Goal: Task Accomplishment & Management: Use online tool/utility

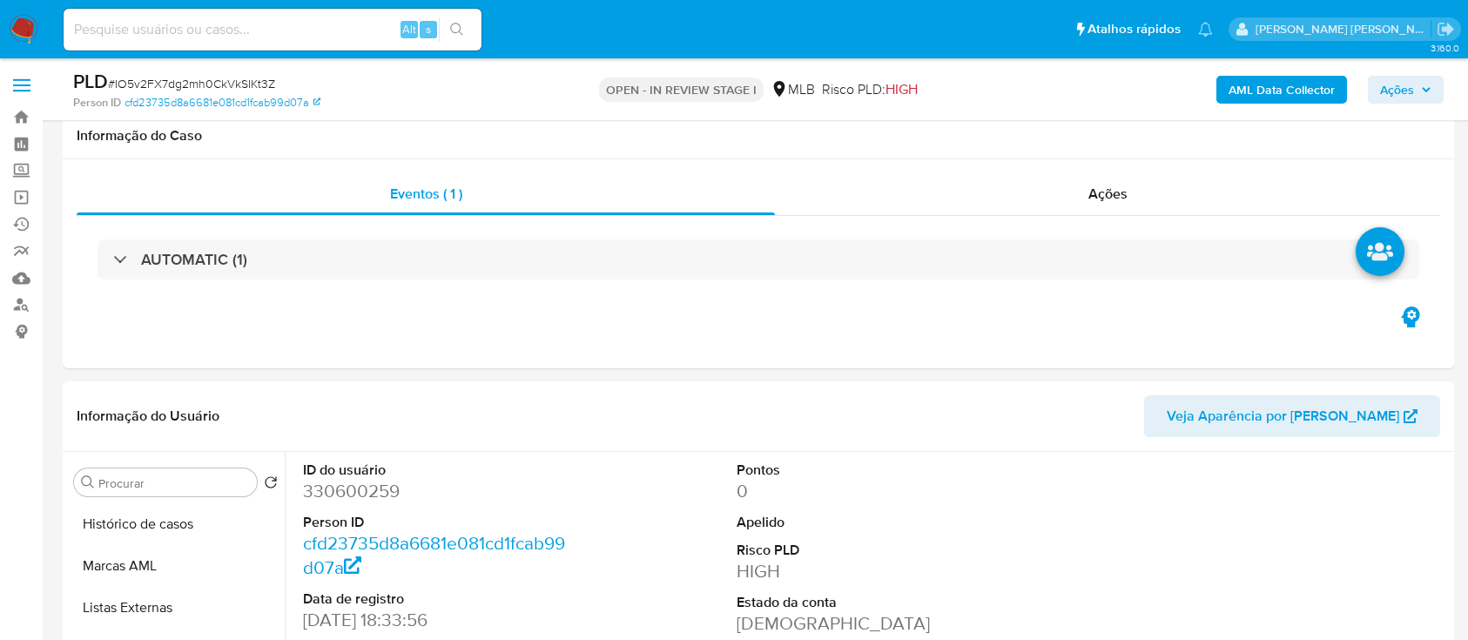
select select "10"
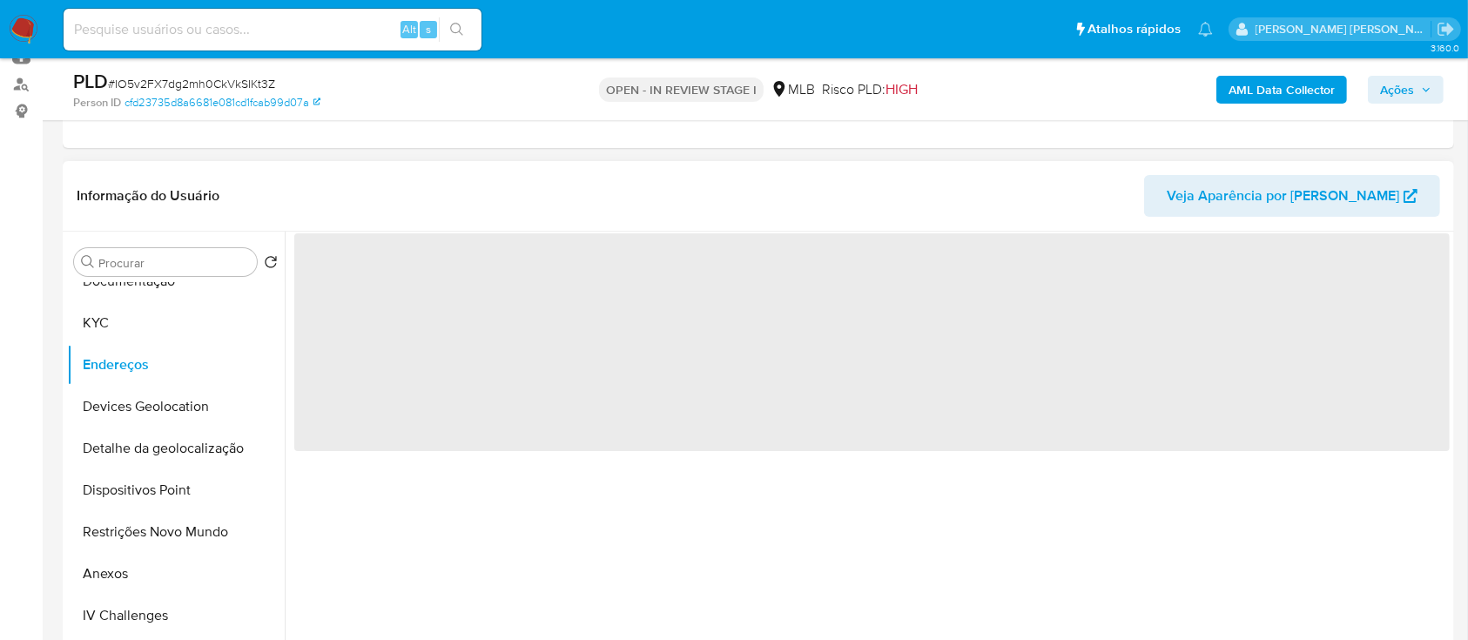
scroll to position [348, 0]
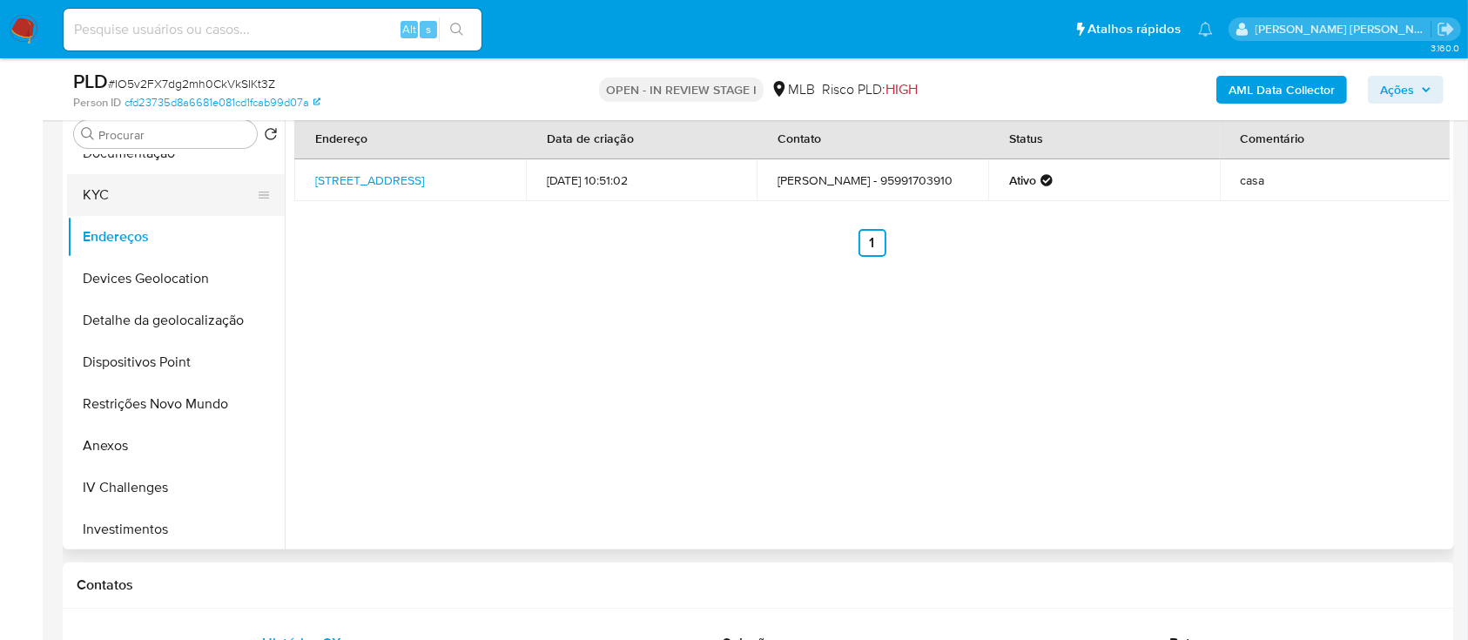
click at [154, 204] on button "KYC" at bounding box center [169, 195] width 204 height 42
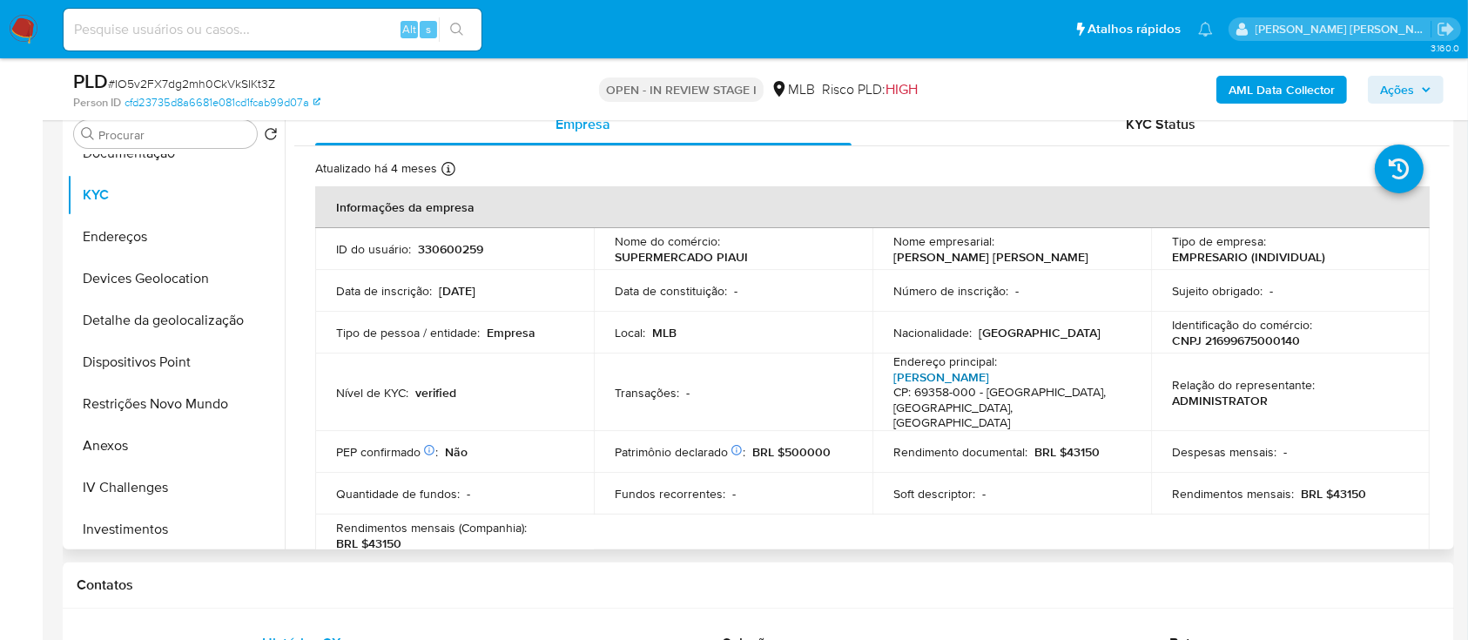
click at [947, 373] on link "[PERSON_NAME]" at bounding box center [941, 376] width 96 height 17
click at [173, 231] on button "Endereços" at bounding box center [169, 237] width 204 height 42
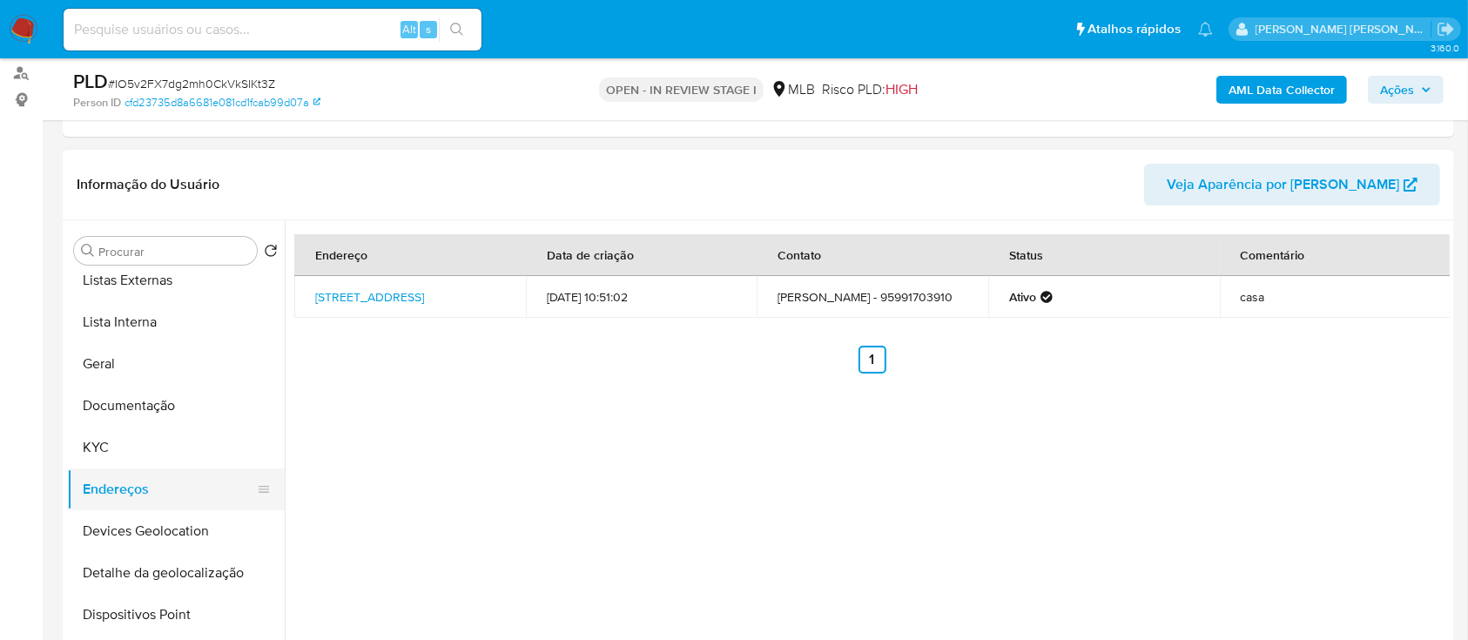
scroll to position [0, 0]
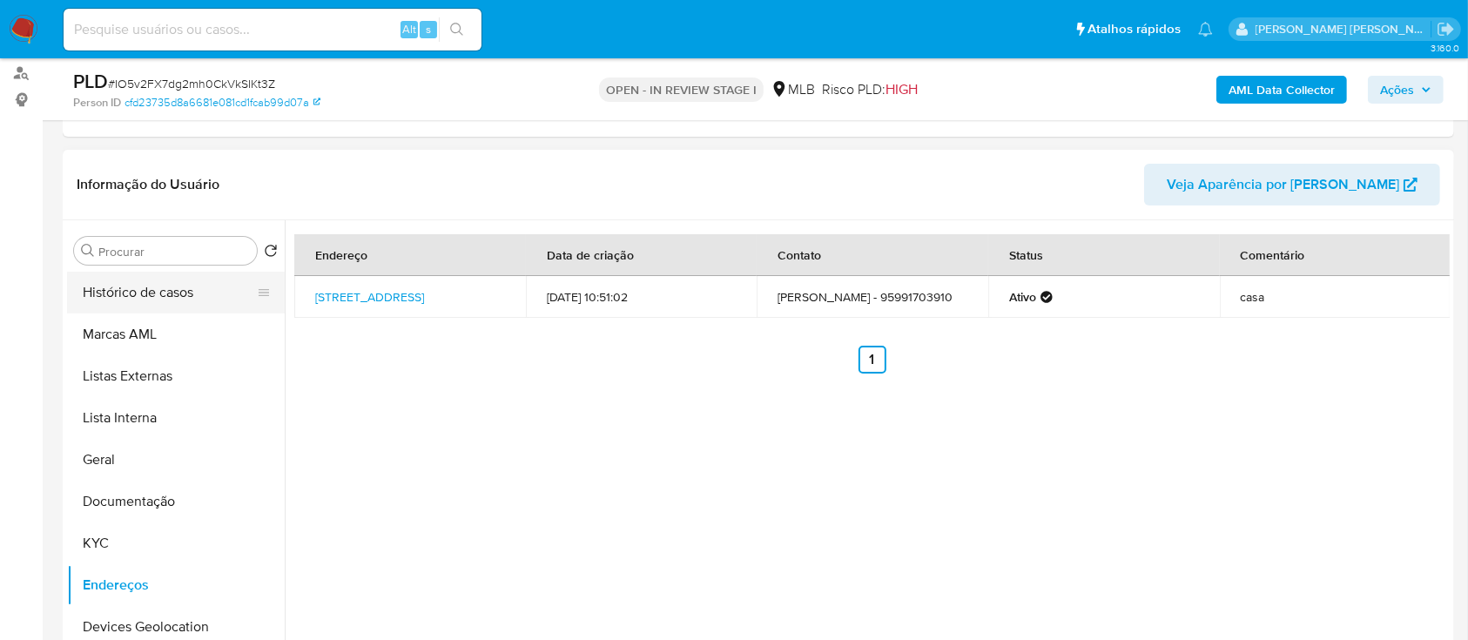
click at [182, 285] on button "Histórico de casos" at bounding box center [169, 293] width 204 height 42
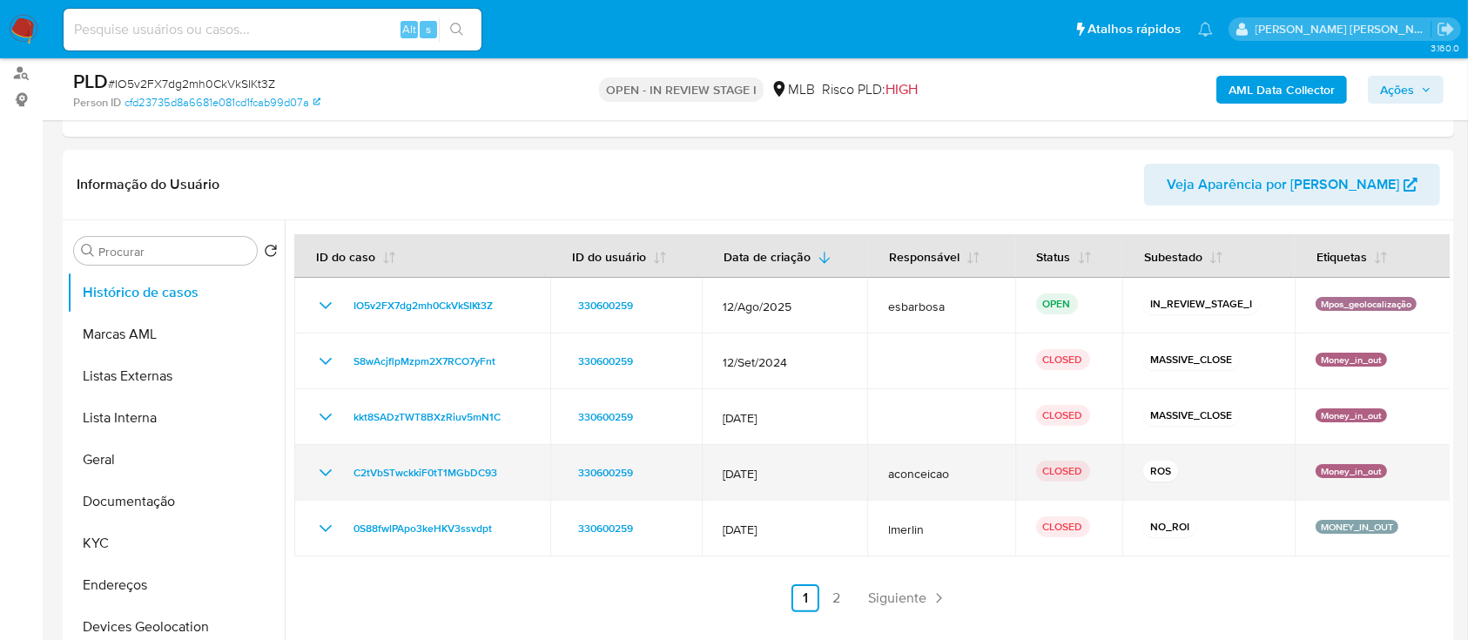
click at [326, 474] on icon "Mostrar/Ocultar" at bounding box center [325, 472] width 21 height 21
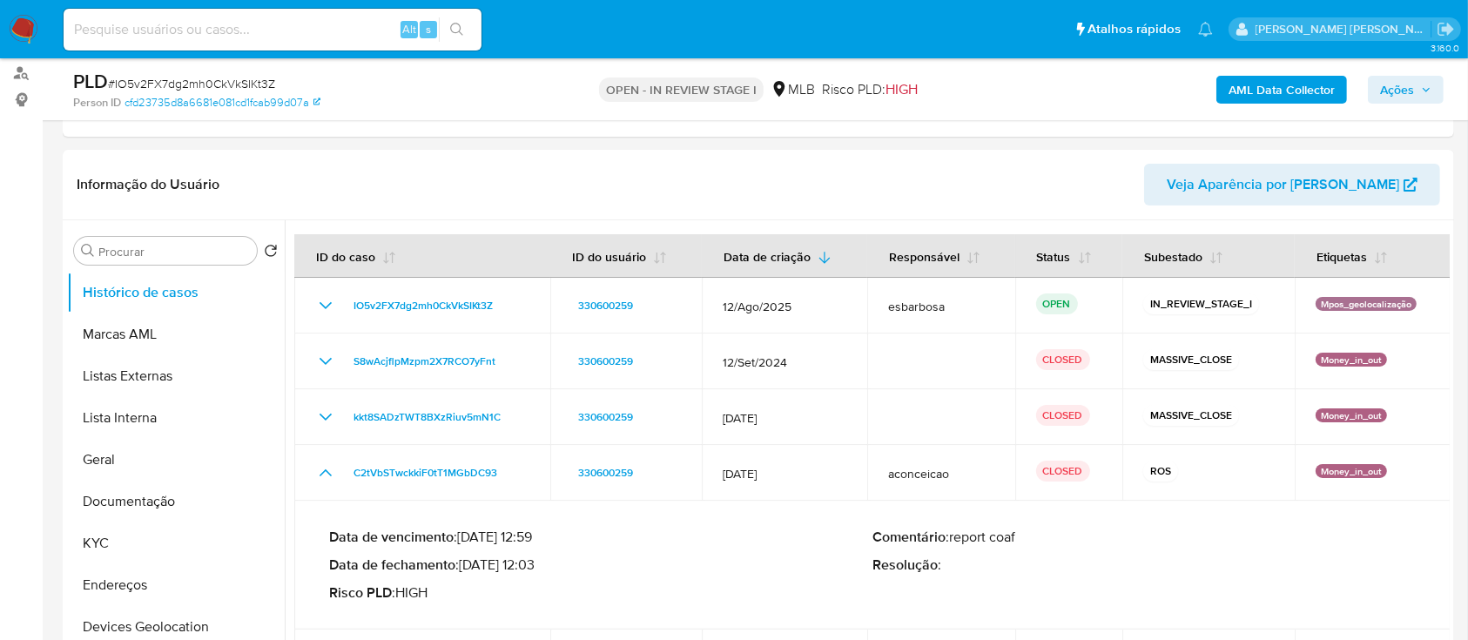
drag, startPoint x: 539, startPoint y: 562, endPoint x: 467, endPoint y: 570, distance: 72.7
click at [467, 570] on p "Data de fechamento : [DATE] 12:03" at bounding box center [600, 564] width 543 height 17
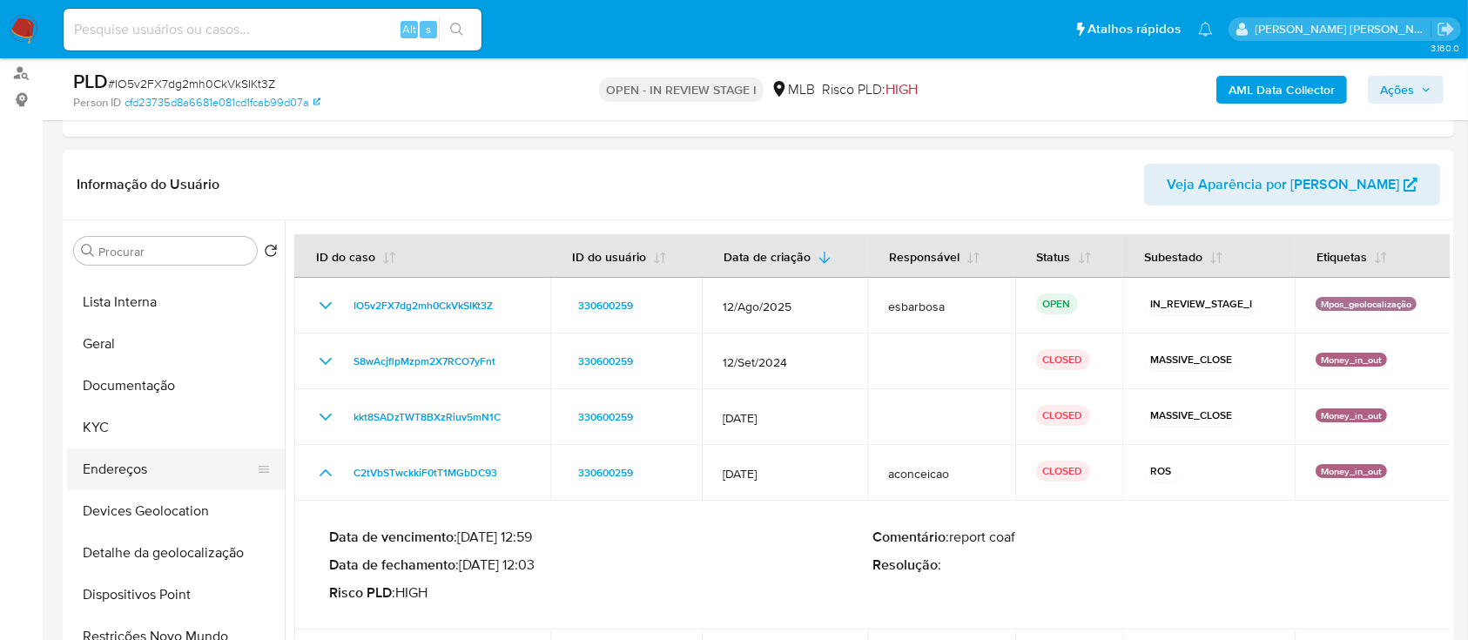
scroll to position [348, 0]
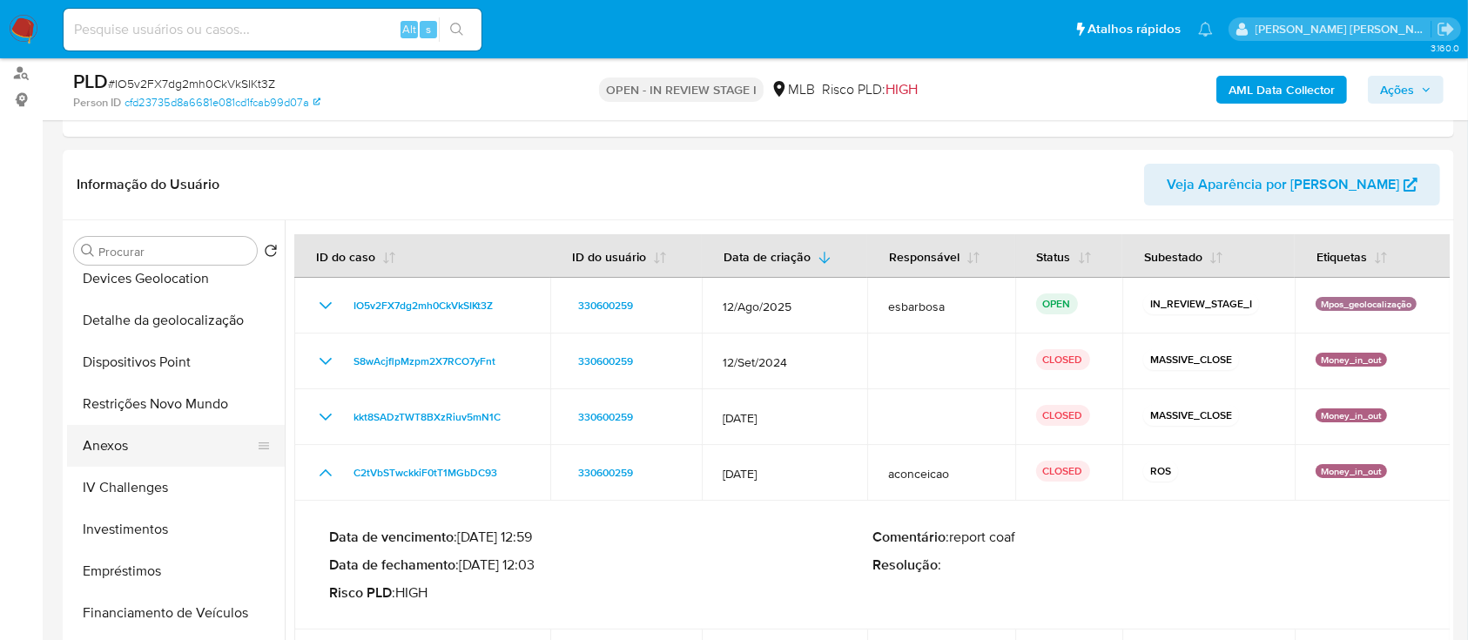
click at [145, 456] on button "Anexos" at bounding box center [169, 446] width 204 height 42
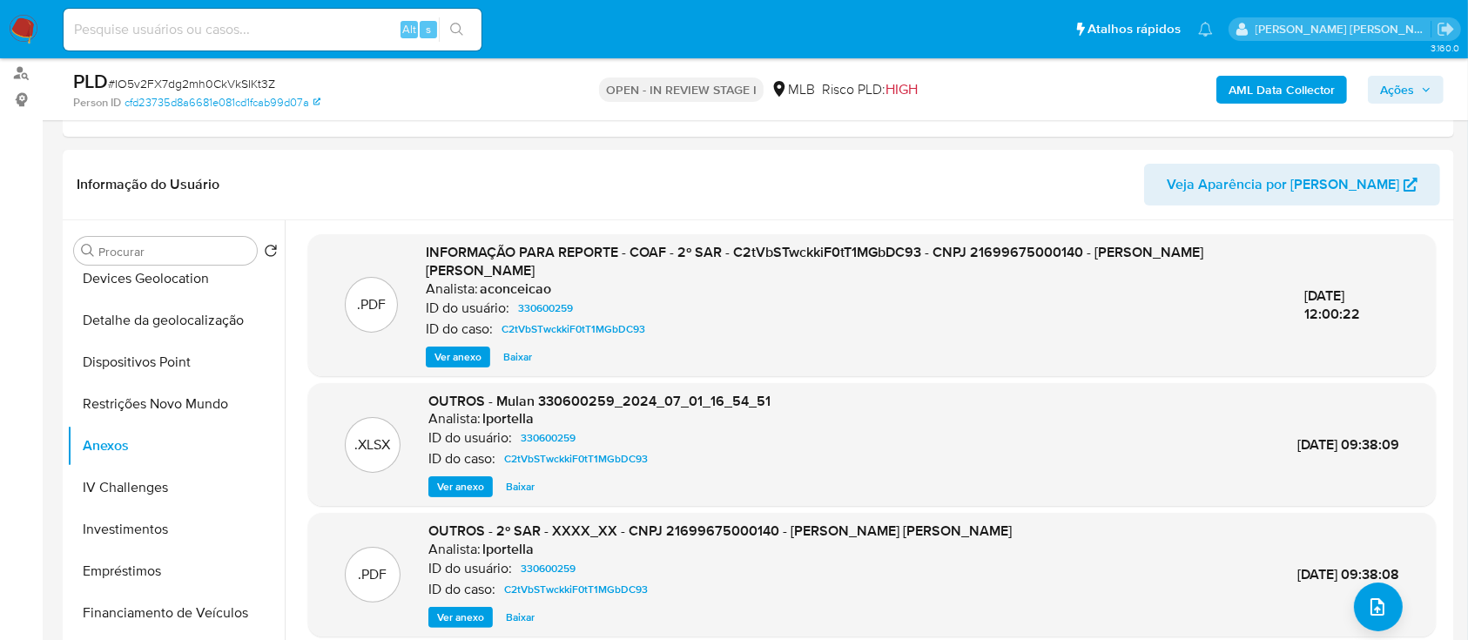
click at [460, 353] on span "Ver anexo" at bounding box center [457, 356] width 47 height 17
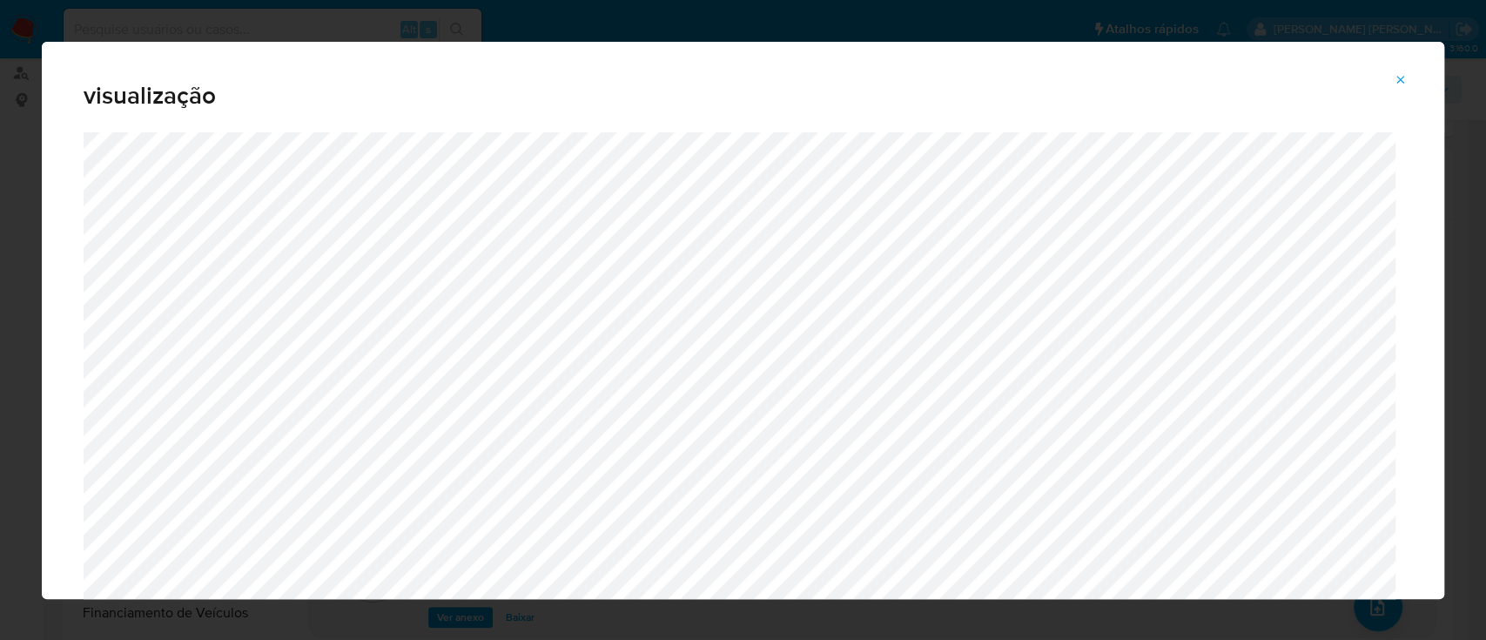
click at [1404, 76] on icon "Attachment preview" at bounding box center [1401, 80] width 14 height 14
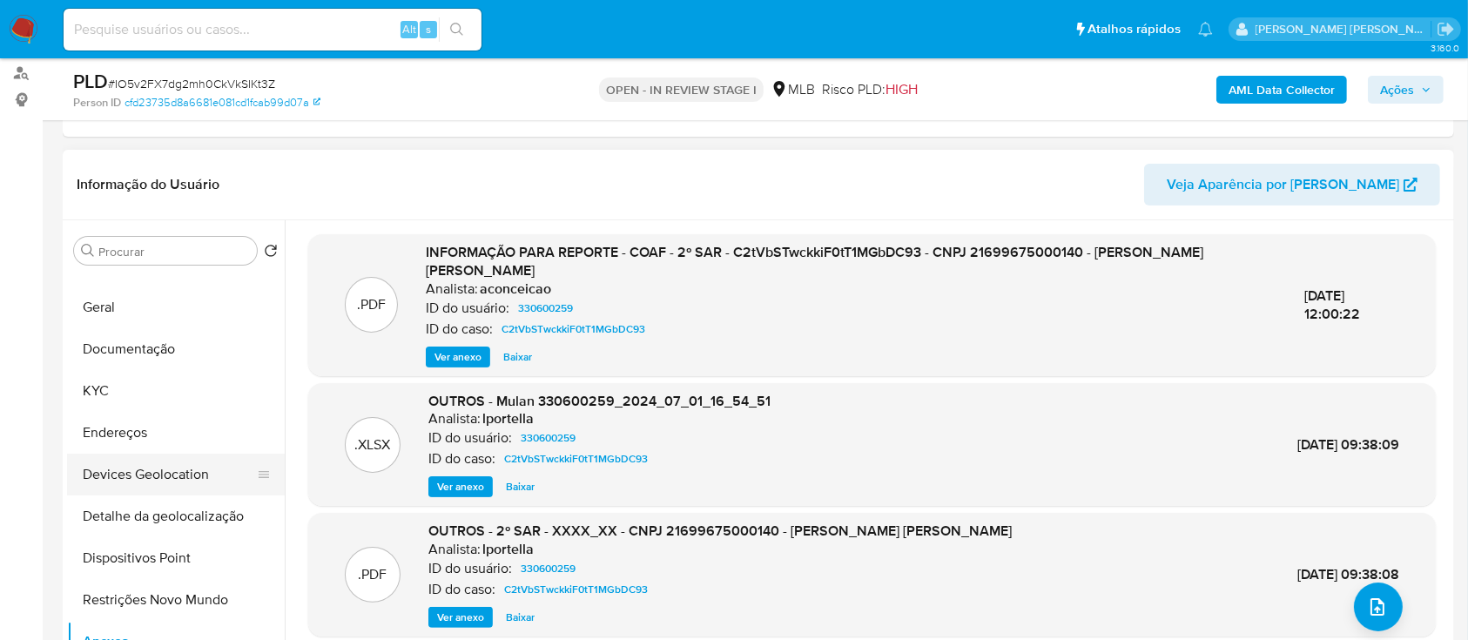
scroll to position [116, 0]
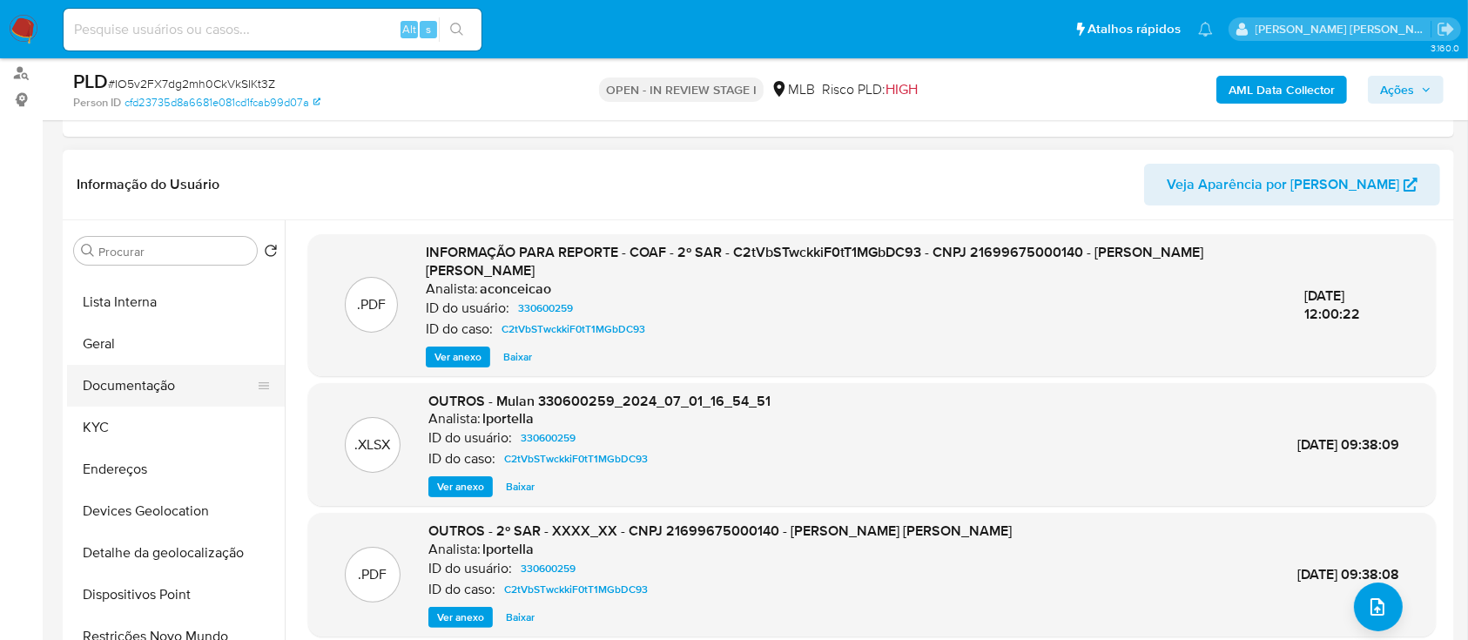
click at [165, 399] on button "Documentação" at bounding box center [169, 386] width 204 height 42
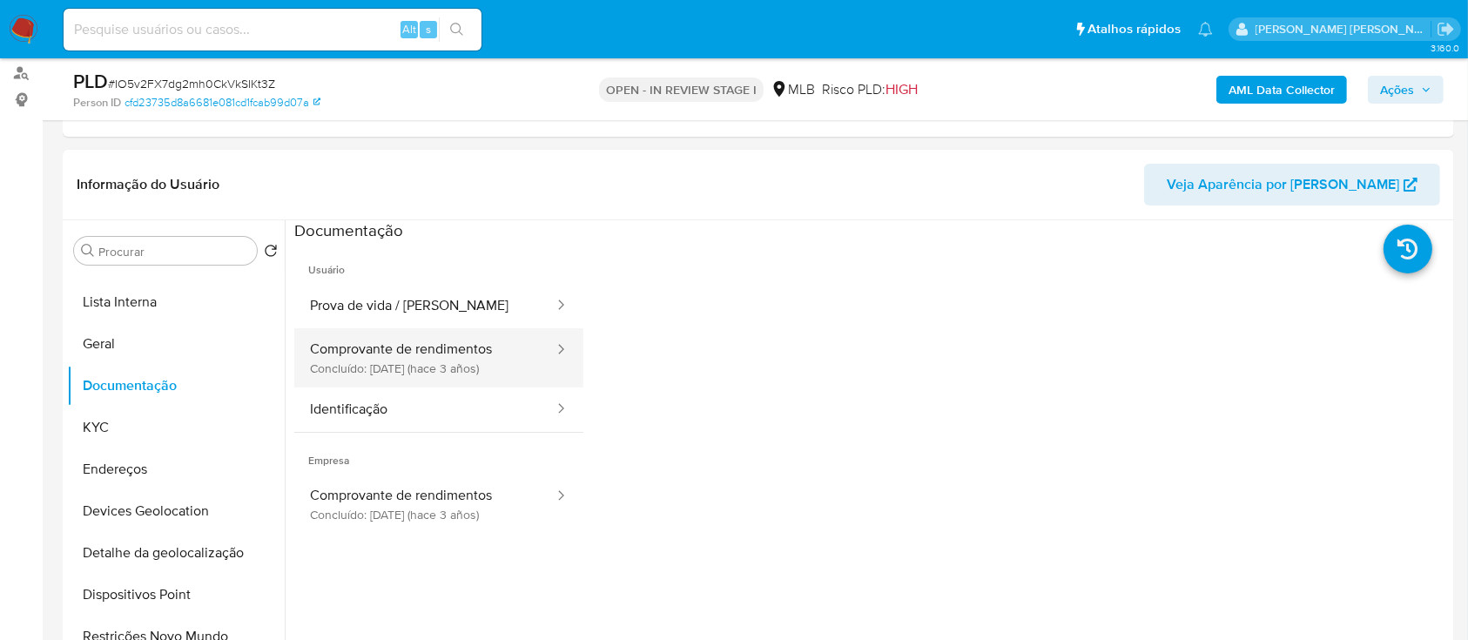
click at [402, 354] on button "Comprovante de rendimentos Concluído: [DATE] (hace 3 años)" at bounding box center [424, 357] width 261 height 59
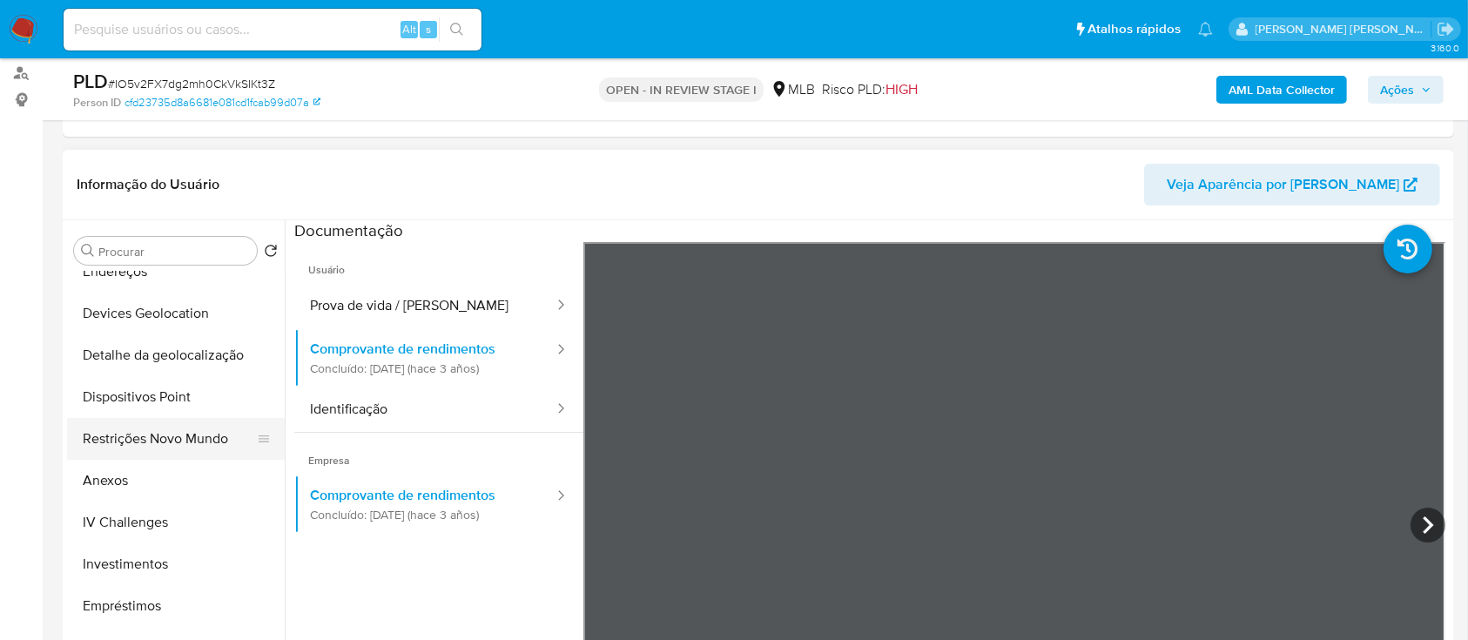
scroll to position [348, 0]
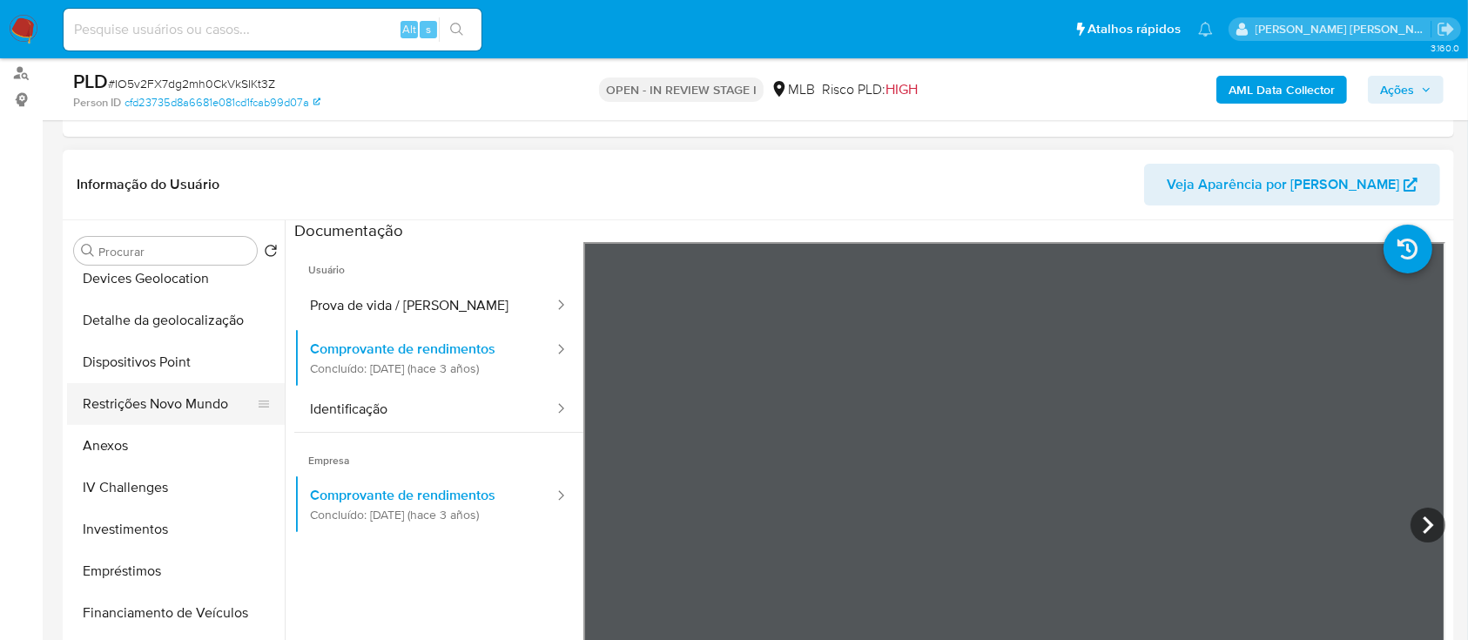
click at [171, 400] on button "Restrições Novo Mundo" at bounding box center [169, 404] width 204 height 42
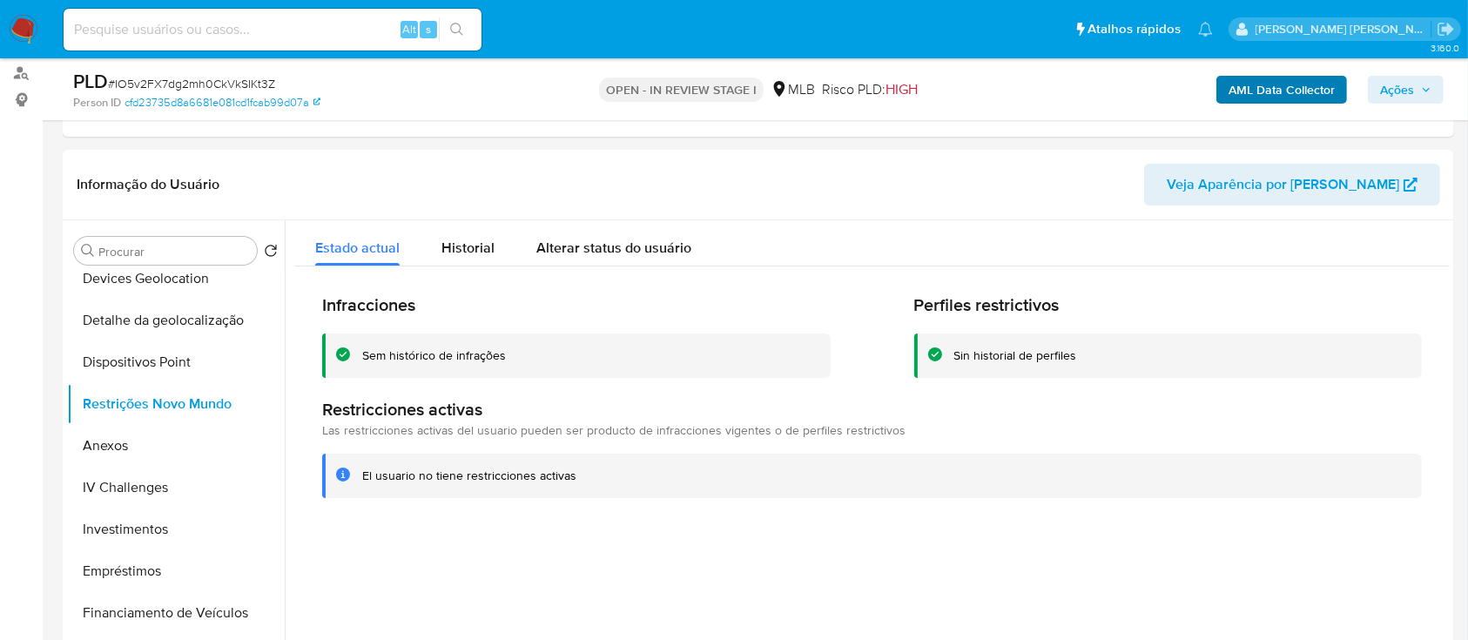
click at [1386, 88] on span "Ações" at bounding box center [1397, 90] width 34 height 28
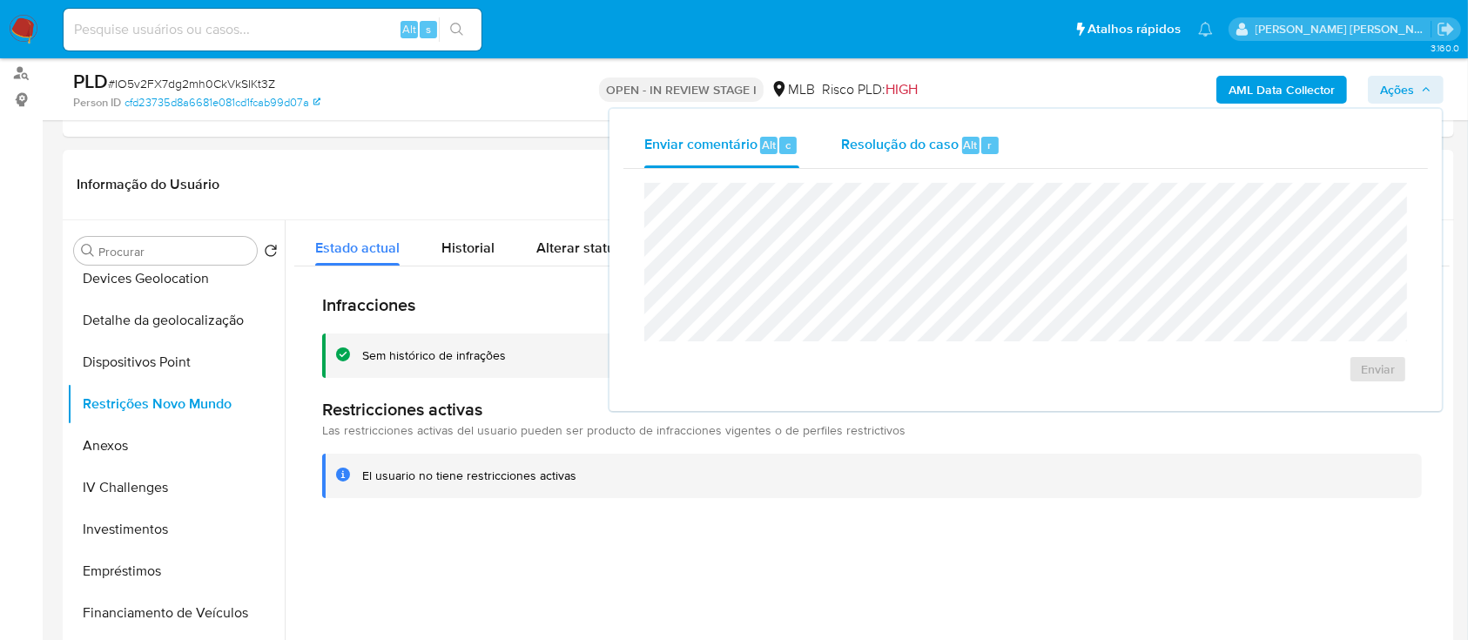
drag, startPoint x: 884, startPoint y: 146, endPoint x: 890, endPoint y: 162, distance: 16.8
click at [886, 146] on span "Resolução do caso" at bounding box center [900, 144] width 118 height 20
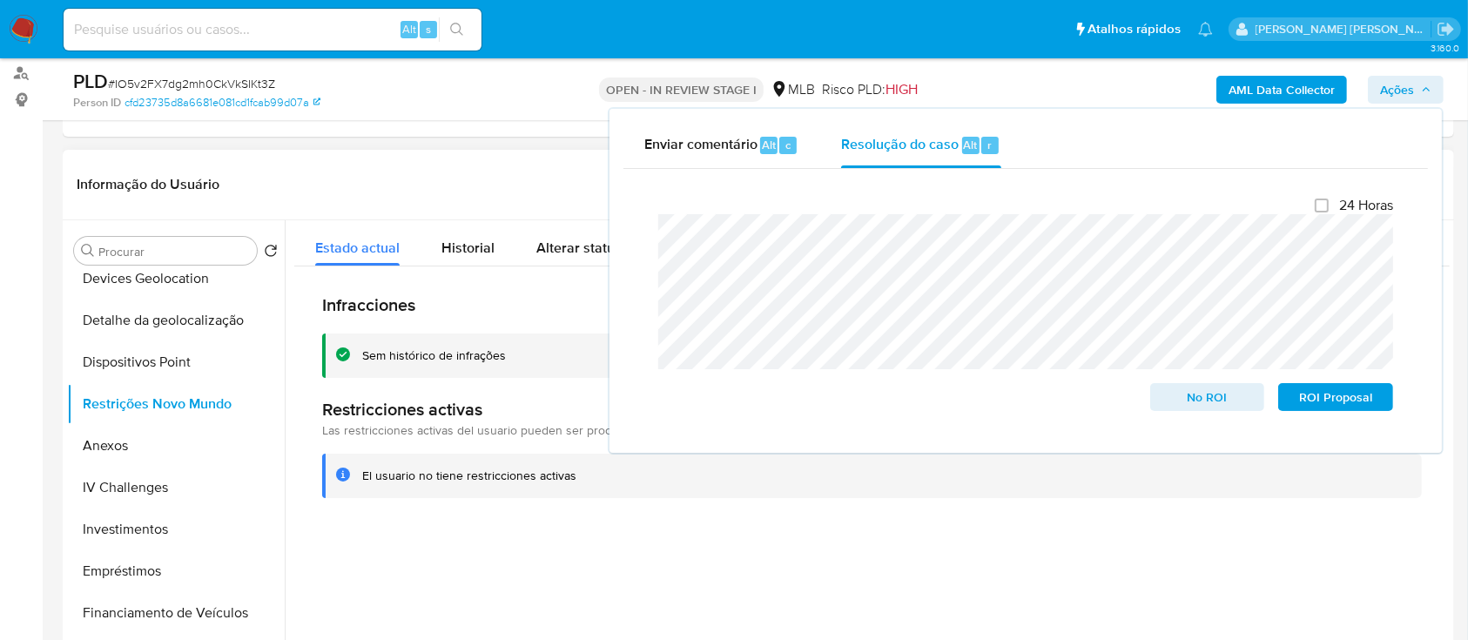
click at [460, 359] on div "Sem histórico de infrações" at bounding box center [434, 355] width 144 height 17
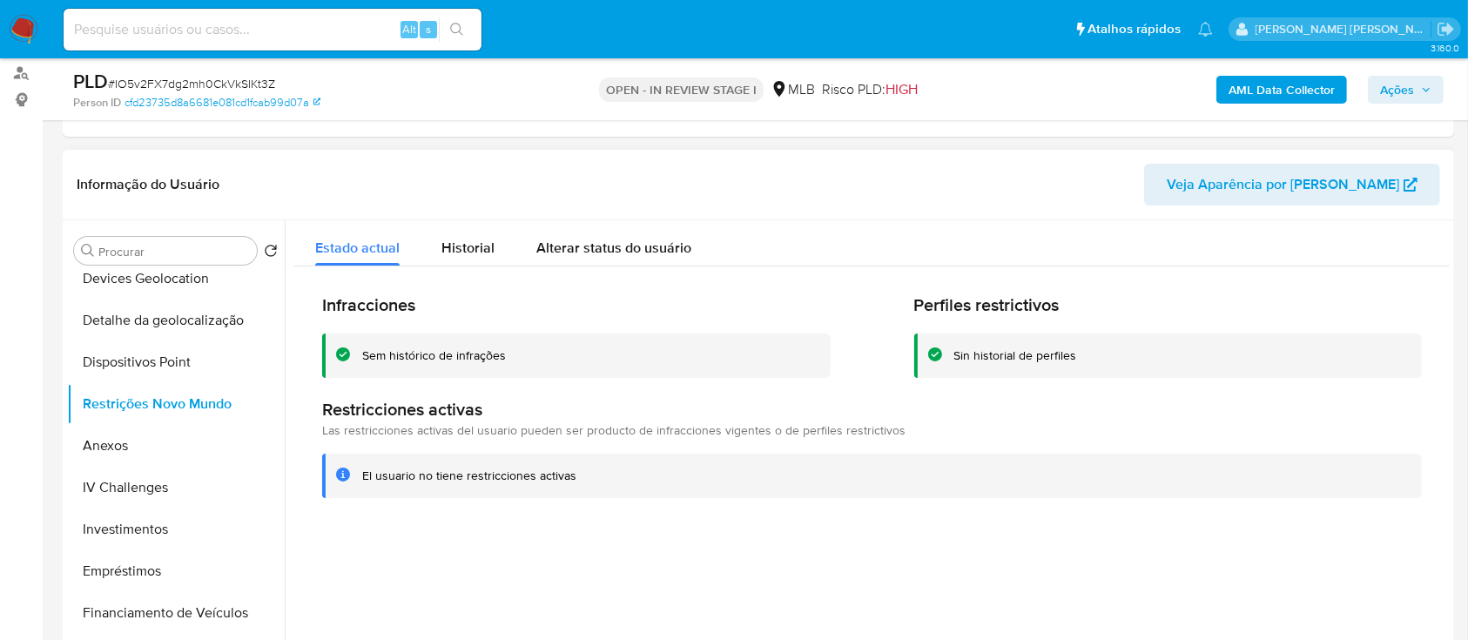
click at [460, 359] on div "Sem histórico de infrações" at bounding box center [434, 355] width 144 height 17
click at [742, 534] on div at bounding box center [867, 443] width 1165 height 446
click at [172, 366] on button "Dispositivos Point" at bounding box center [169, 362] width 204 height 42
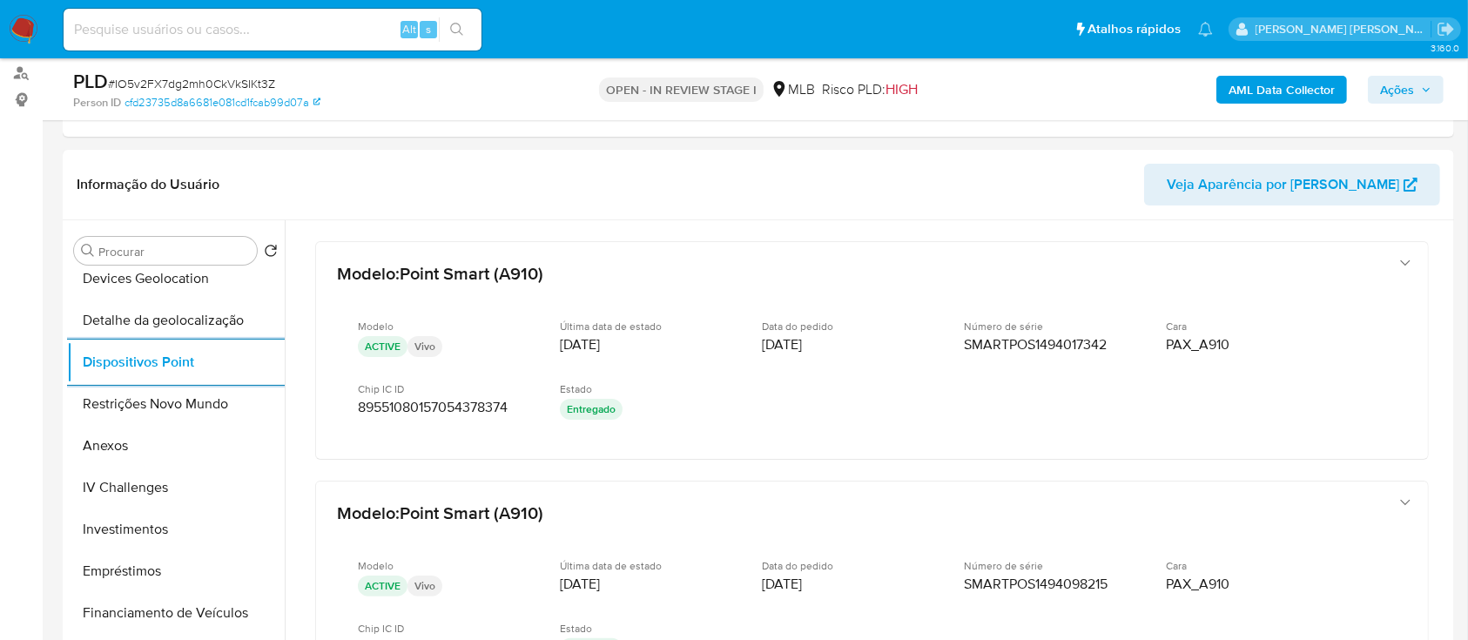
click at [1287, 90] on b "AML Data Collector" at bounding box center [1281, 90] width 106 height 28
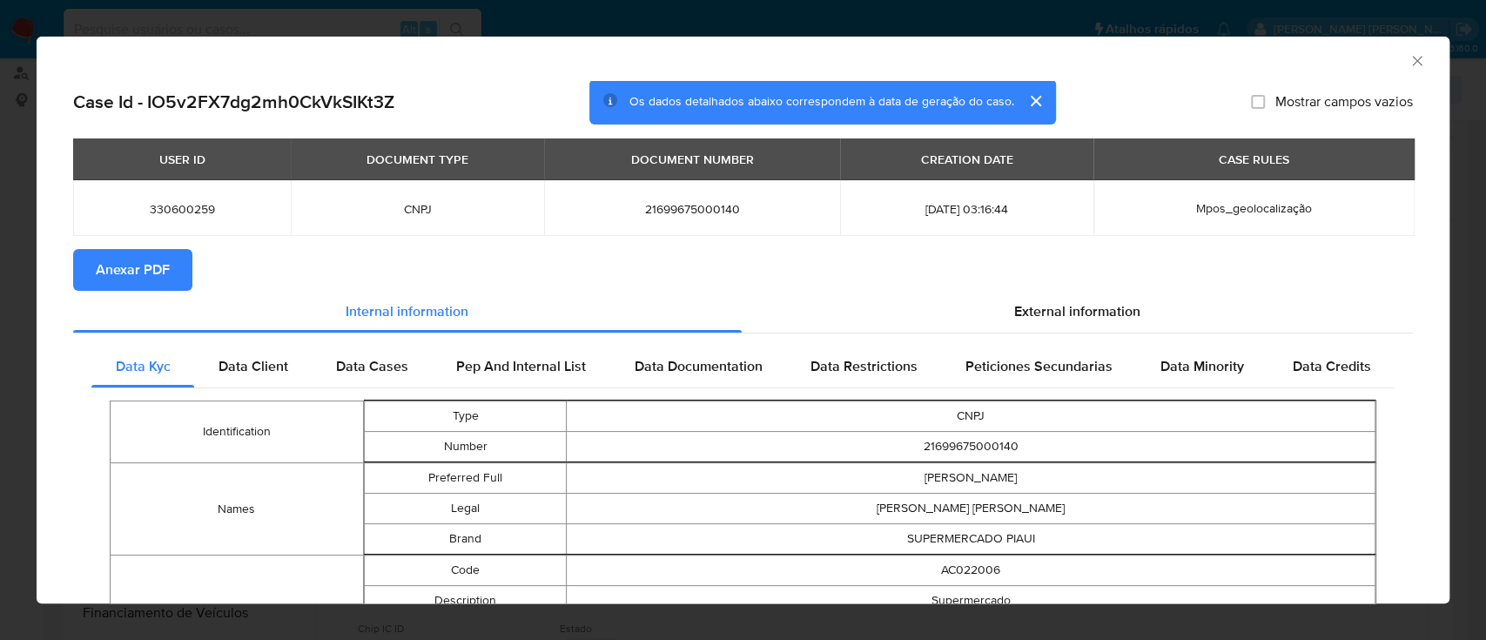
click at [119, 277] on span "Anexar PDF" at bounding box center [133, 270] width 74 height 38
click at [1412, 62] on icon "Fechar a janela" at bounding box center [1417, 61] width 10 height 10
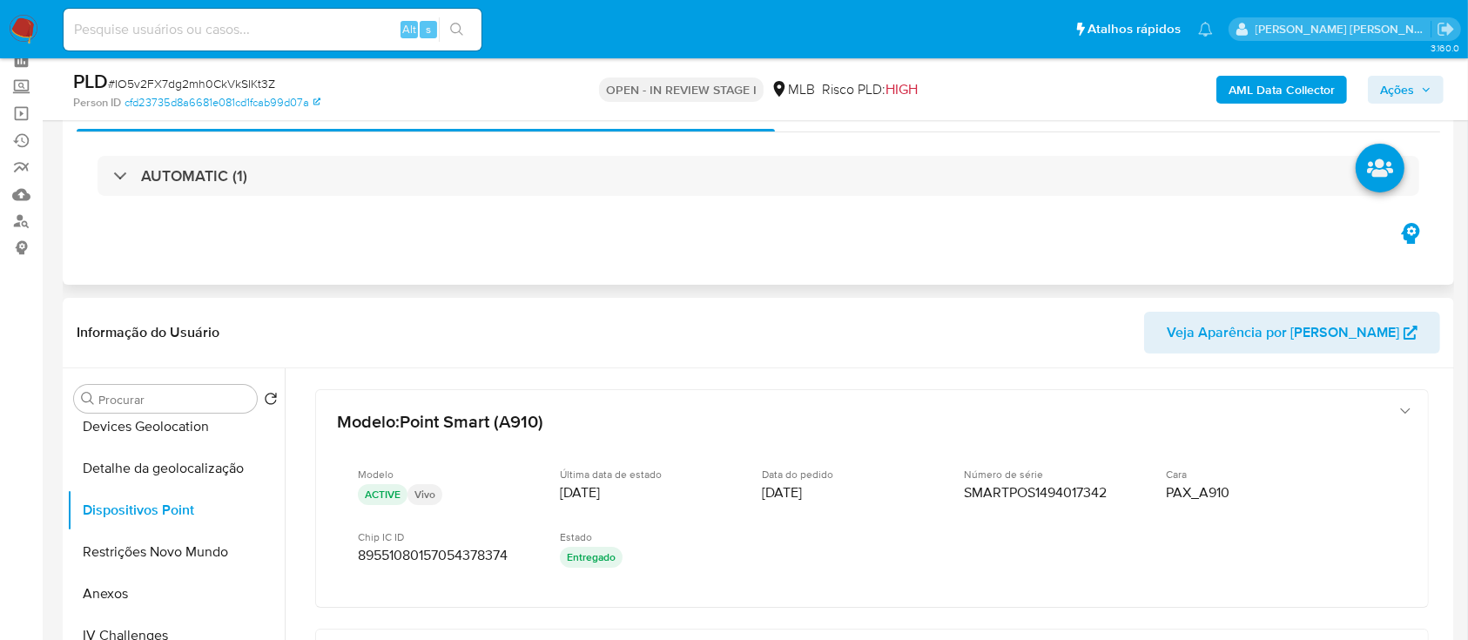
scroll to position [0, 0]
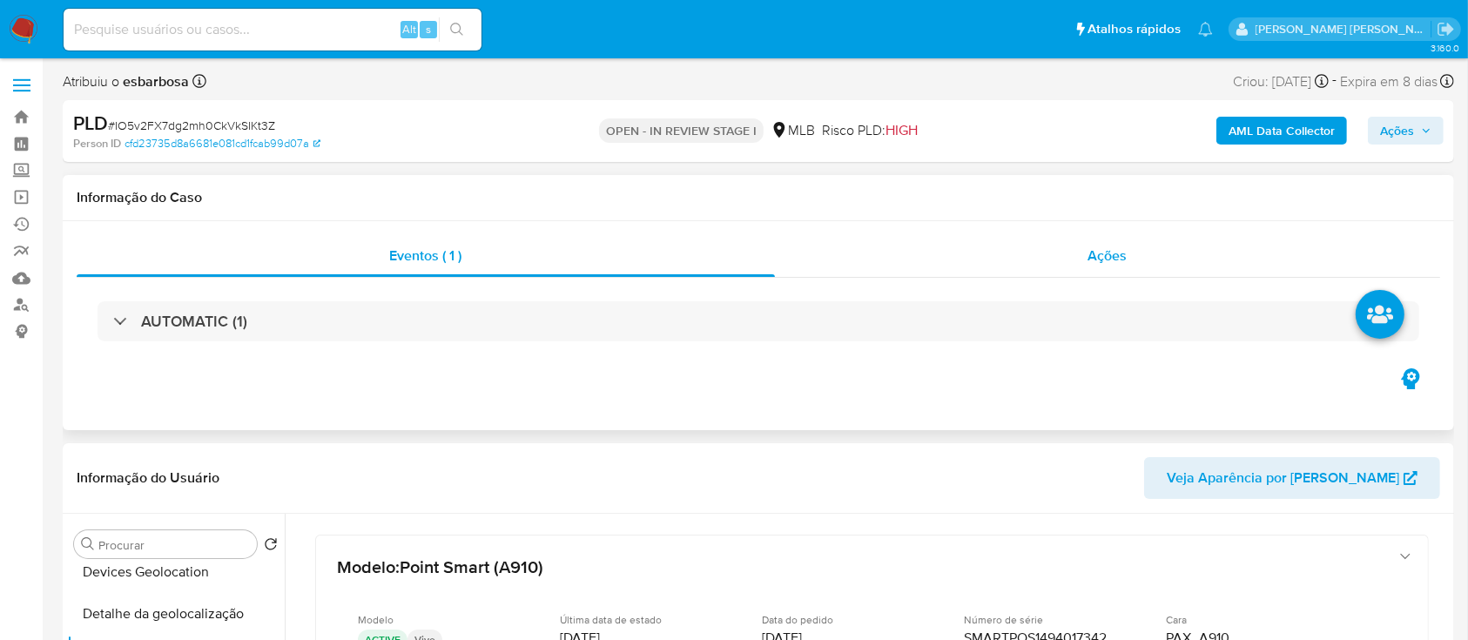
click at [1001, 247] on div "Ações" at bounding box center [1107, 256] width 665 height 42
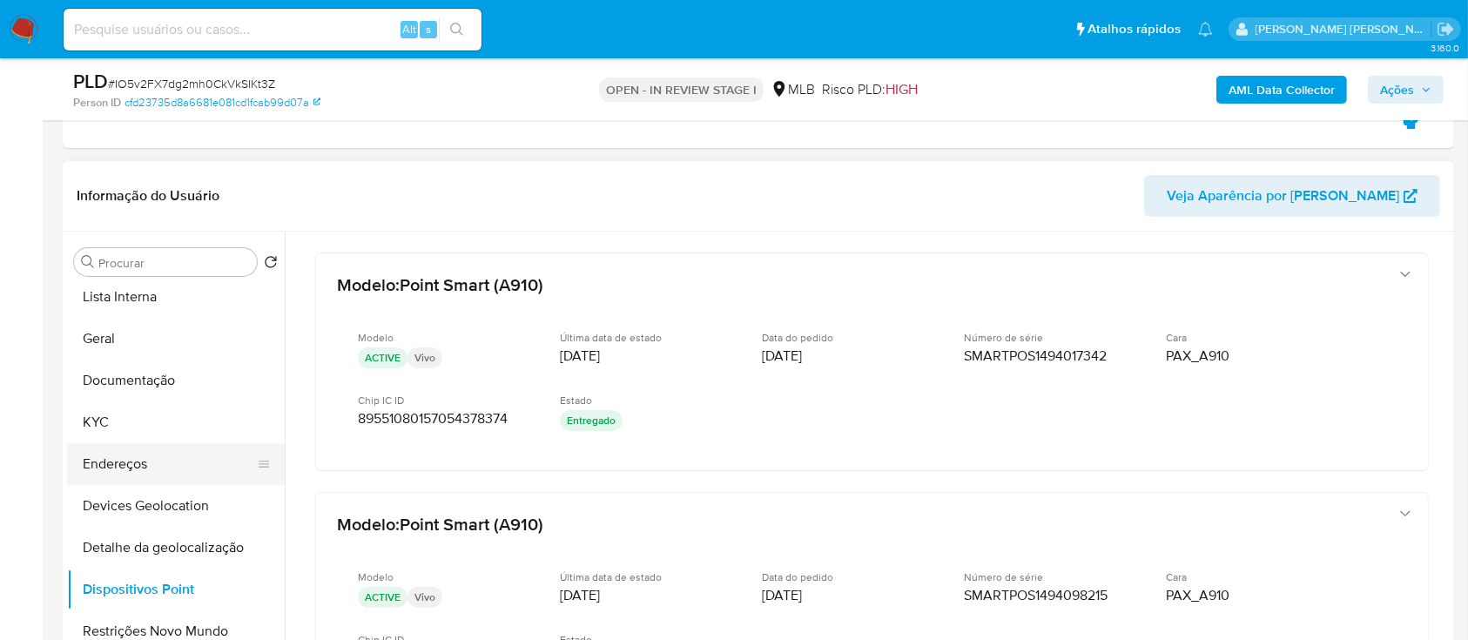
scroll to position [116, 0]
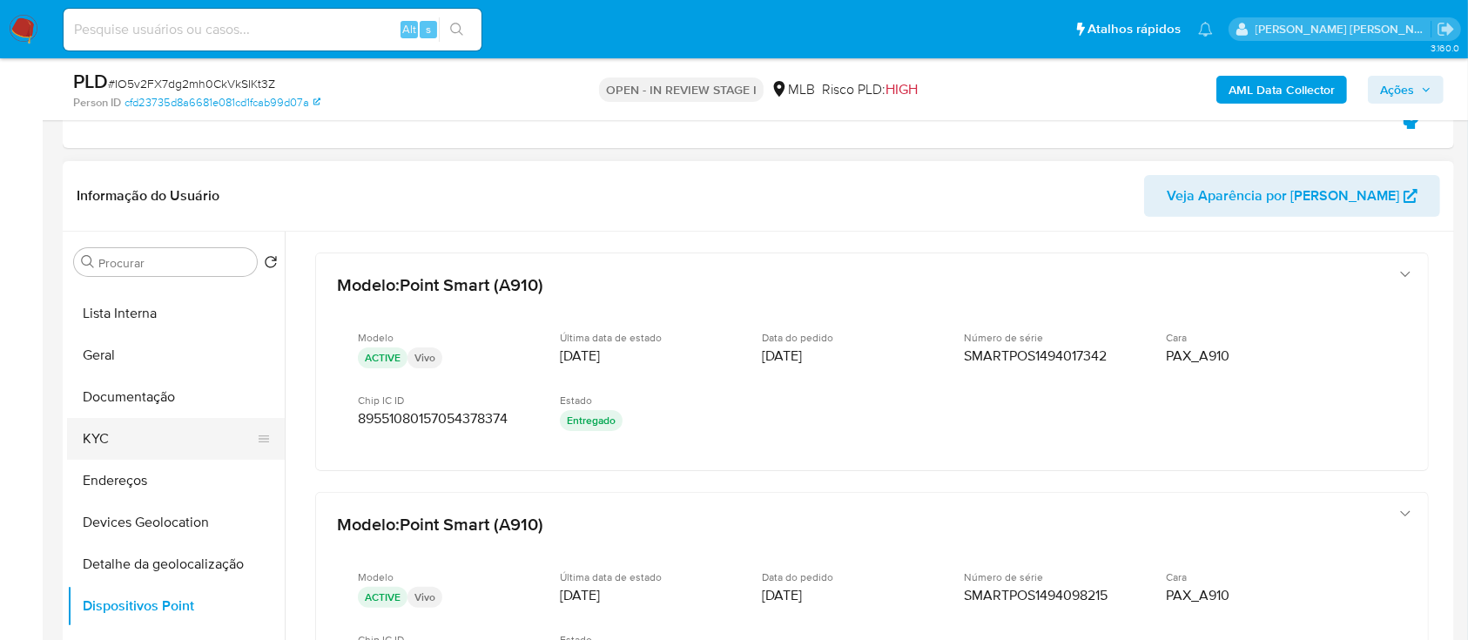
click at [146, 443] on button "KYC" at bounding box center [169, 439] width 204 height 42
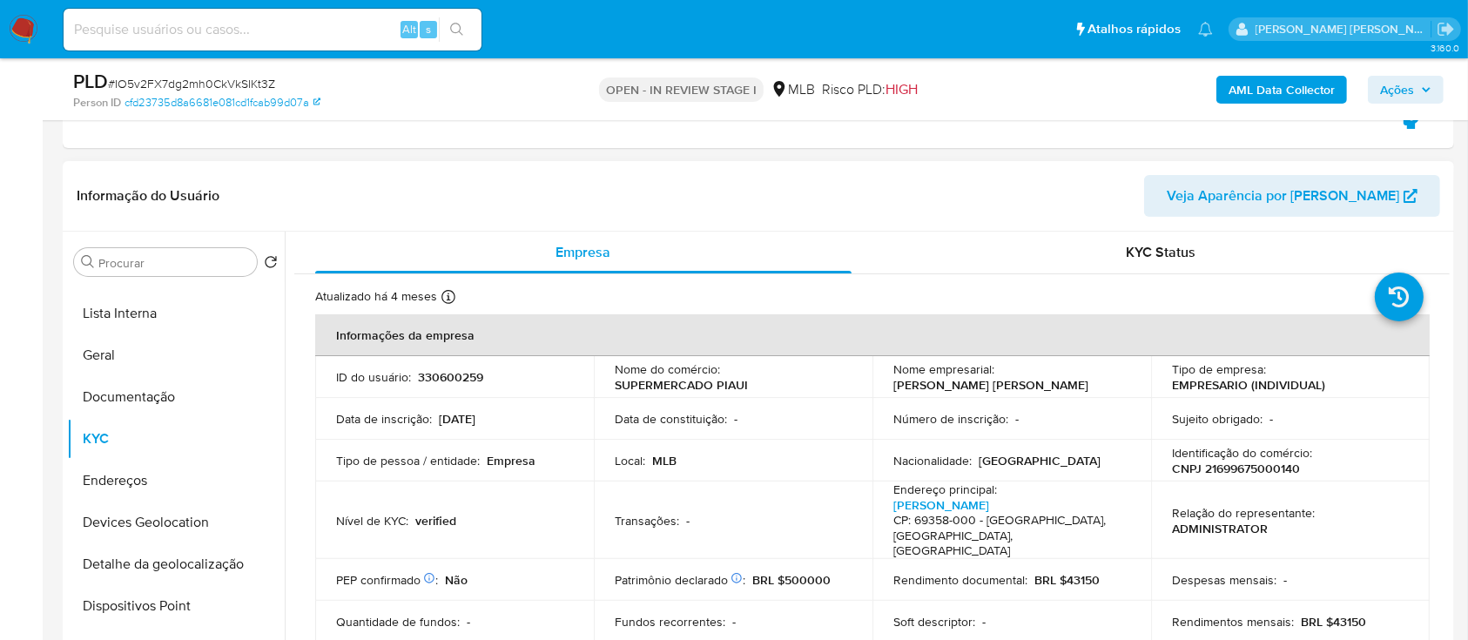
click at [1239, 464] on p "CNPJ 21699675000140" at bounding box center [1236, 468] width 128 height 16
copy p "21699675000140"
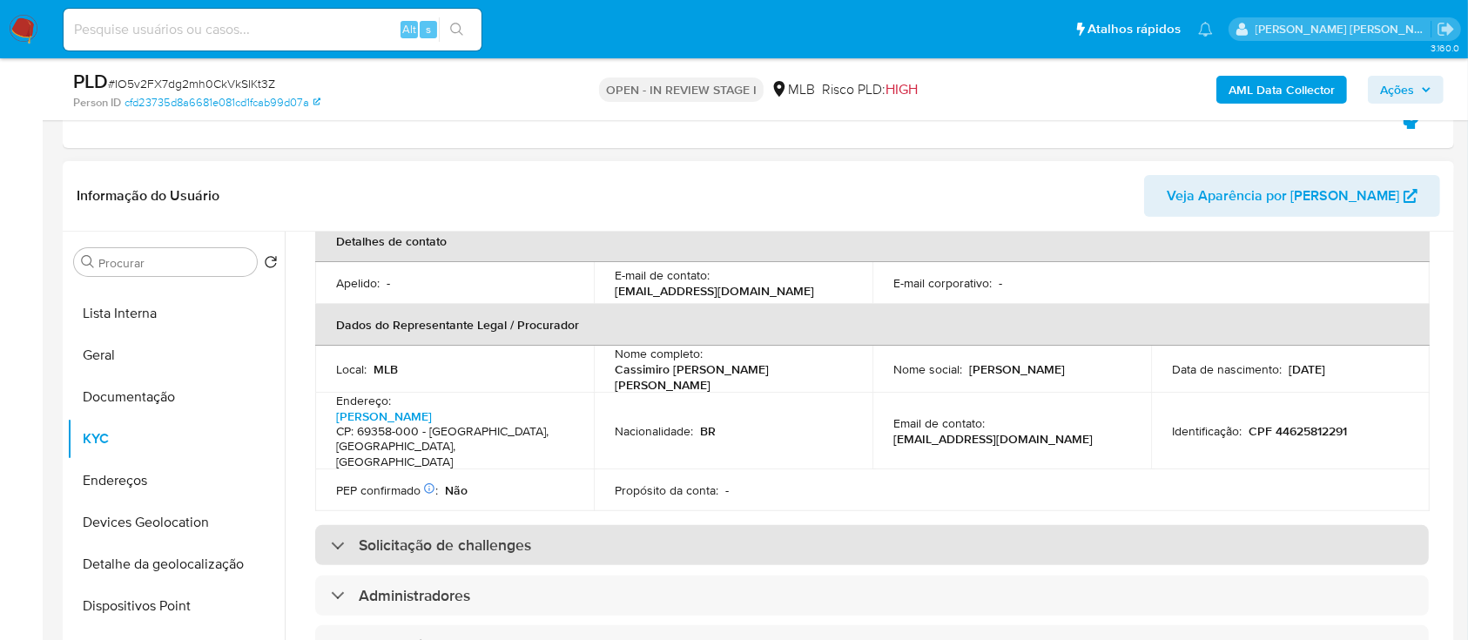
scroll to position [580, 0]
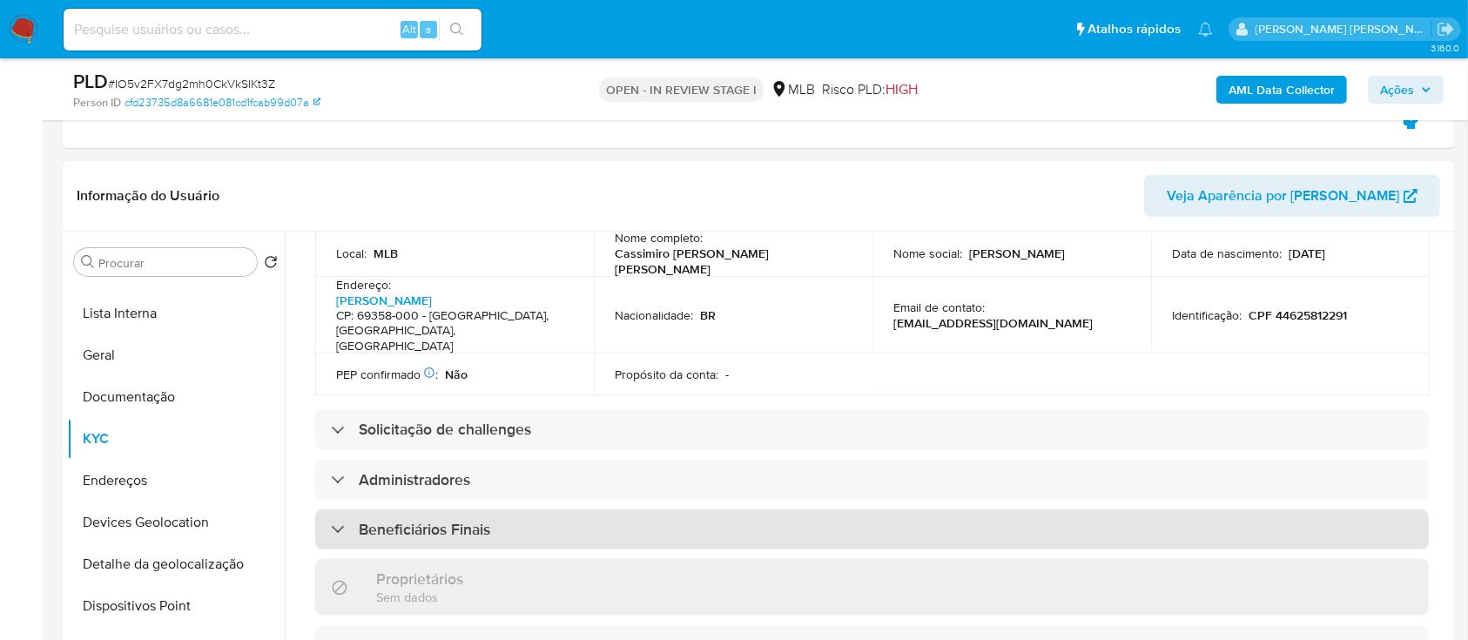
click at [428, 520] on h3 "Beneficiários Finais" at bounding box center [424, 529] width 131 height 19
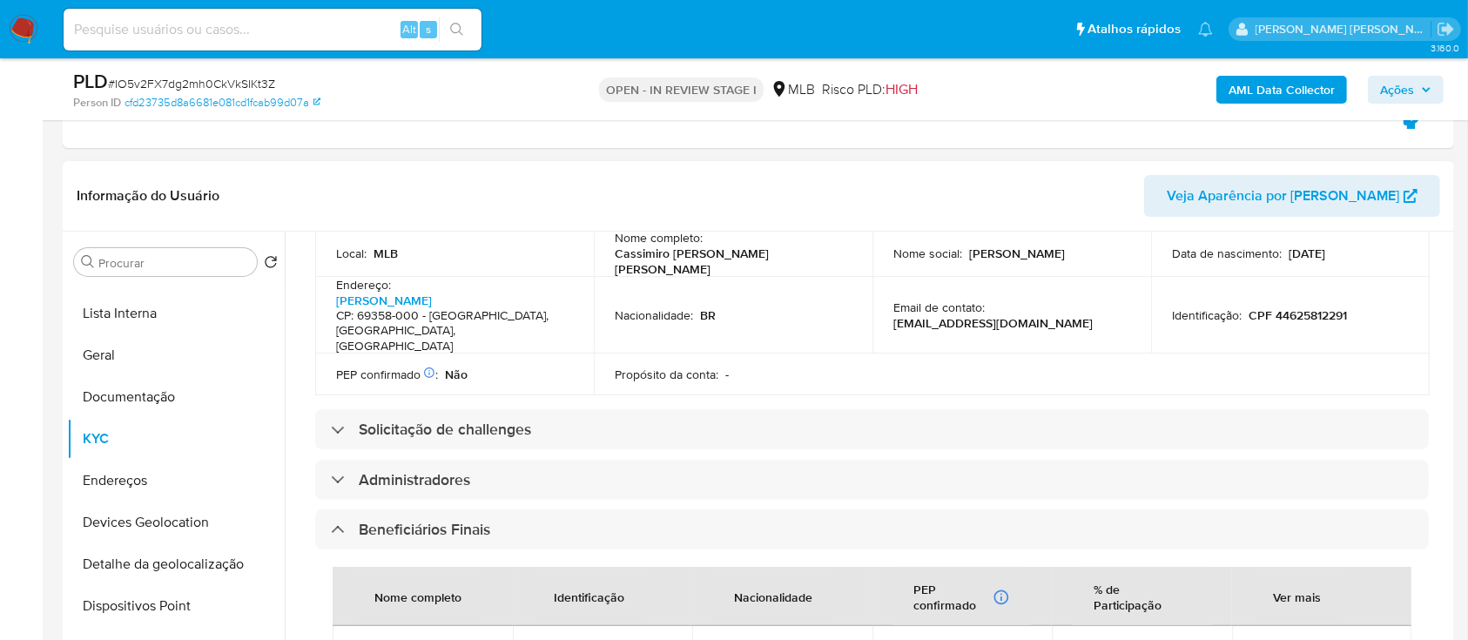
copy span "44625812291"
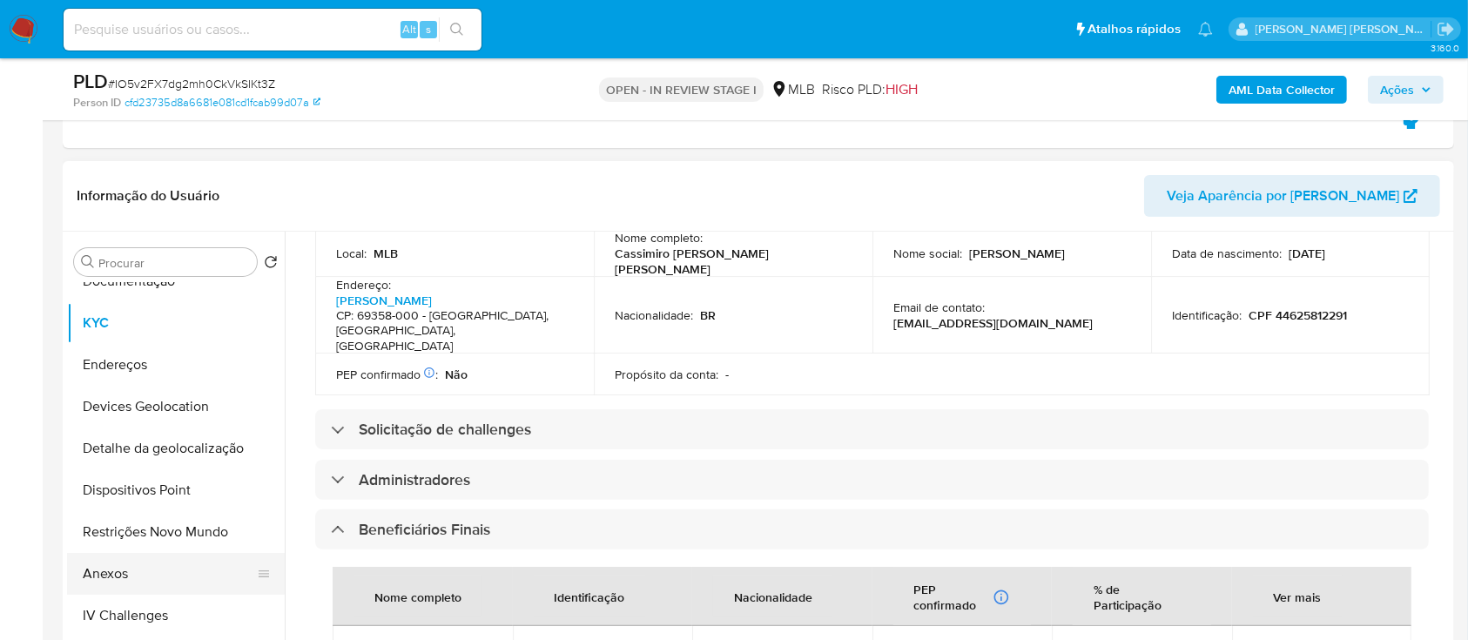
click at [125, 573] on button "Anexos" at bounding box center [169, 574] width 204 height 42
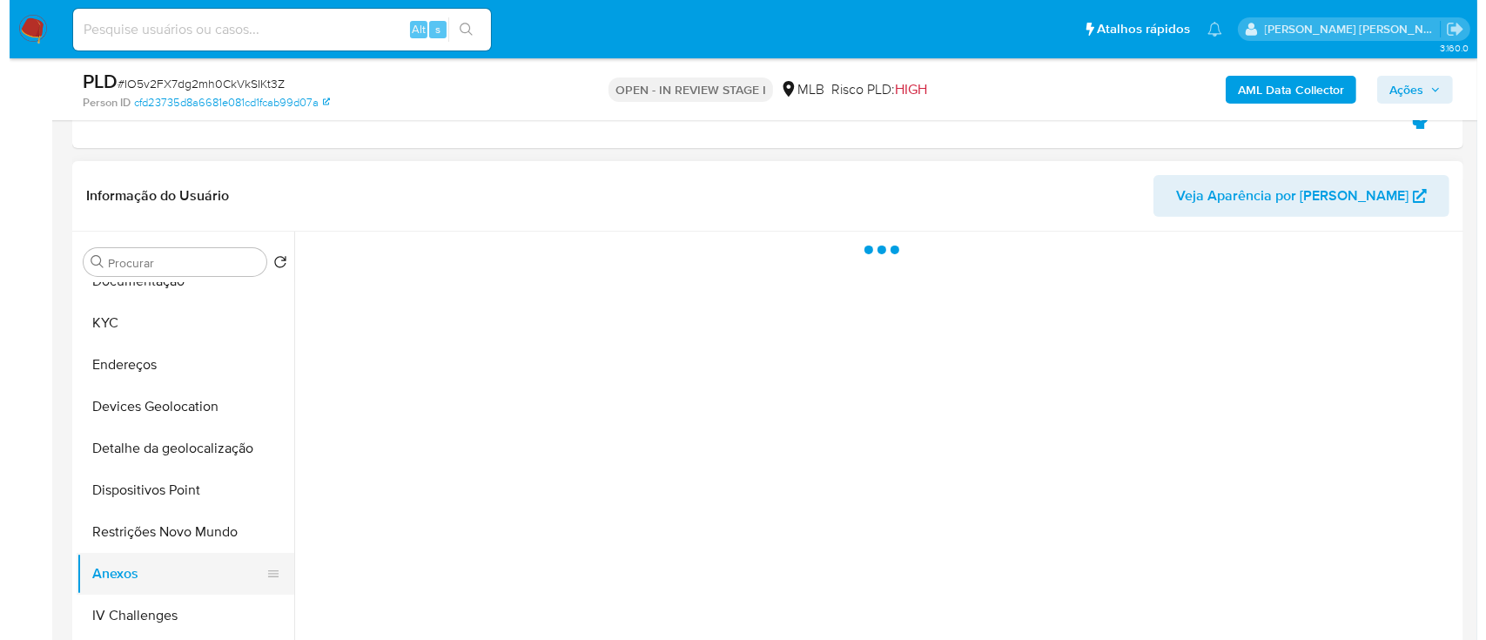
scroll to position [0, 0]
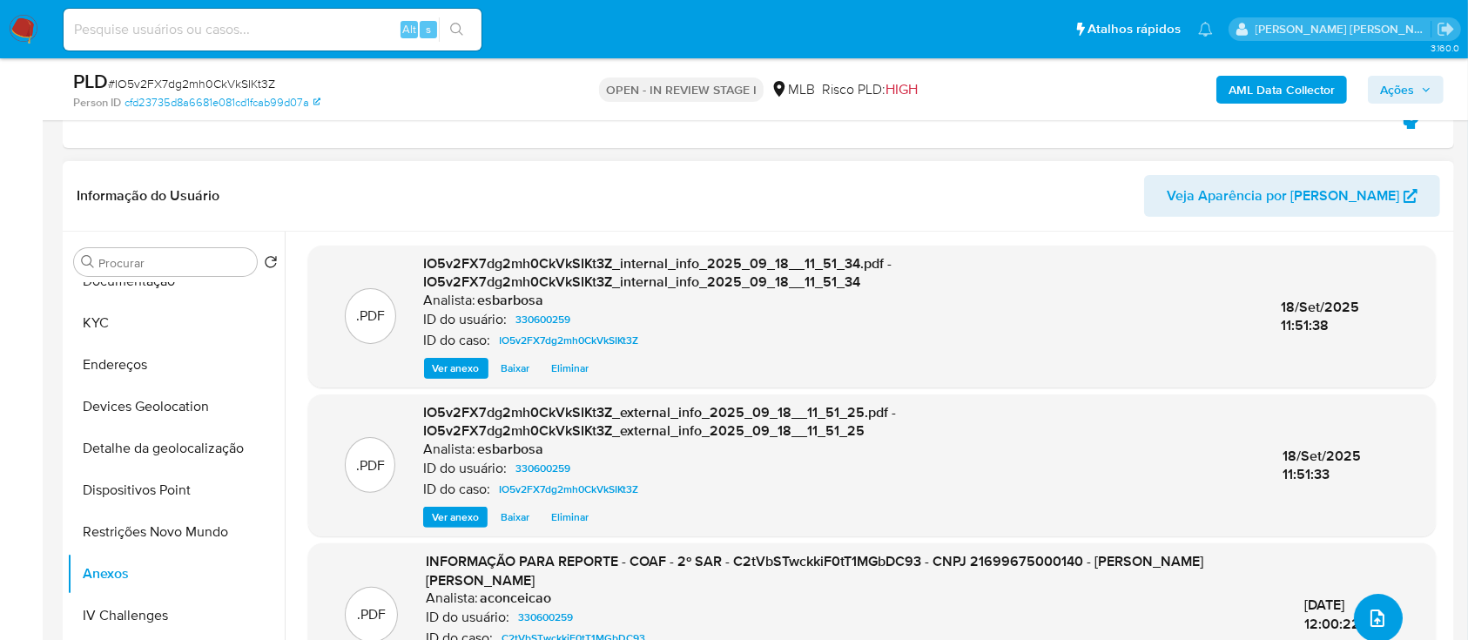
click at [1367, 614] on icon "upload-file" at bounding box center [1377, 618] width 21 height 21
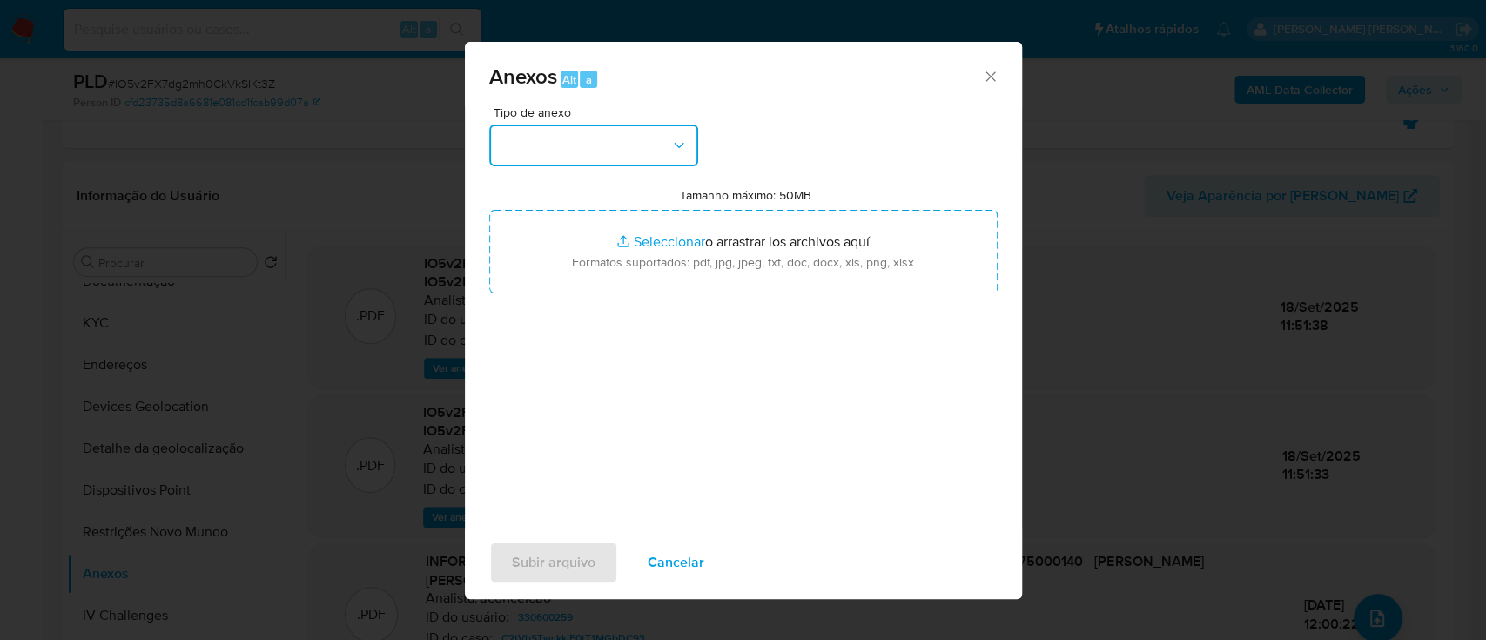
click at [581, 157] on button "button" at bounding box center [593, 145] width 209 height 42
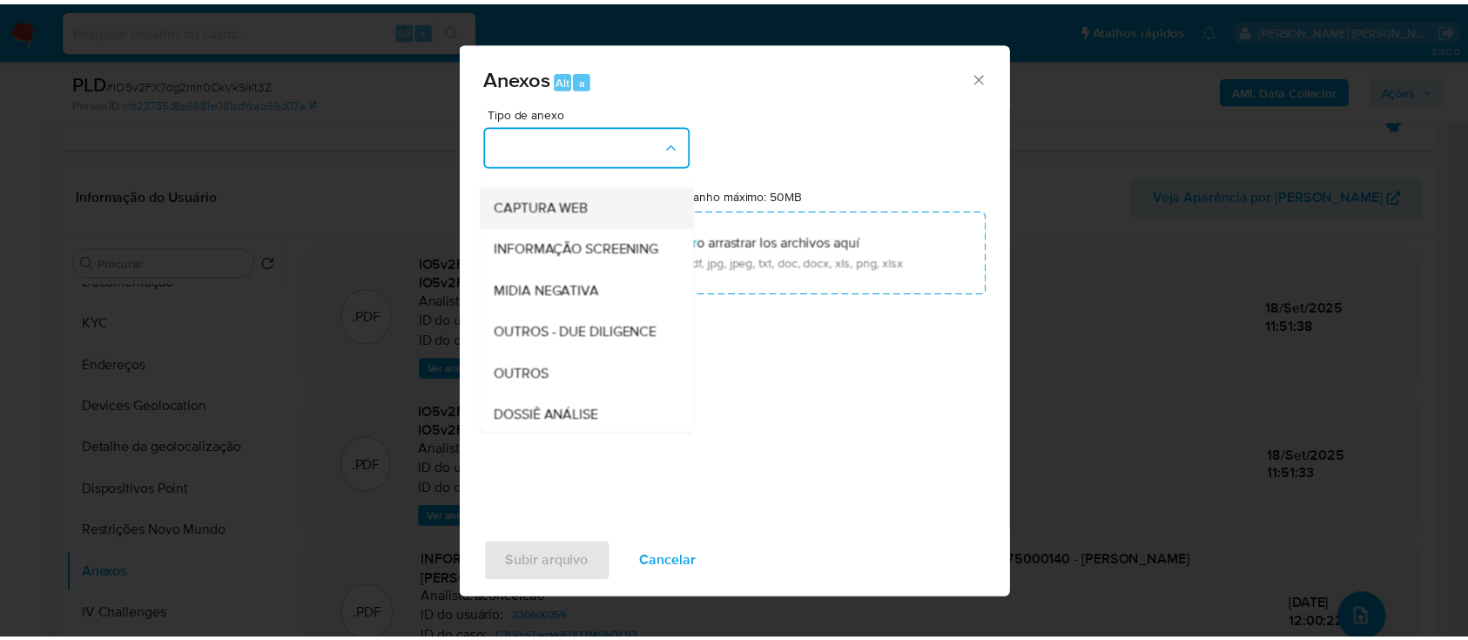
scroll to position [232, 0]
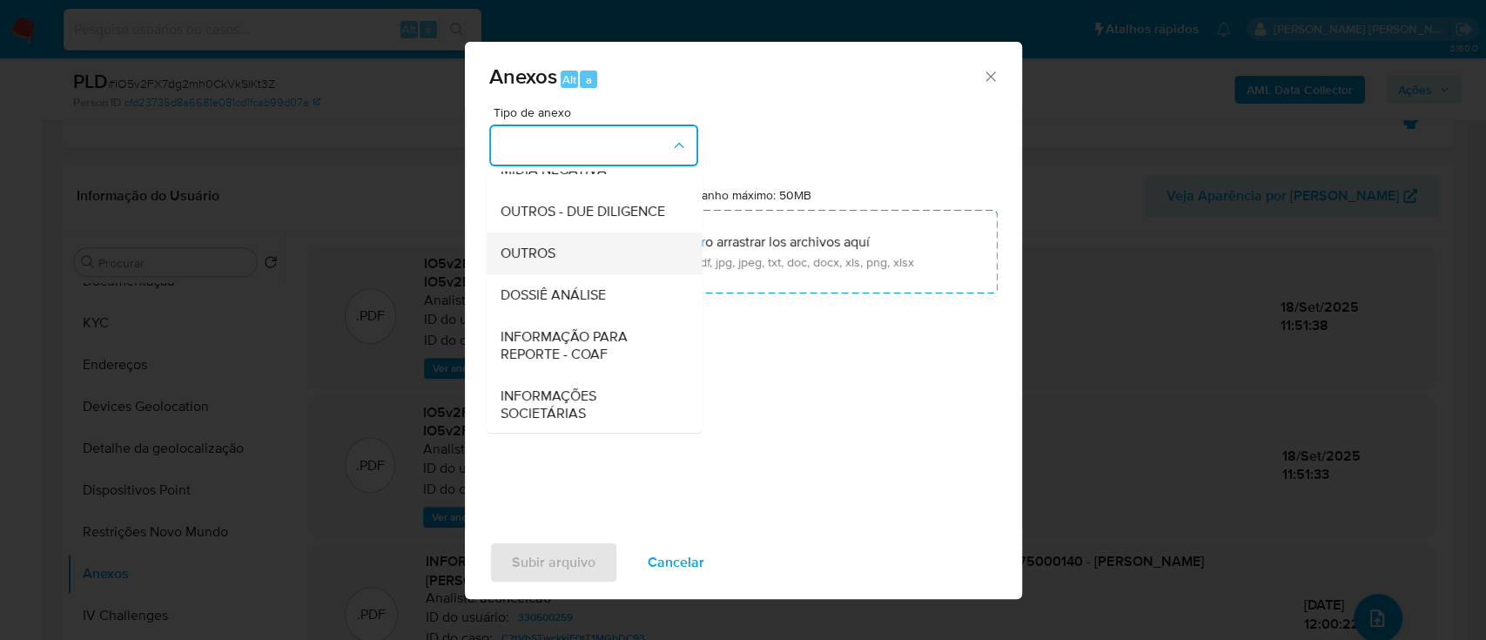
click at [540, 262] on span "OUTROS" at bounding box center [527, 253] width 55 height 17
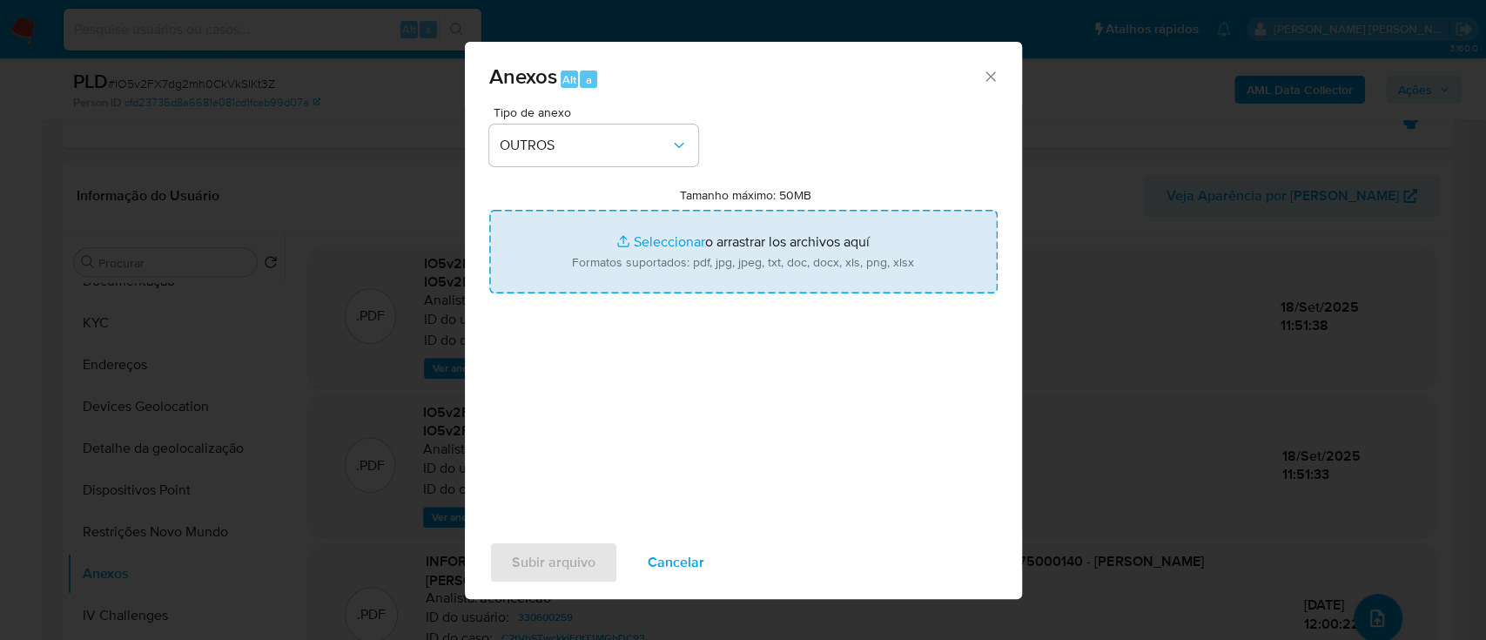
click at [652, 247] on input "Tamanho máximo: 50MB Seleccionar archivos" at bounding box center [743, 252] width 508 height 84
type input "C:\fakepath\Mulan 330600259_2025_09_17_08_21_54.xlsx"
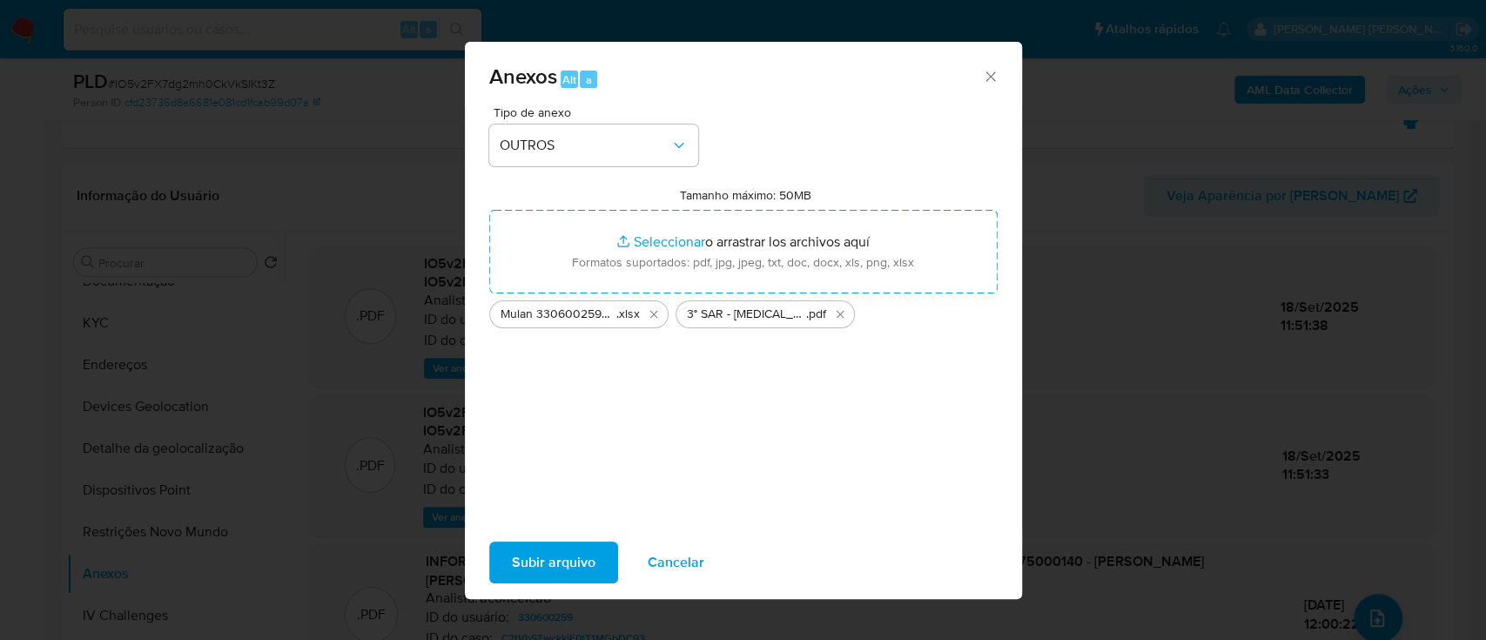
click at [566, 553] on span "Subir arquivo" at bounding box center [554, 562] width 84 height 38
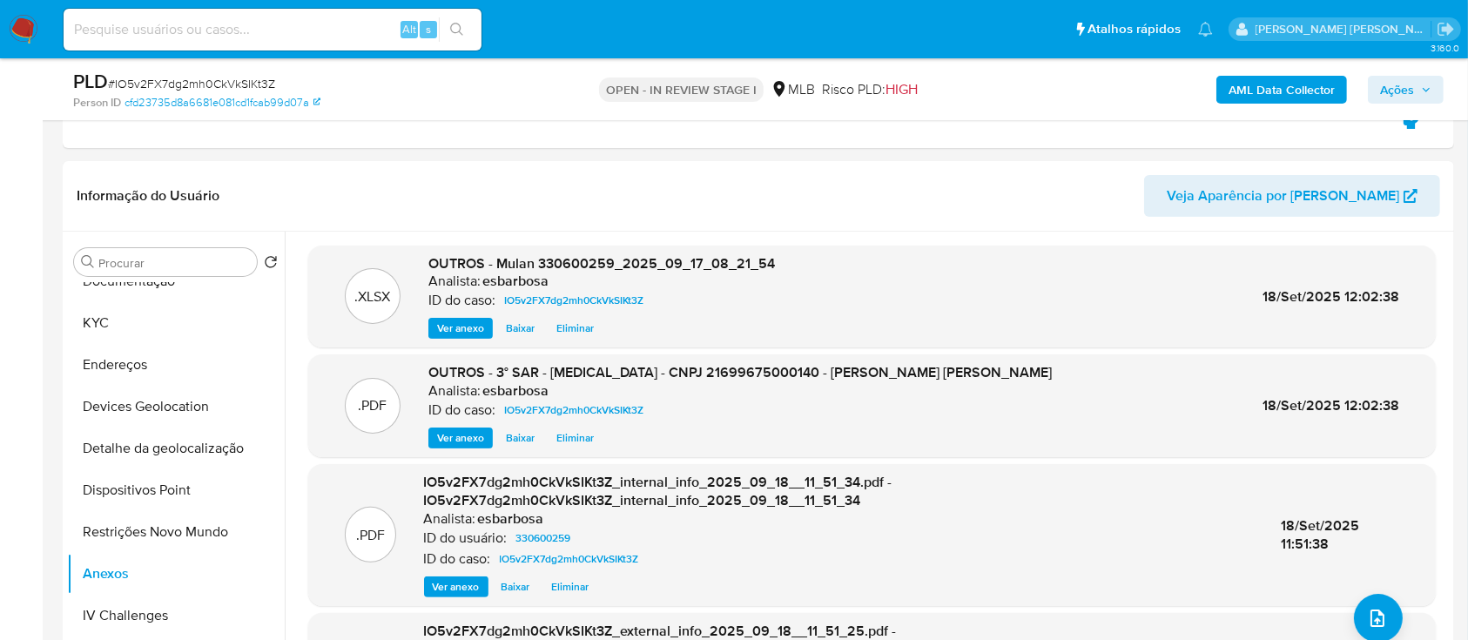
click at [1395, 79] on span "Ações" at bounding box center [1397, 90] width 34 height 28
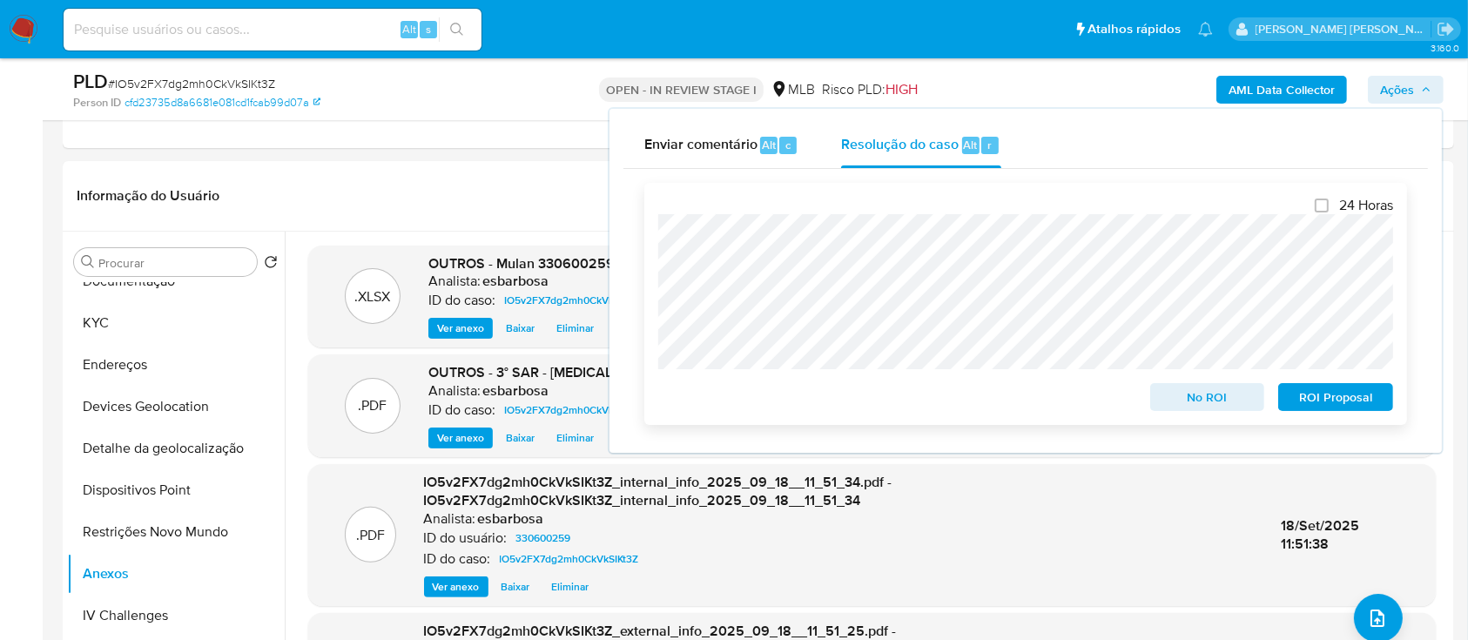
click at [1325, 399] on span "ROI Proposal" at bounding box center [1335, 397] width 91 height 24
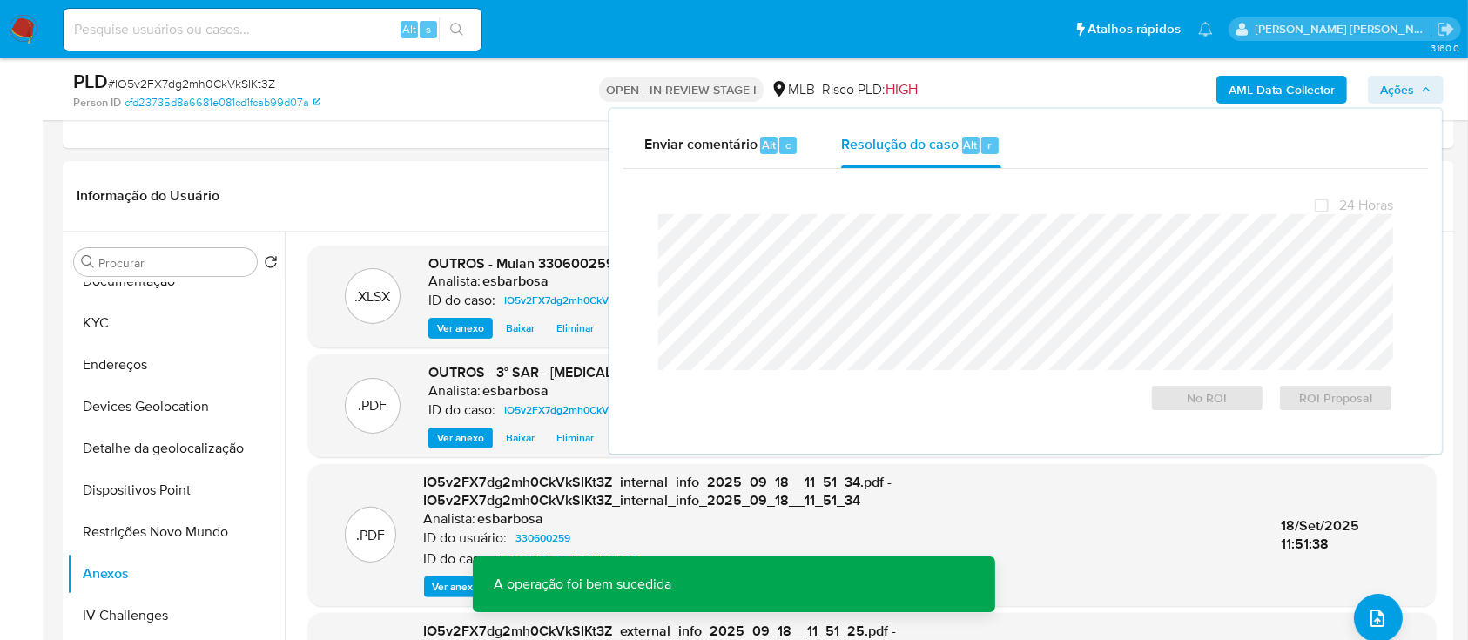
click at [257, 80] on span "# IO5v2FX7dg2mh0CkVkSIKt3Z" at bounding box center [191, 83] width 167 height 17
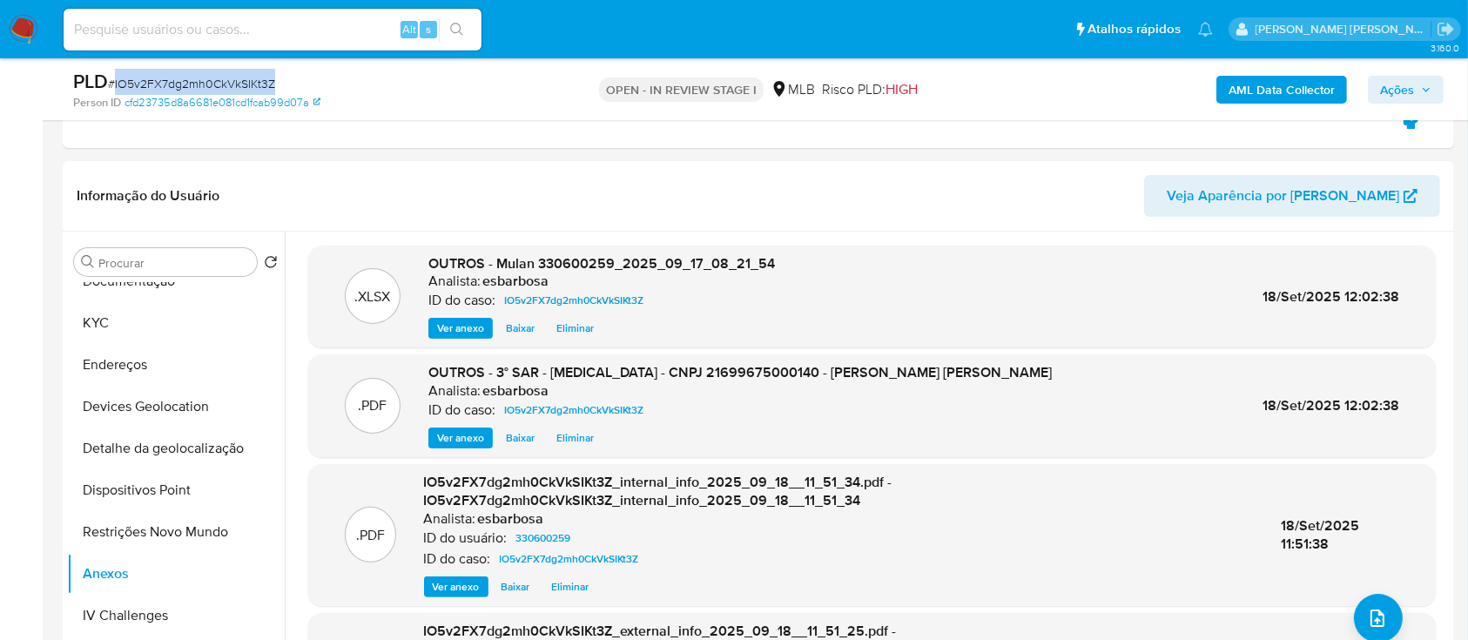
copy span "IO5v2FX7dg2mh0CkVkSIKt3Z"
click at [1381, 83] on span "Ações" at bounding box center [1397, 90] width 34 height 28
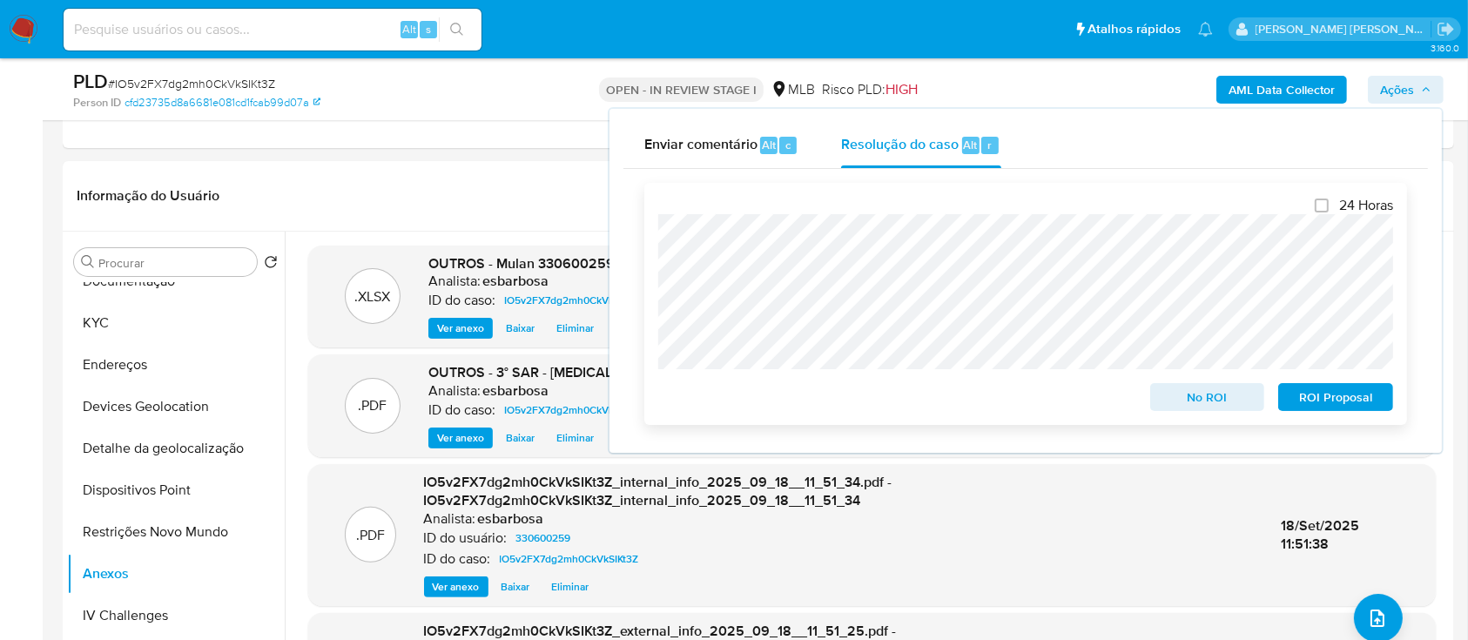
click at [1332, 390] on span "ROI Proposal" at bounding box center [1335, 397] width 91 height 24
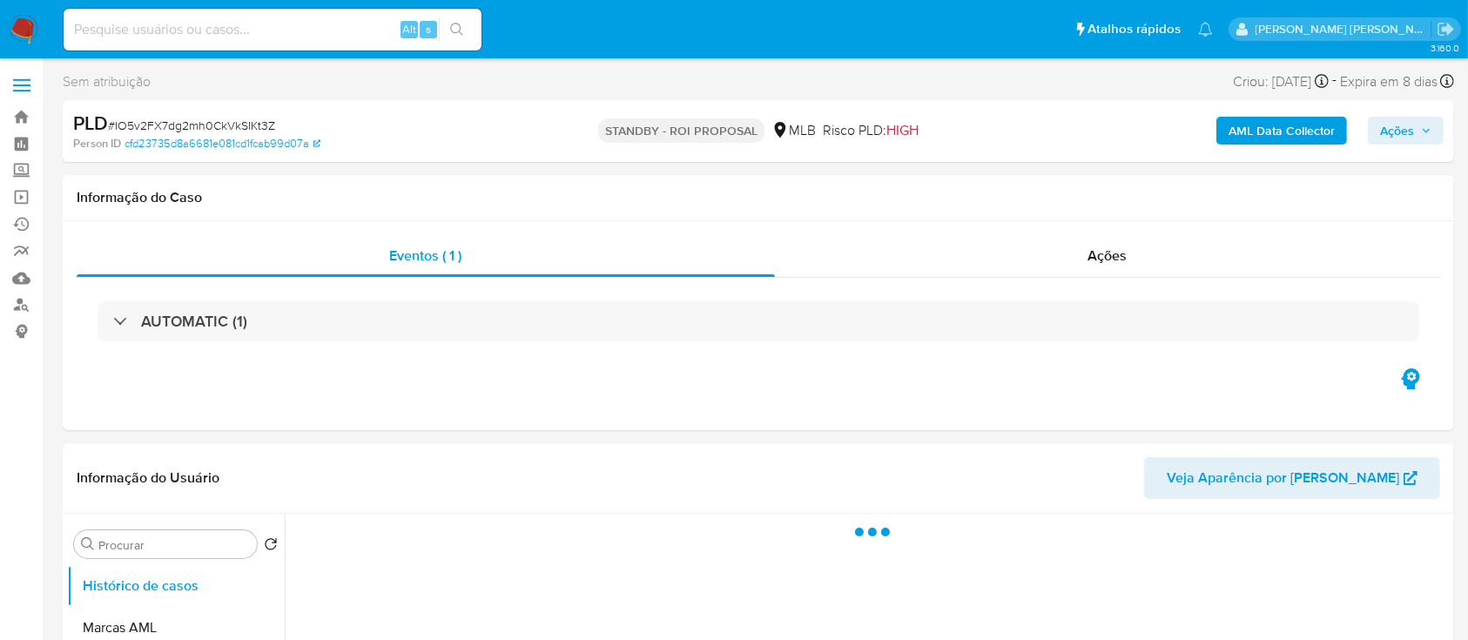
select select "10"
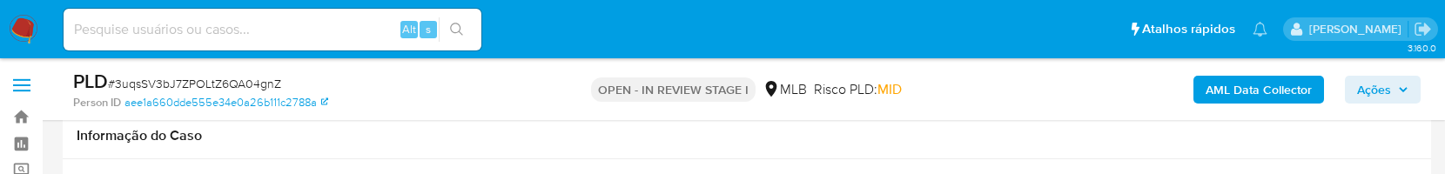
select select "10"
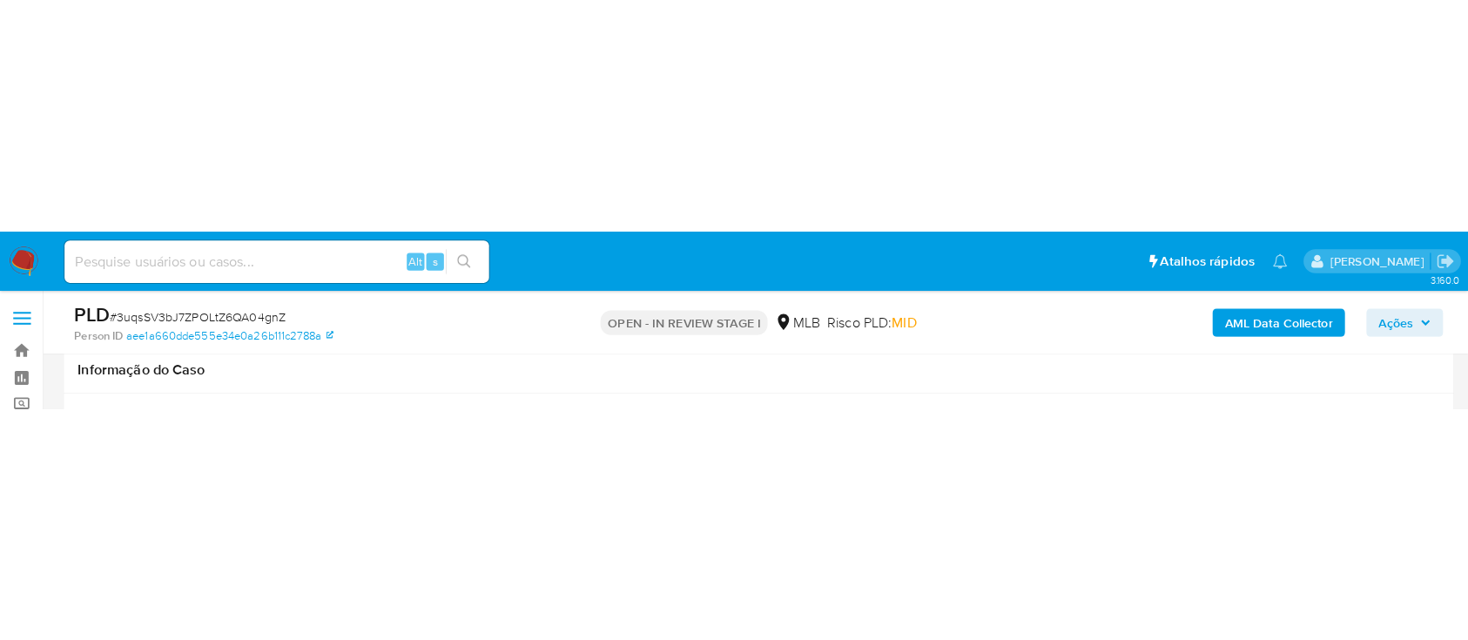
scroll to position [116, 0]
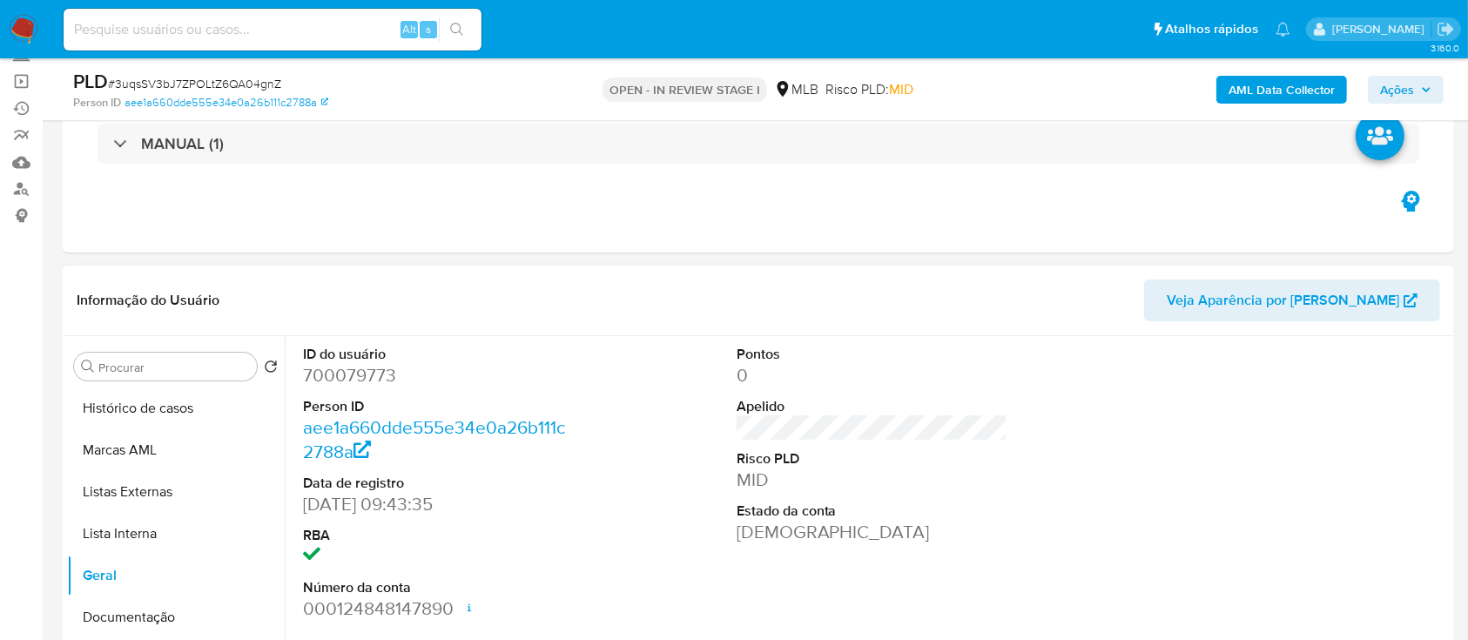
click at [566, 173] on dt "Person ID" at bounding box center [439, 406] width 272 height 19
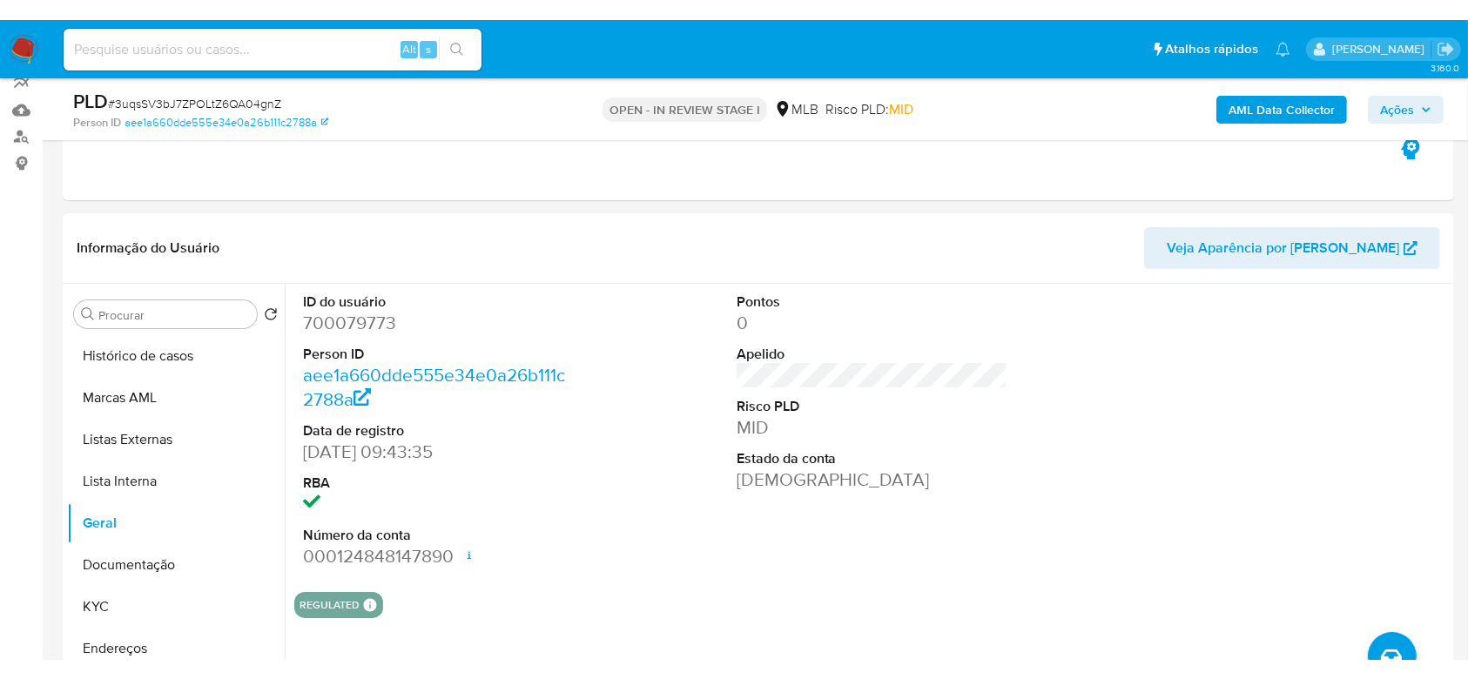
scroll to position [232, 0]
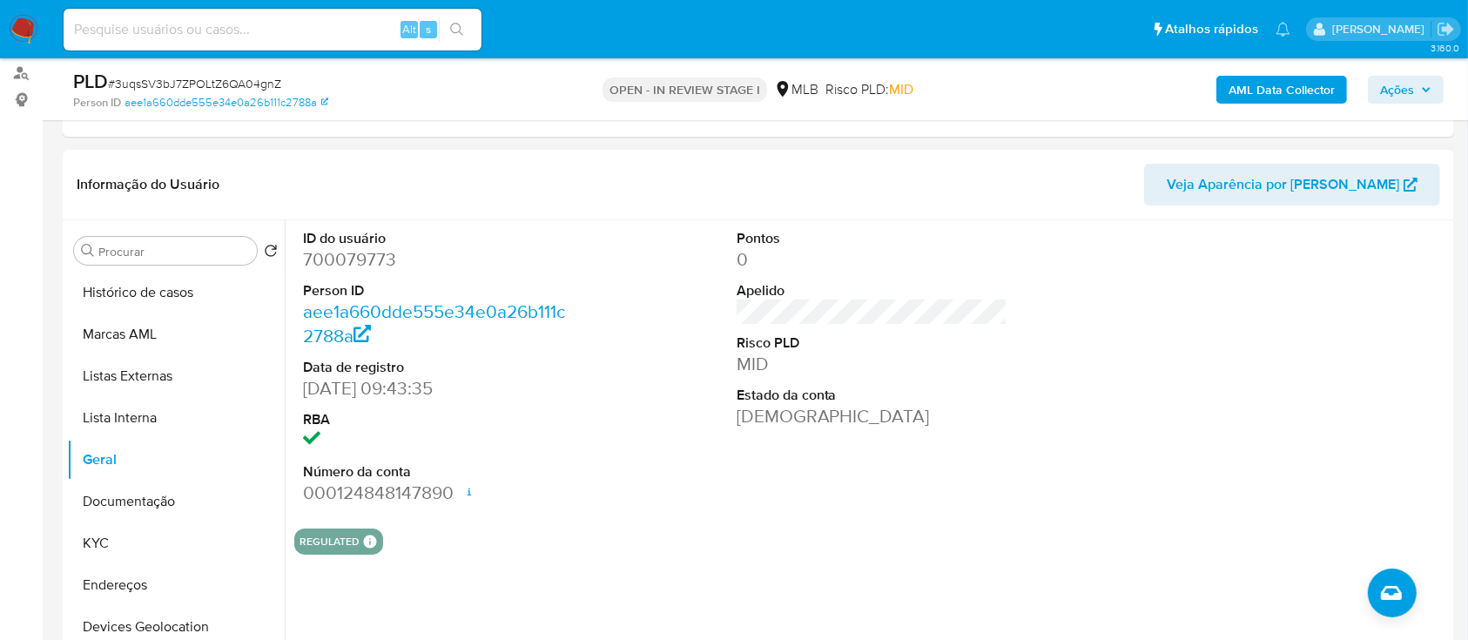
click at [373, 173] on dd "700079773" at bounding box center [439, 259] width 272 height 24
copy dd "700079773"
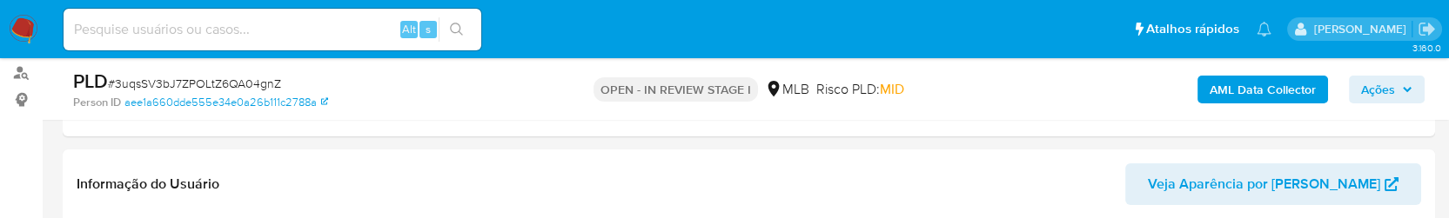
click at [229, 80] on span "# 3uqsSV3bJ7ZPOLtZ6QA04gnZ" at bounding box center [194, 83] width 173 height 17
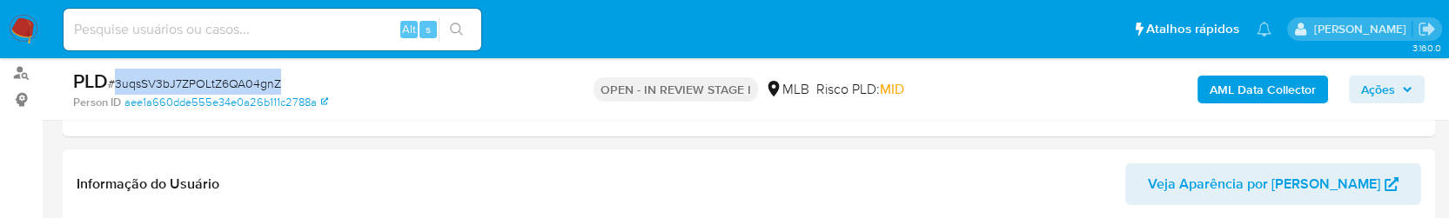
click at [229, 80] on span "# 3uqsSV3bJ7ZPOLtZ6QA04gnZ" at bounding box center [194, 83] width 173 height 17
copy span "3uqsSV3bJ7ZPOLtZ6QA04gnZ"
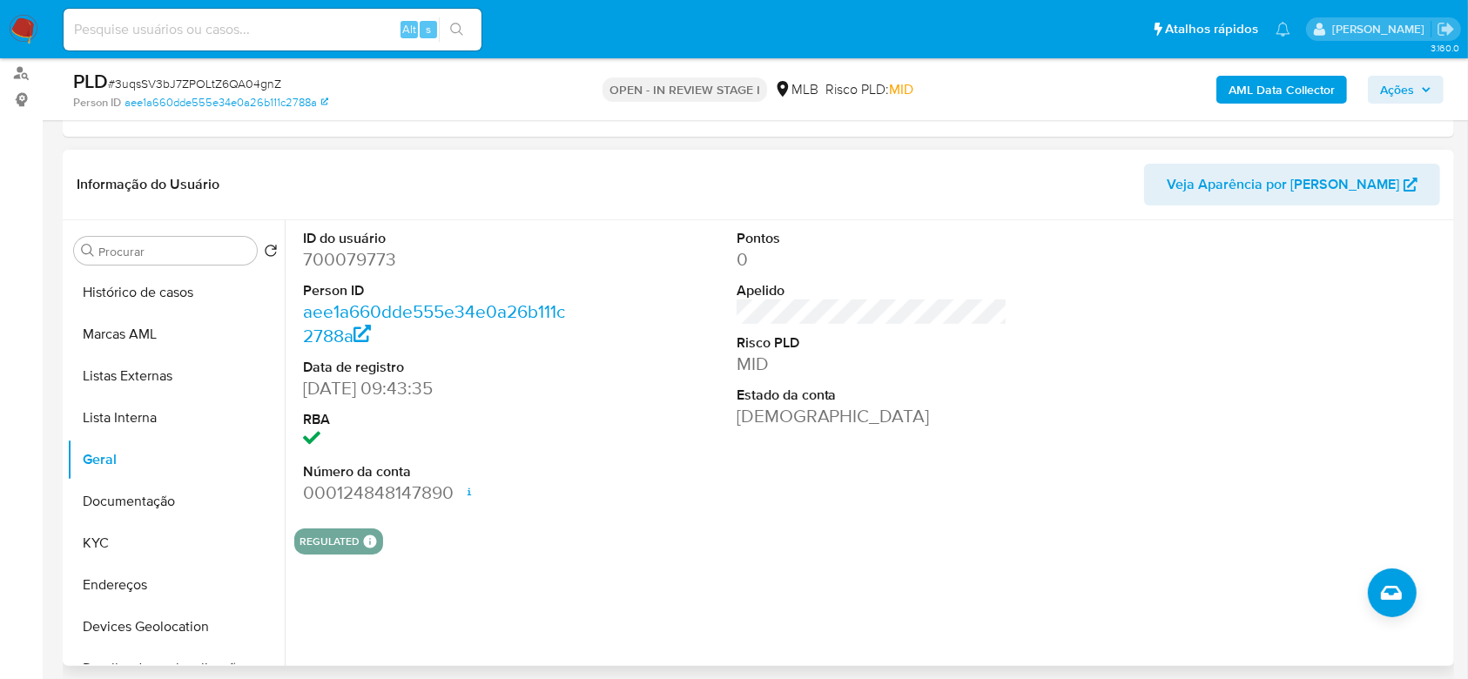
click at [341, 173] on dd "700079773" at bounding box center [439, 259] width 272 height 24
copy dd "700079773"
click at [97, 173] on button "KYC" at bounding box center [169, 543] width 204 height 42
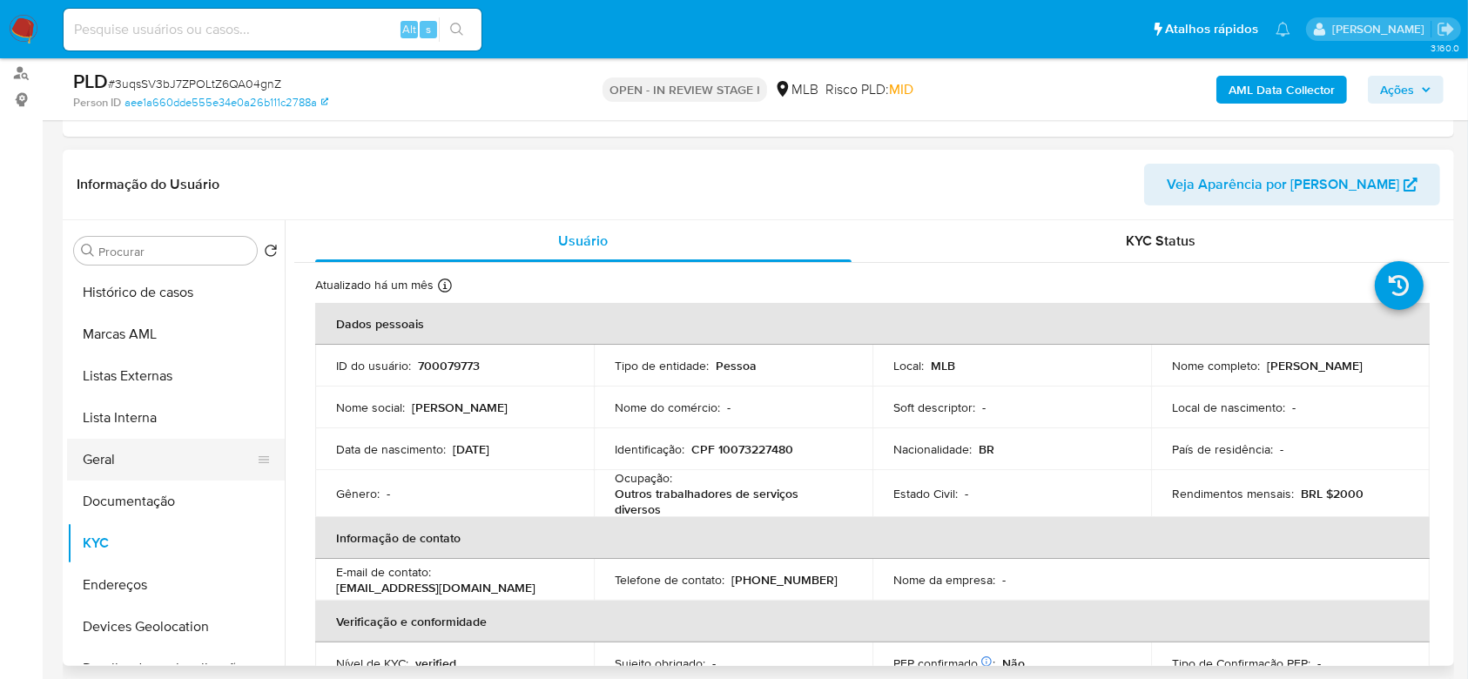
click at [139, 173] on button "Geral" at bounding box center [169, 460] width 204 height 42
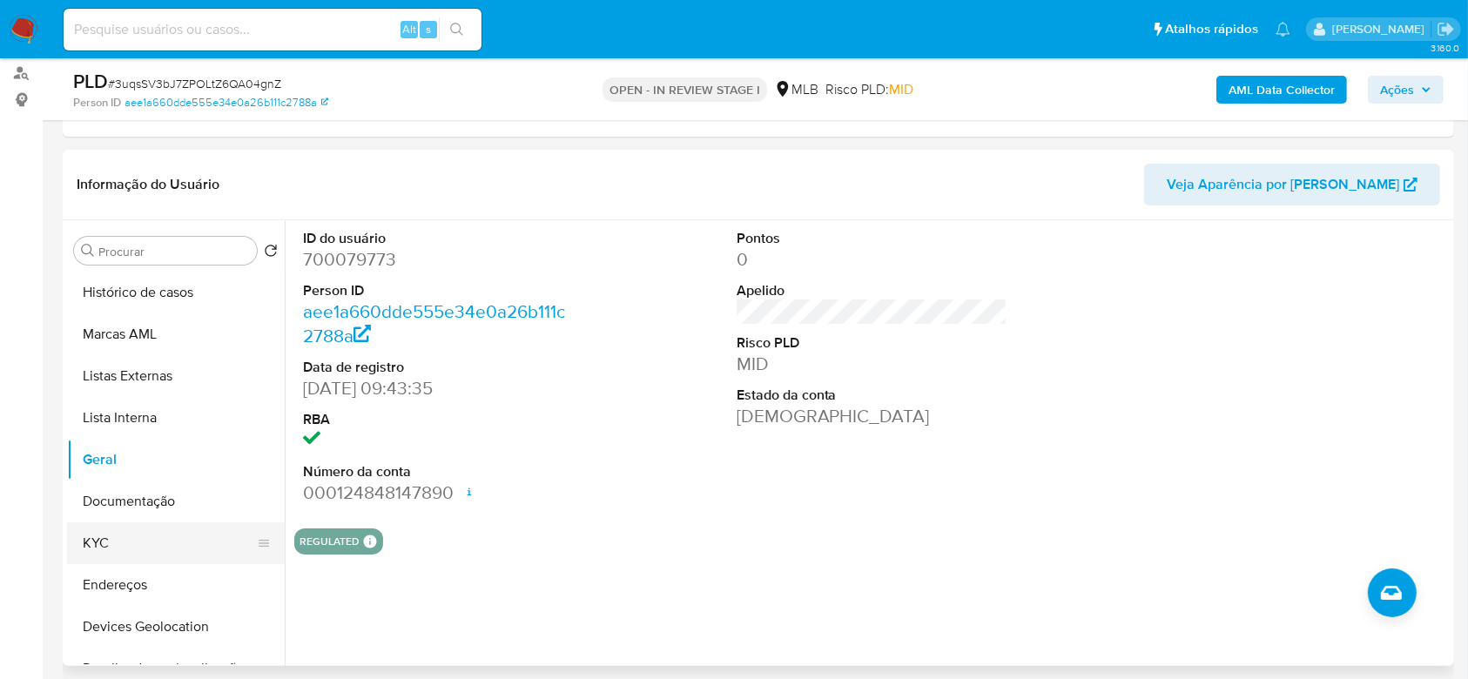
click at [137, 173] on button "KYC" at bounding box center [169, 543] width 204 height 42
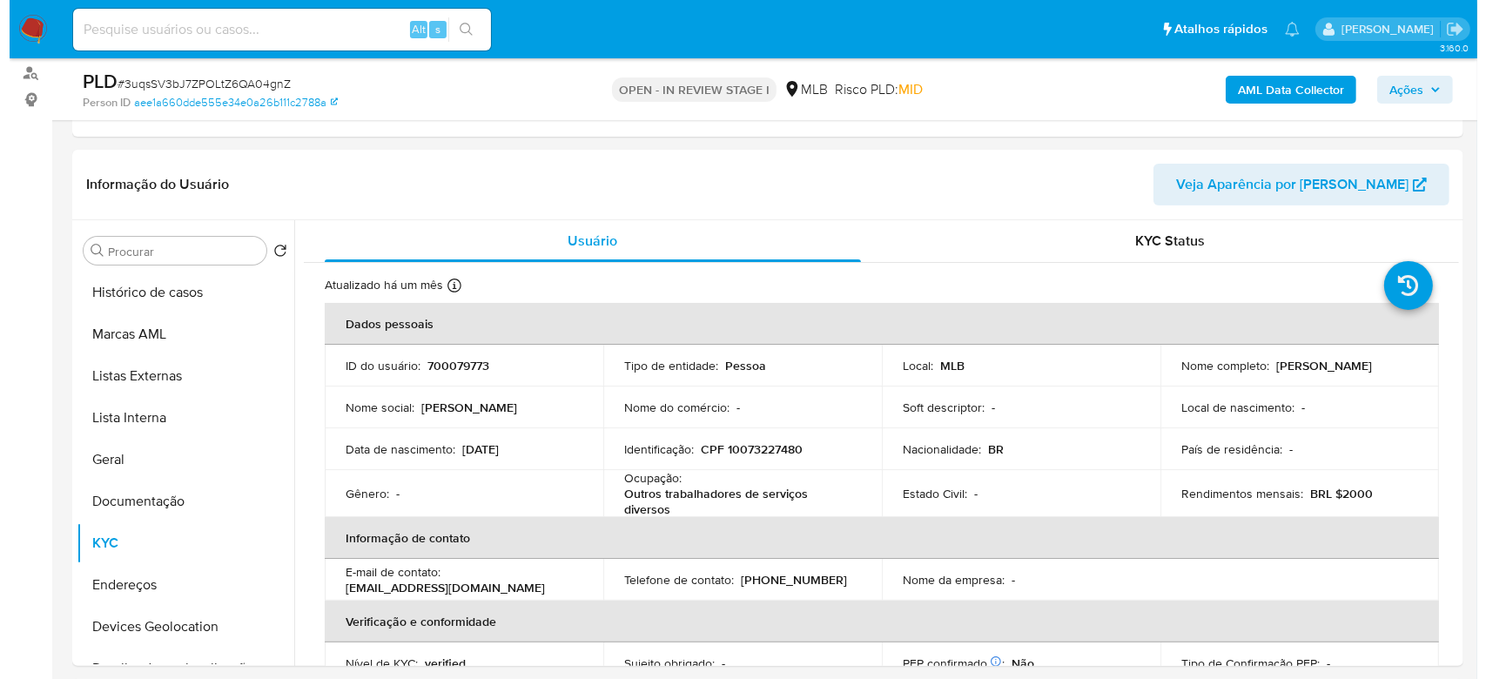
scroll to position [116, 0]
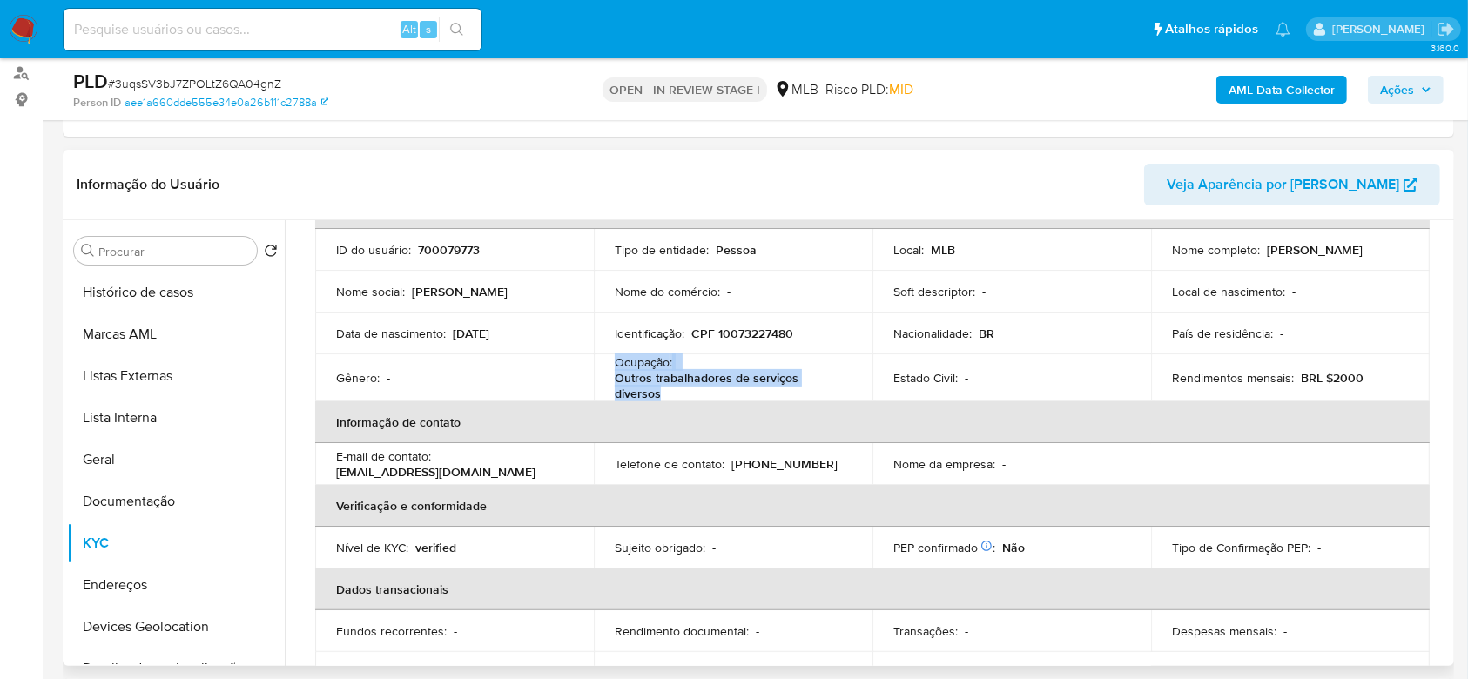
drag, startPoint x: 674, startPoint y: 391, endPoint x: 609, endPoint y: 364, distance: 69.8
click at [609, 173] on td "Ocupação : Outros trabalhadores de serviços diversos" at bounding box center [733, 377] width 279 height 47
copy div "Ocupação : Outros trabalhadores de serviços diversos"
click at [1265, 91] on b "AML Data Collector" at bounding box center [1281, 90] width 106 height 28
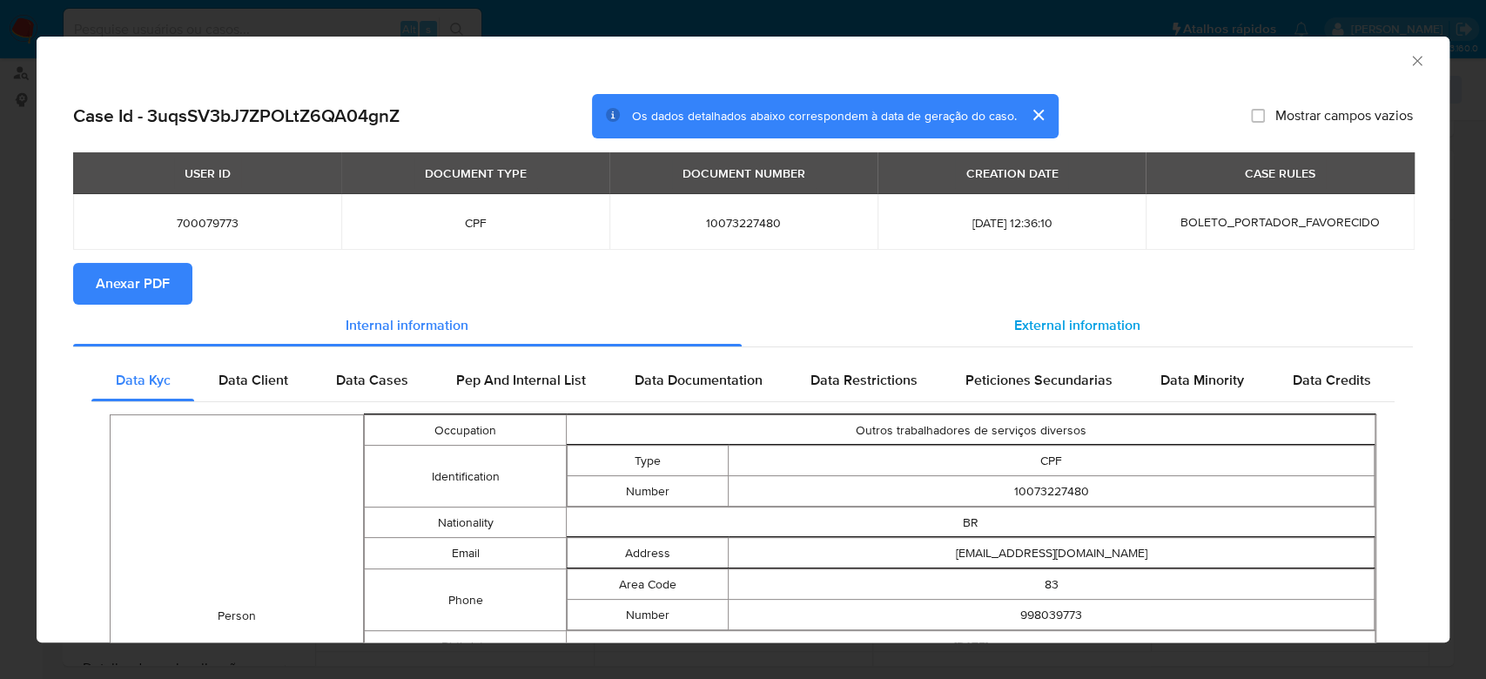
click at [1099, 173] on span "External information" at bounding box center [1077, 325] width 126 height 20
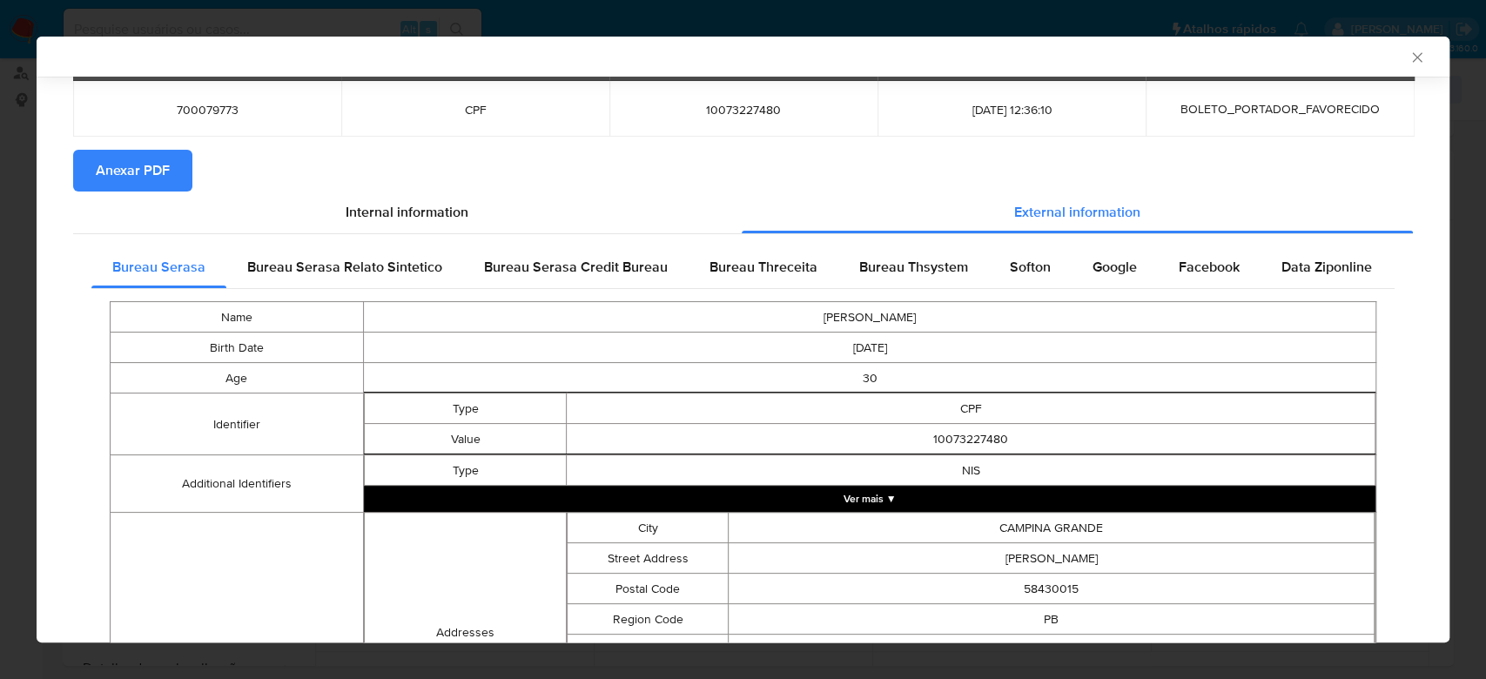
scroll to position [111, 0]
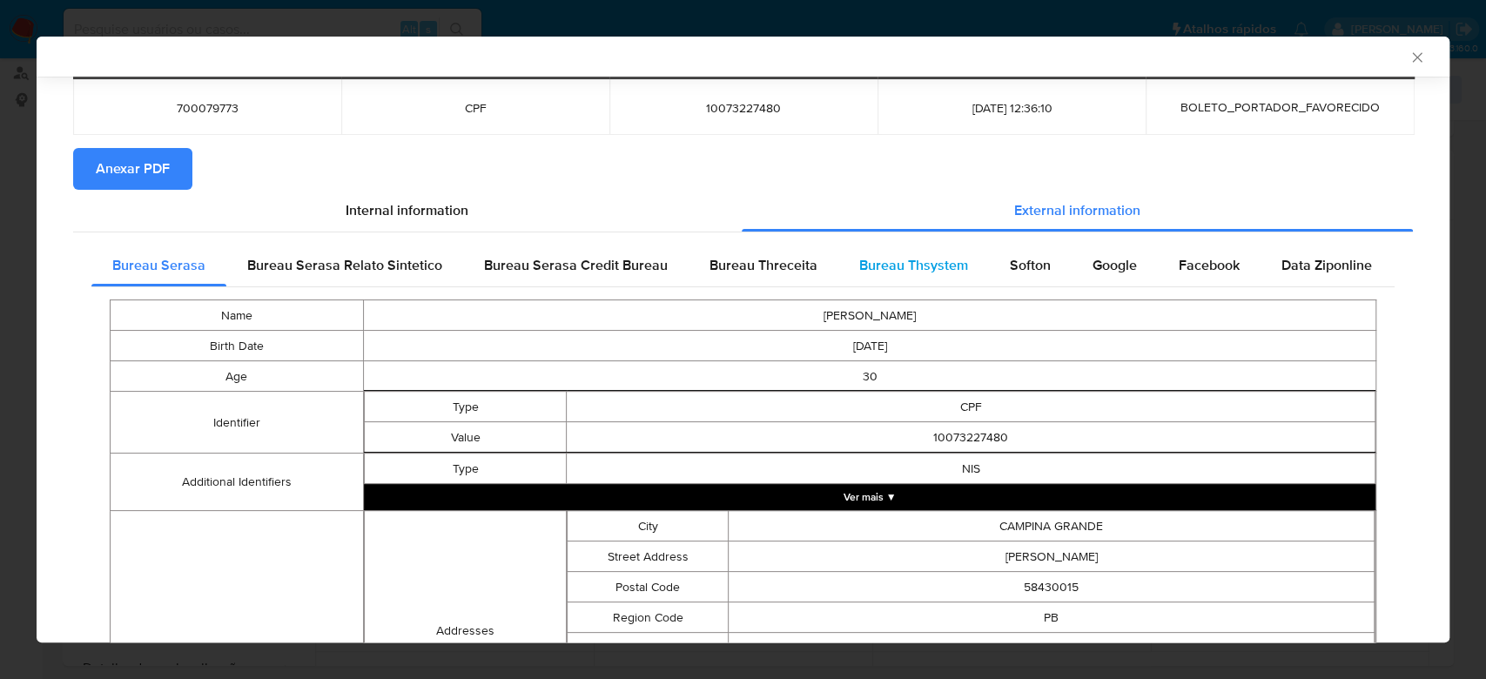
click at [912, 173] on div "Bureau Thsystem" at bounding box center [913, 266] width 151 height 42
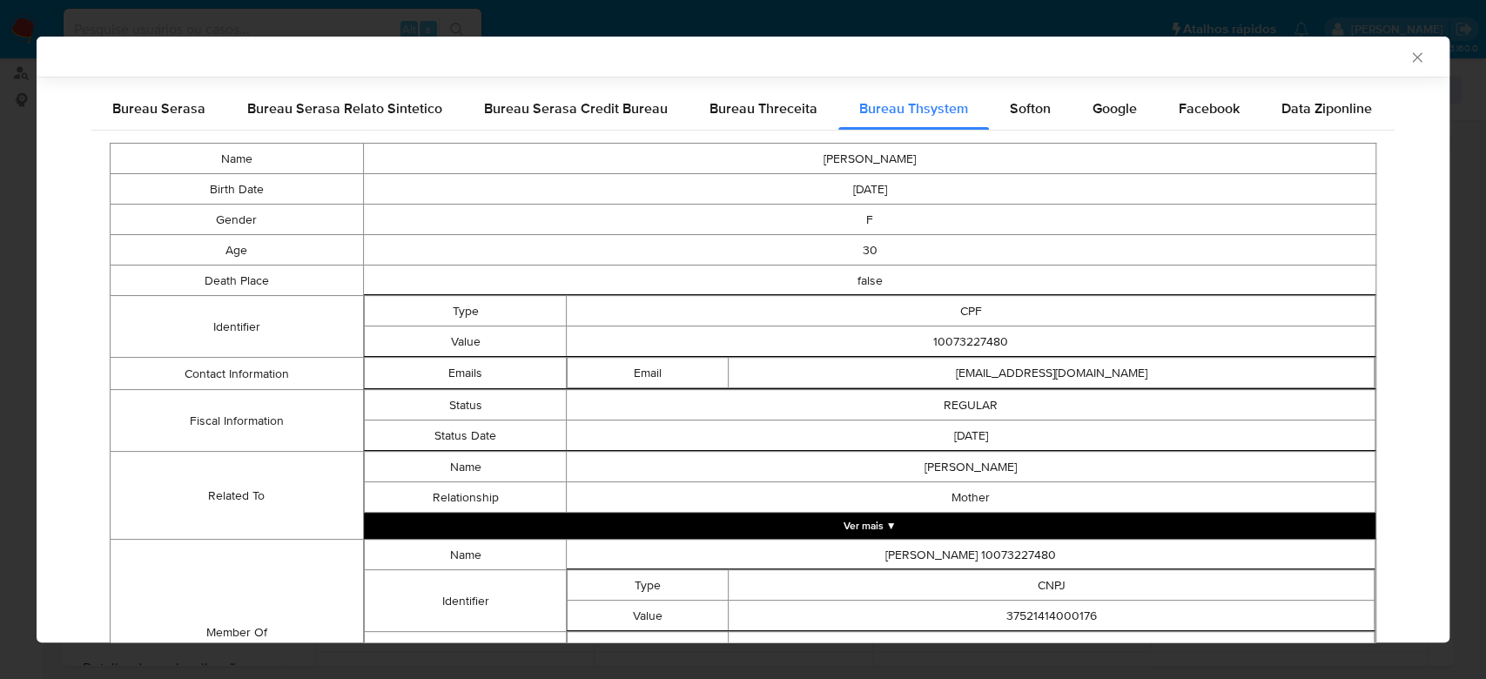
scroll to position [409, 0]
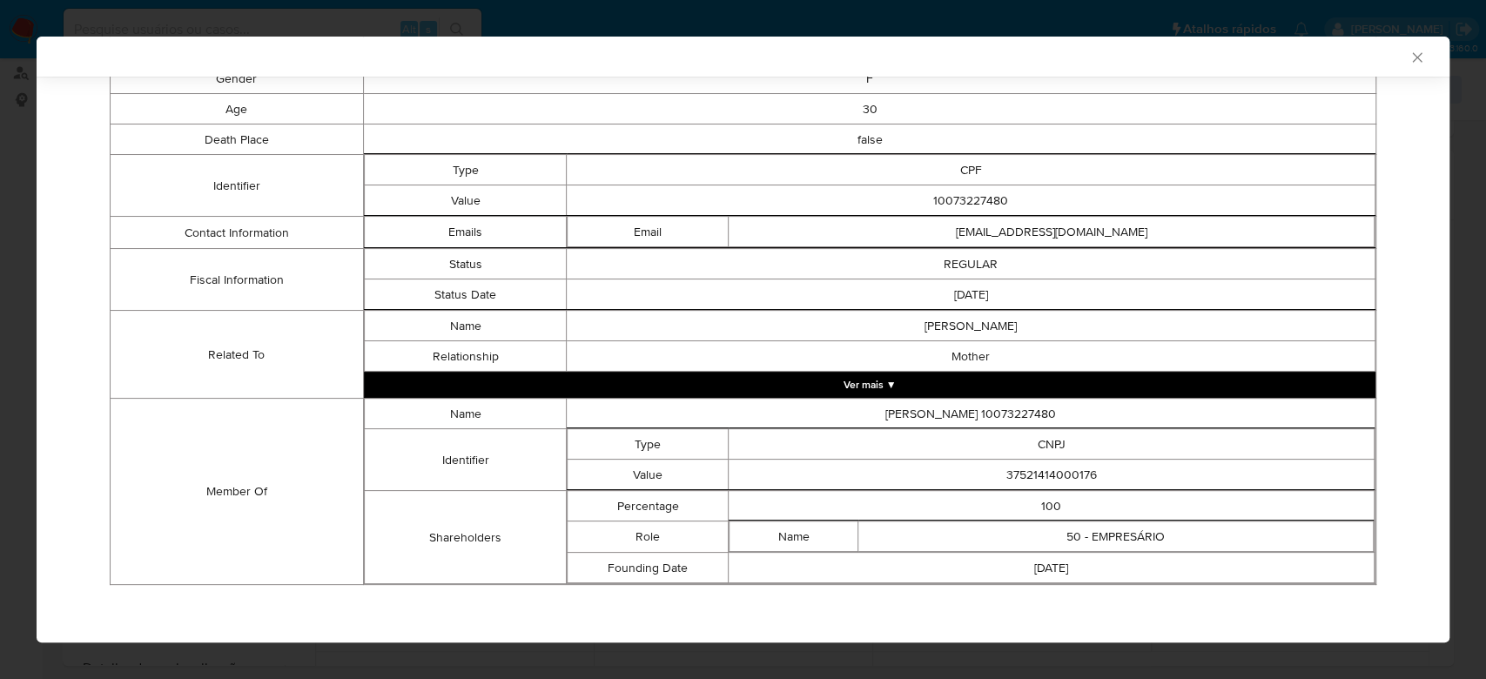
click at [1052, 173] on td "37521414000176" at bounding box center [1052, 475] width 646 height 30
copy td "37521414000176"
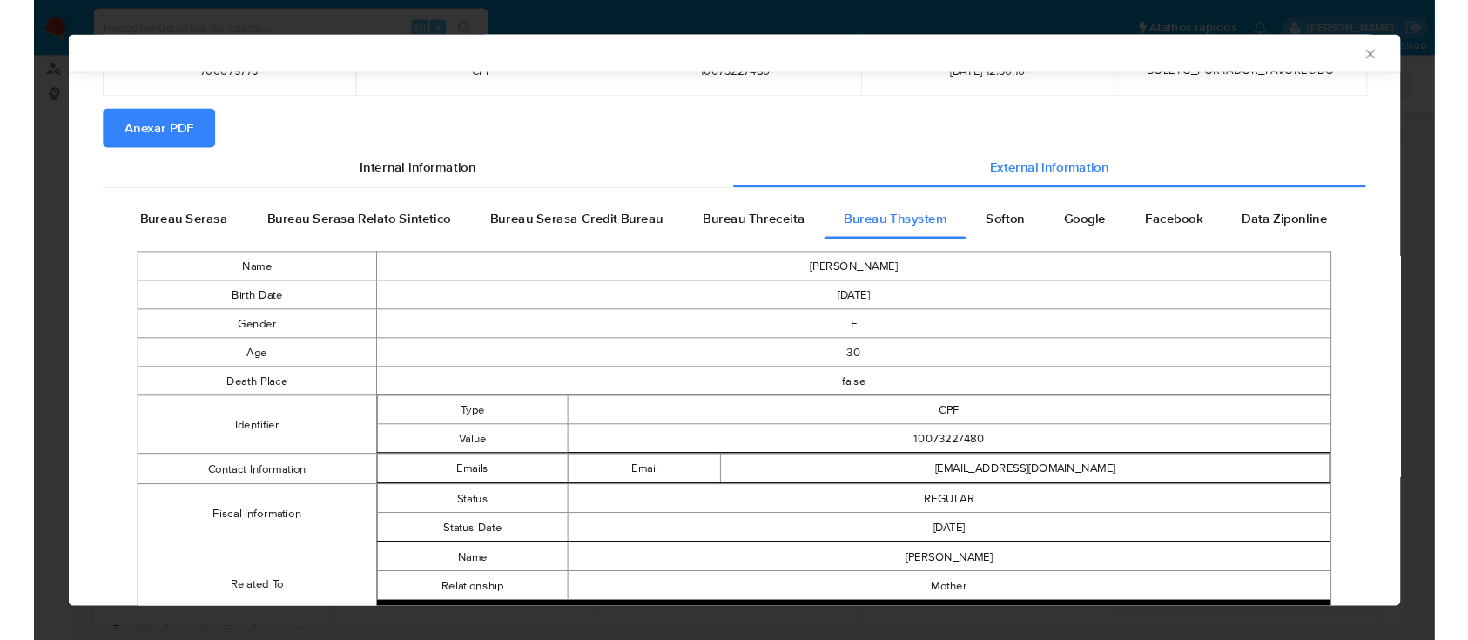
scroll to position [0, 0]
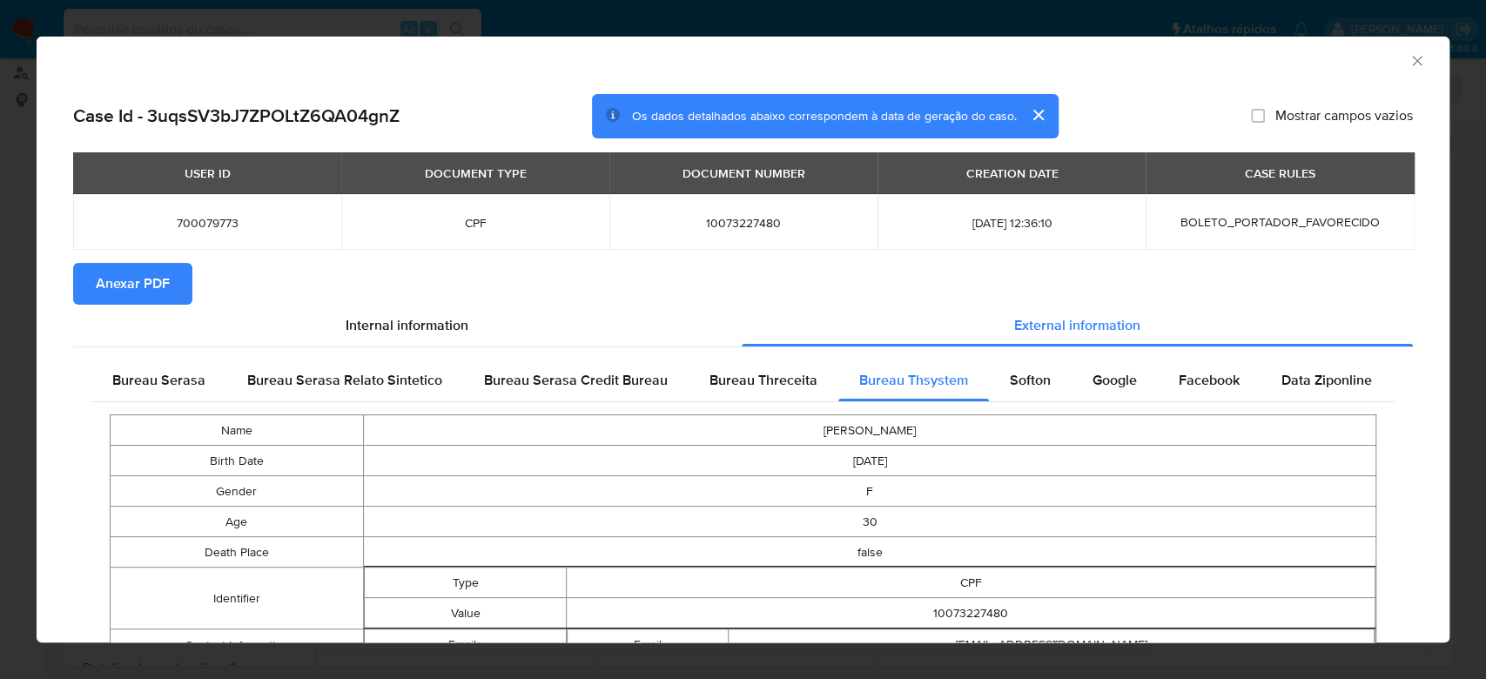
click at [145, 173] on span "Anexar PDF" at bounding box center [133, 284] width 74 height 38
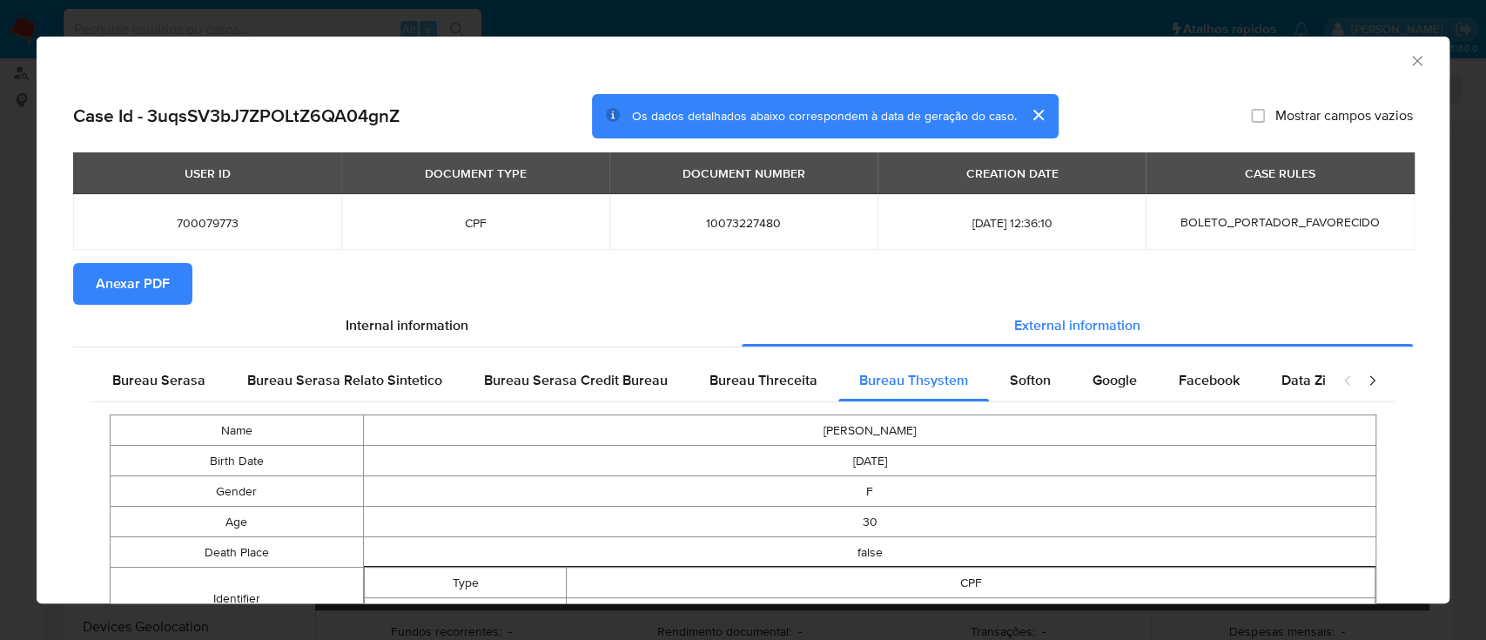
click at [1412, 64] on icon "Fechar a janela" at bounding box center [1417, 61] width 10 height 10
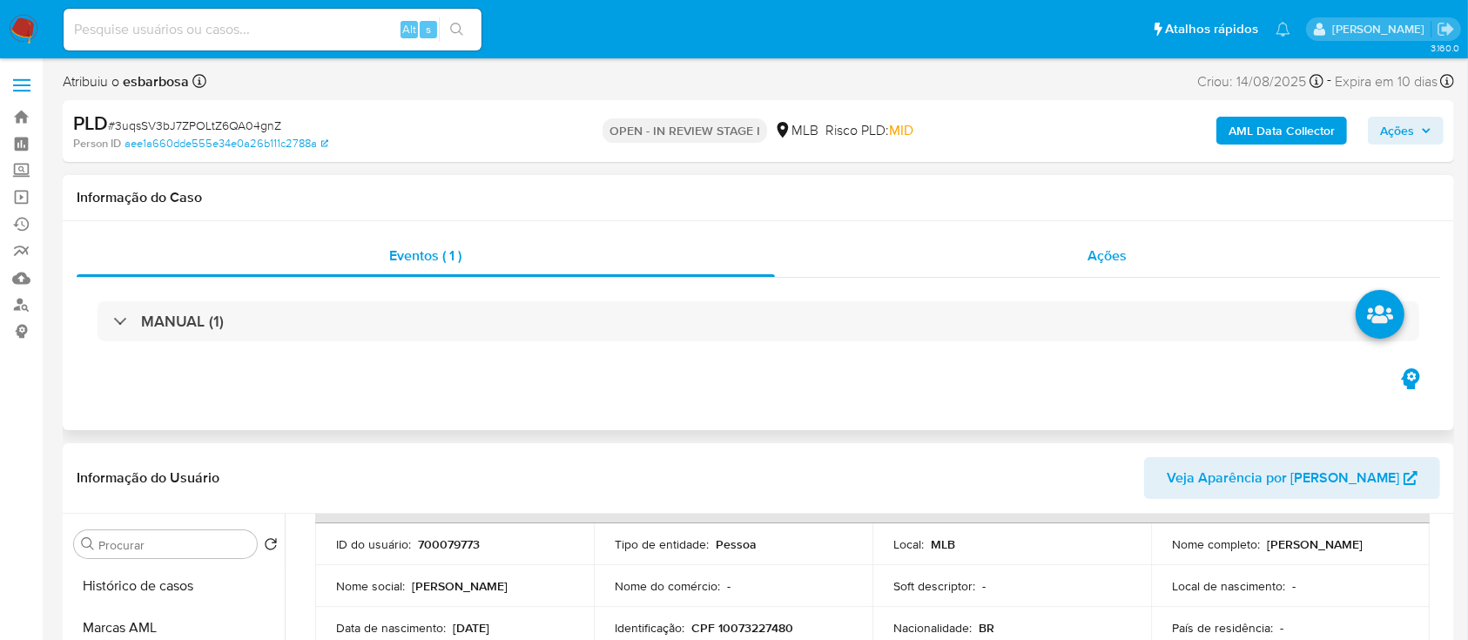
click at [935, 173] on div "Ações" at bounding box center [1107, 256] width 665 height 42
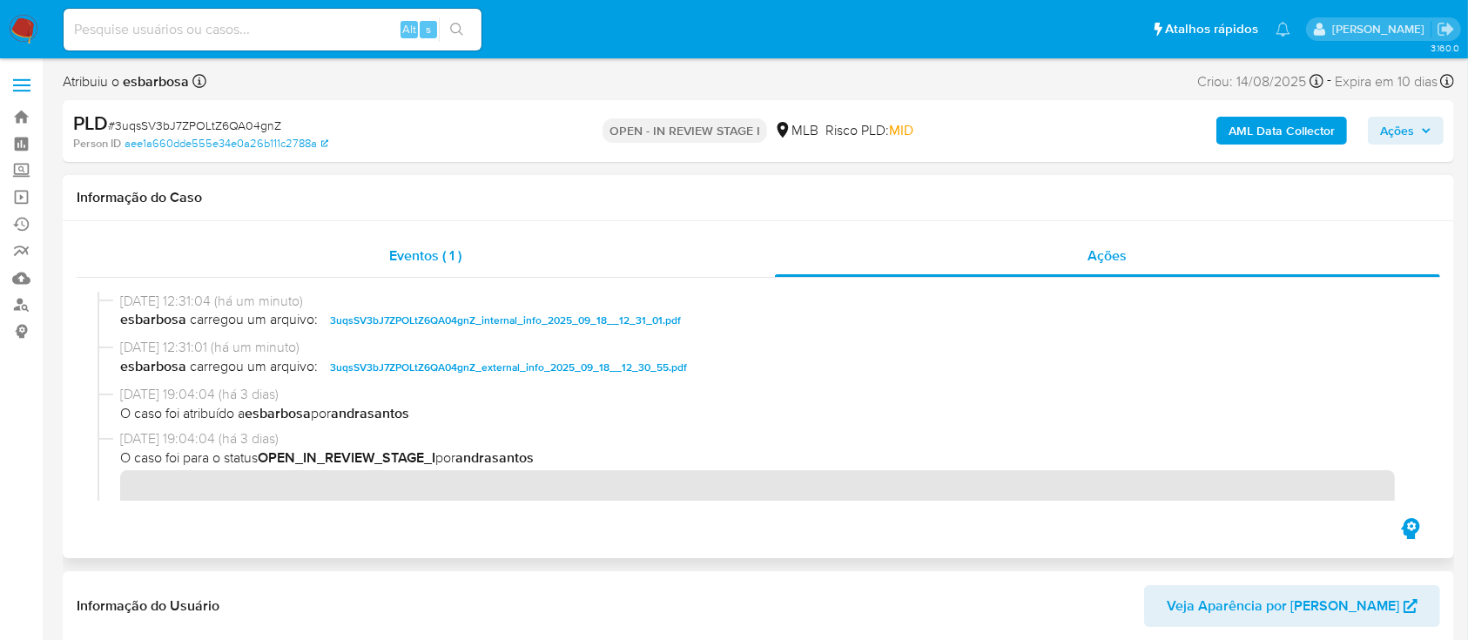
click at [574, 173] on div "Eventos ( 1 )" at bounding box center [426, 256] width 698 height 42
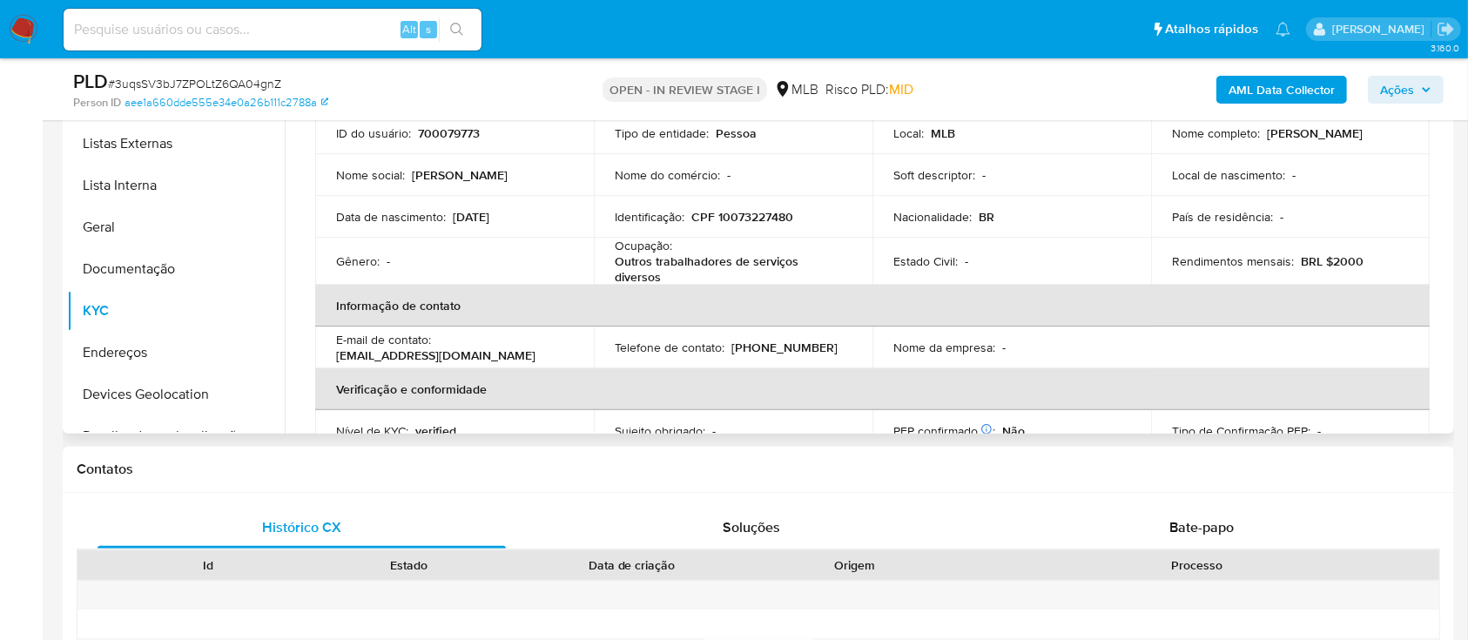
click at [759, 173] on p "CPF 10073227480" at bounding box center [742, 217] width 102 height 16
copy div "Identificação : CPF 10073227480"
drag, startPoint x: 797, startPoint y: 223, endPoint x: 780, endPoint y: 218, distance: 17.9
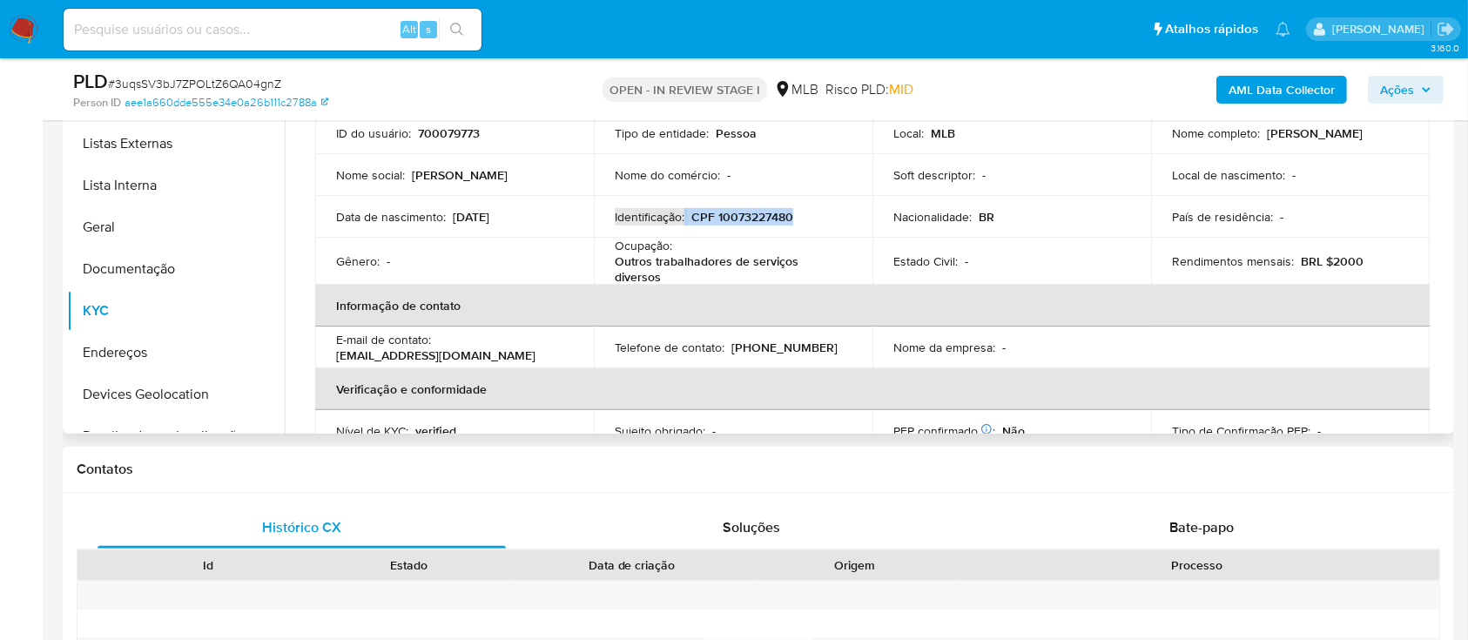
click at [796, 173] on div "Identificação : CPF 10073227480" at bounding box center [733, 217] width 237 height 16
click at [776, 173] on p "CPF 10073227480" at bounding box center [742, 217] width 102 height 16
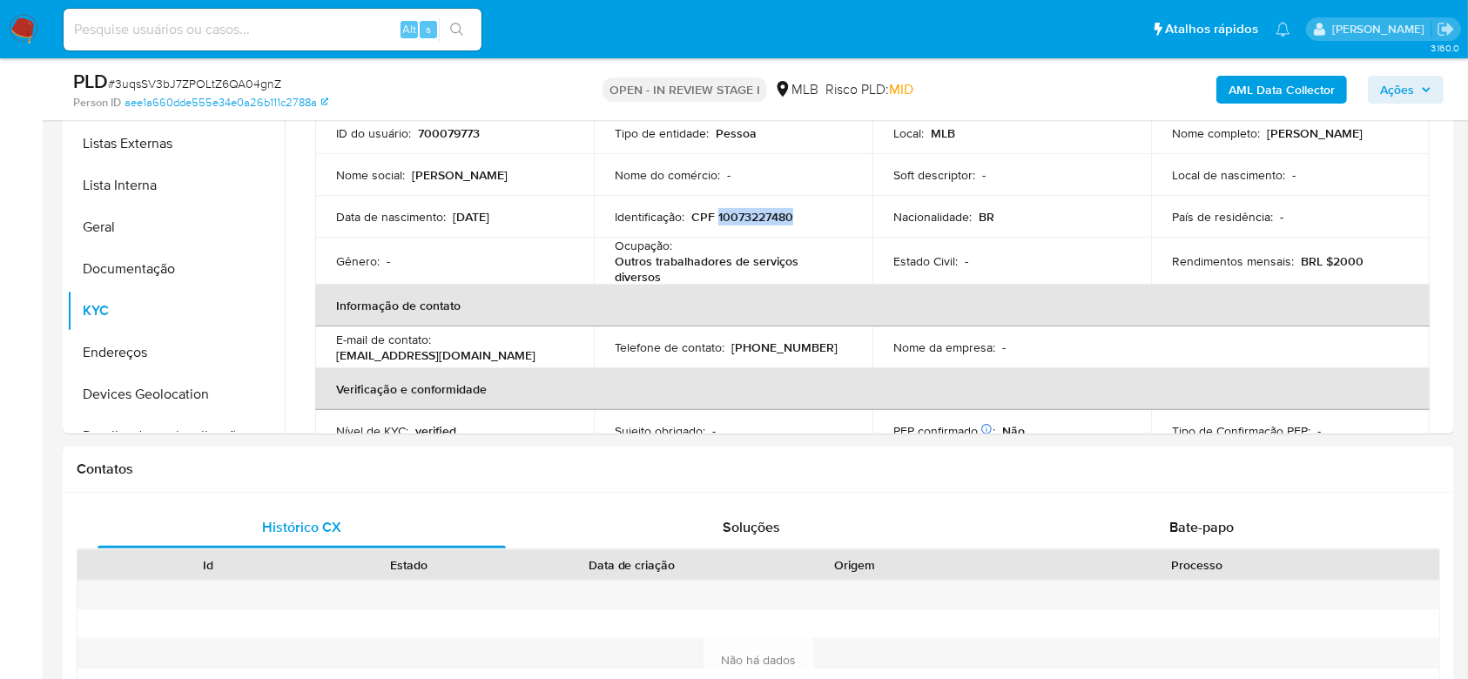
click at [1394, 84] on span "Ações" at bounding box center [1397, 90] width 34 height 28
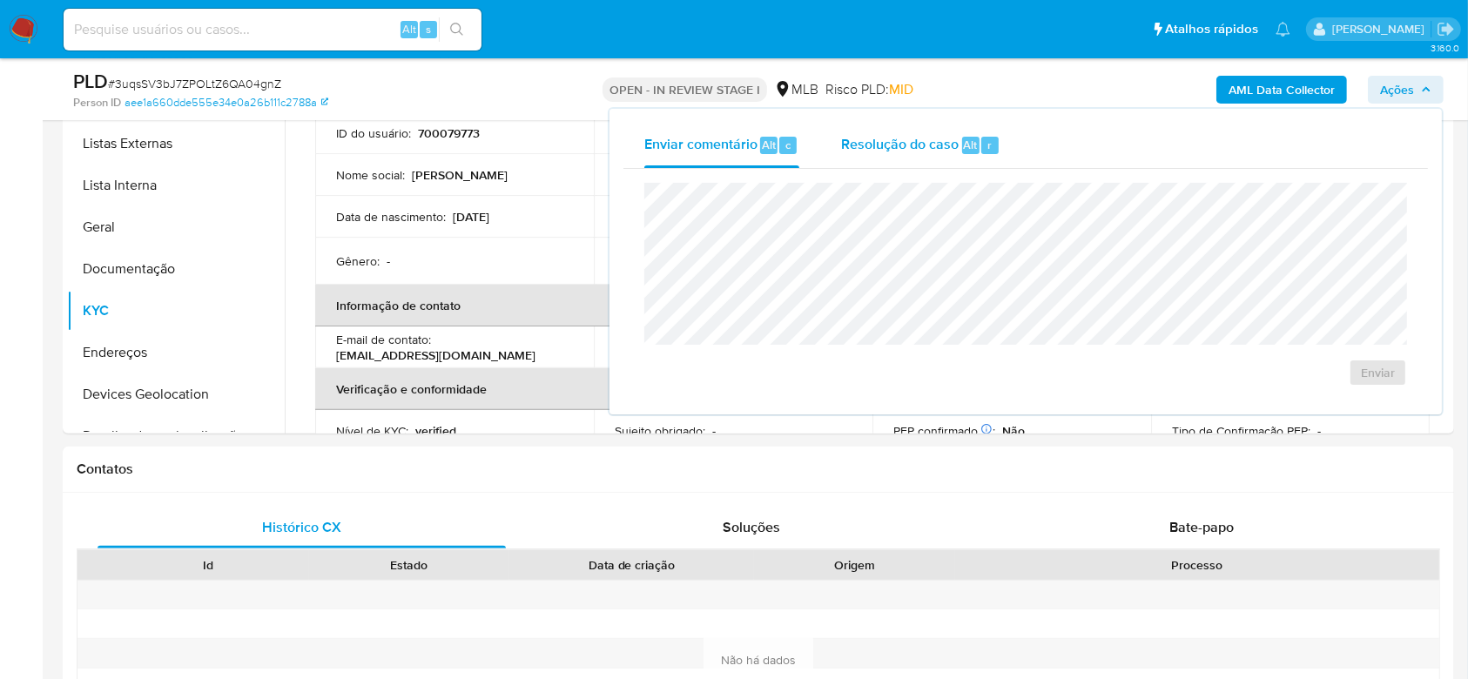
click at [918, 141] on span "Resolução do caso" at bounding box center [900, 144] width 118 height 20
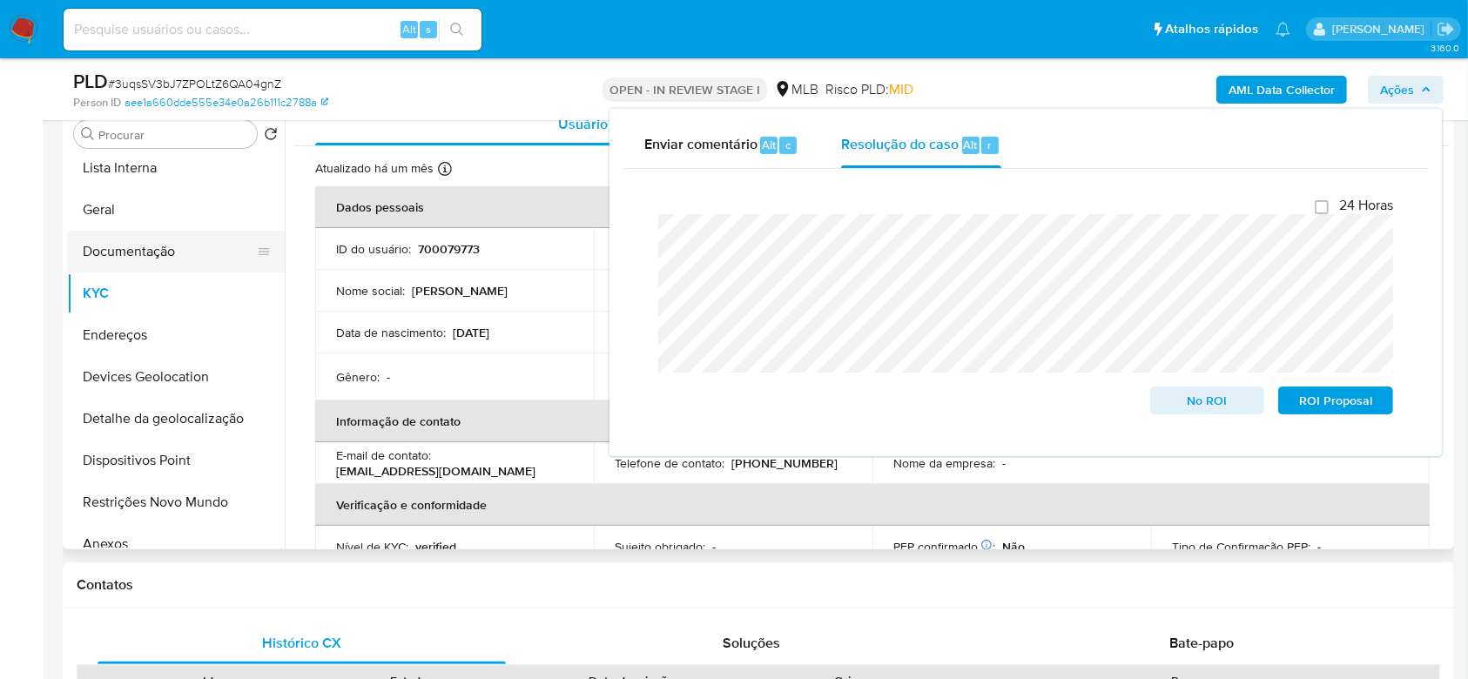
scroll to position [232, 0]
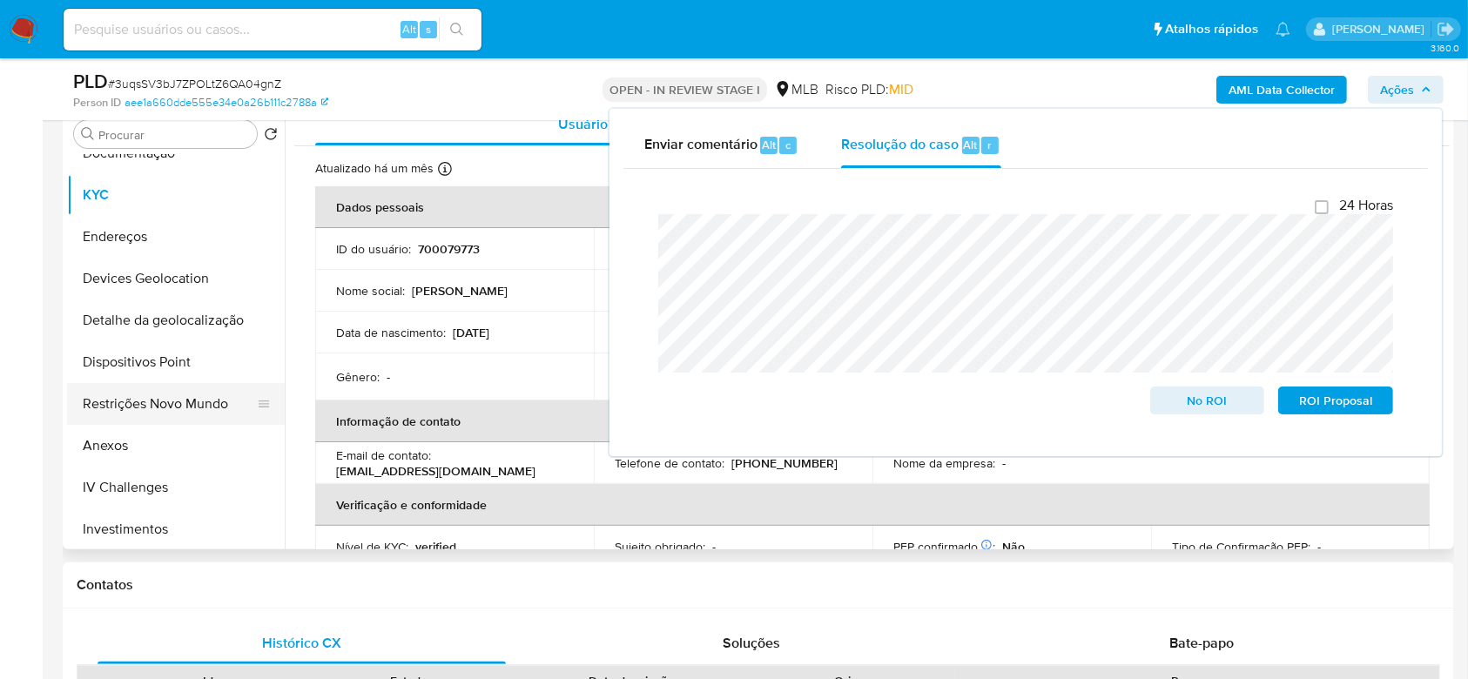
click at [151, 173] on button "Restrições Novo Mundo" at bounding box center [169, 404] width 204 height 42
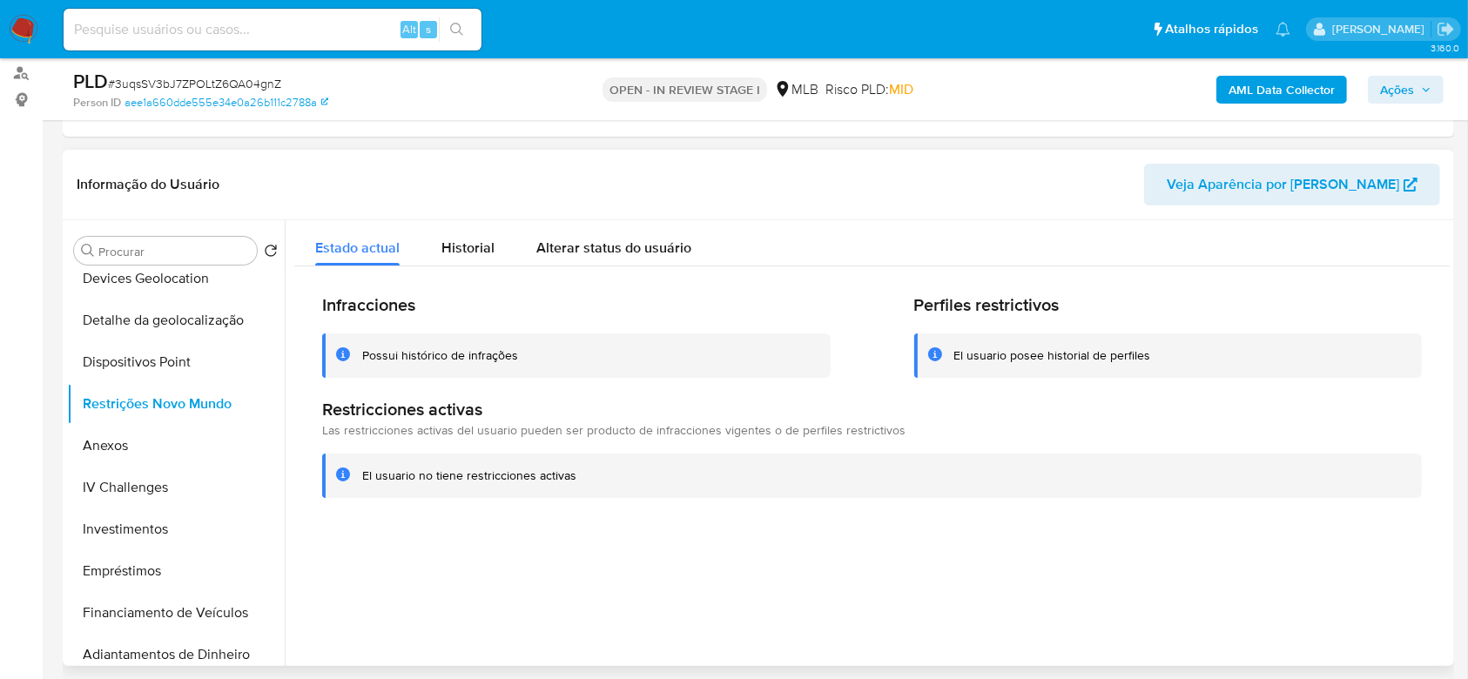
click at [470, 173] on div "Possui histórico de infrações" at bounding box center [440, 355] width 156 height 17
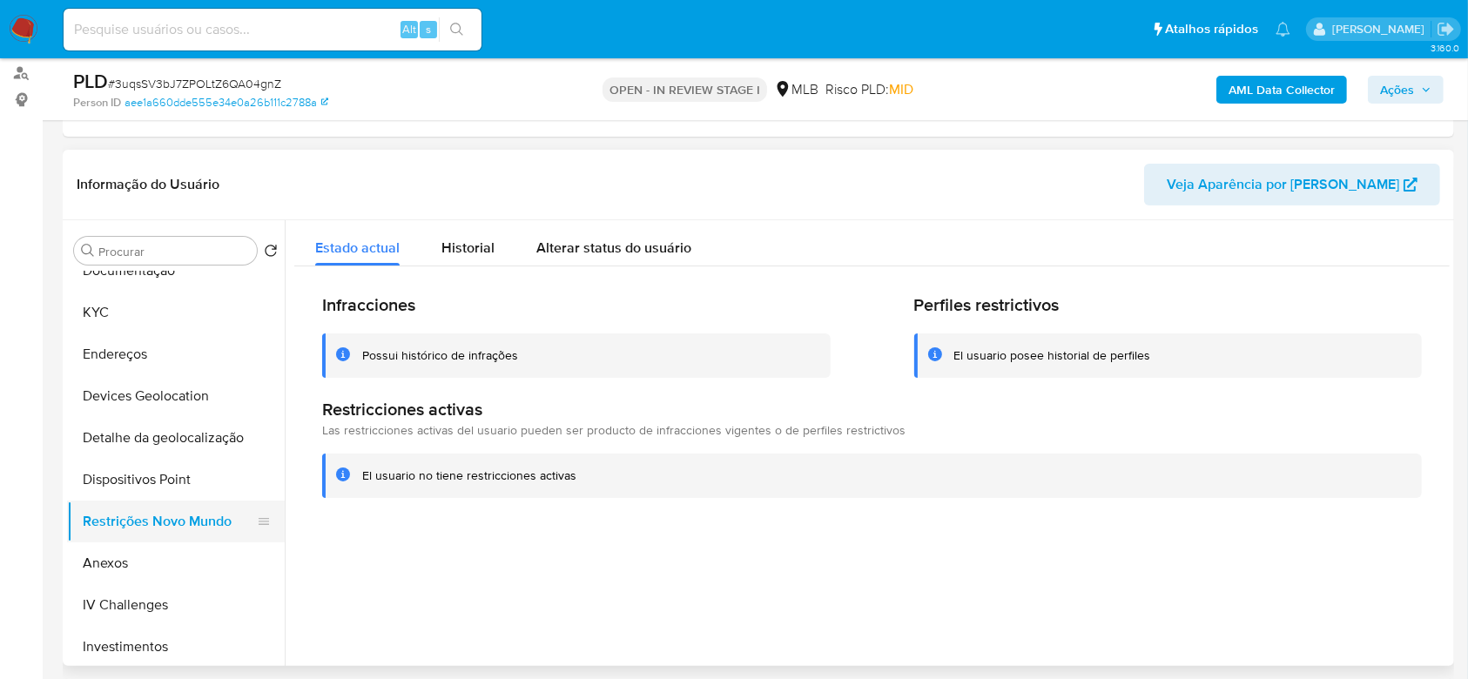
scroll to position [116, 0]
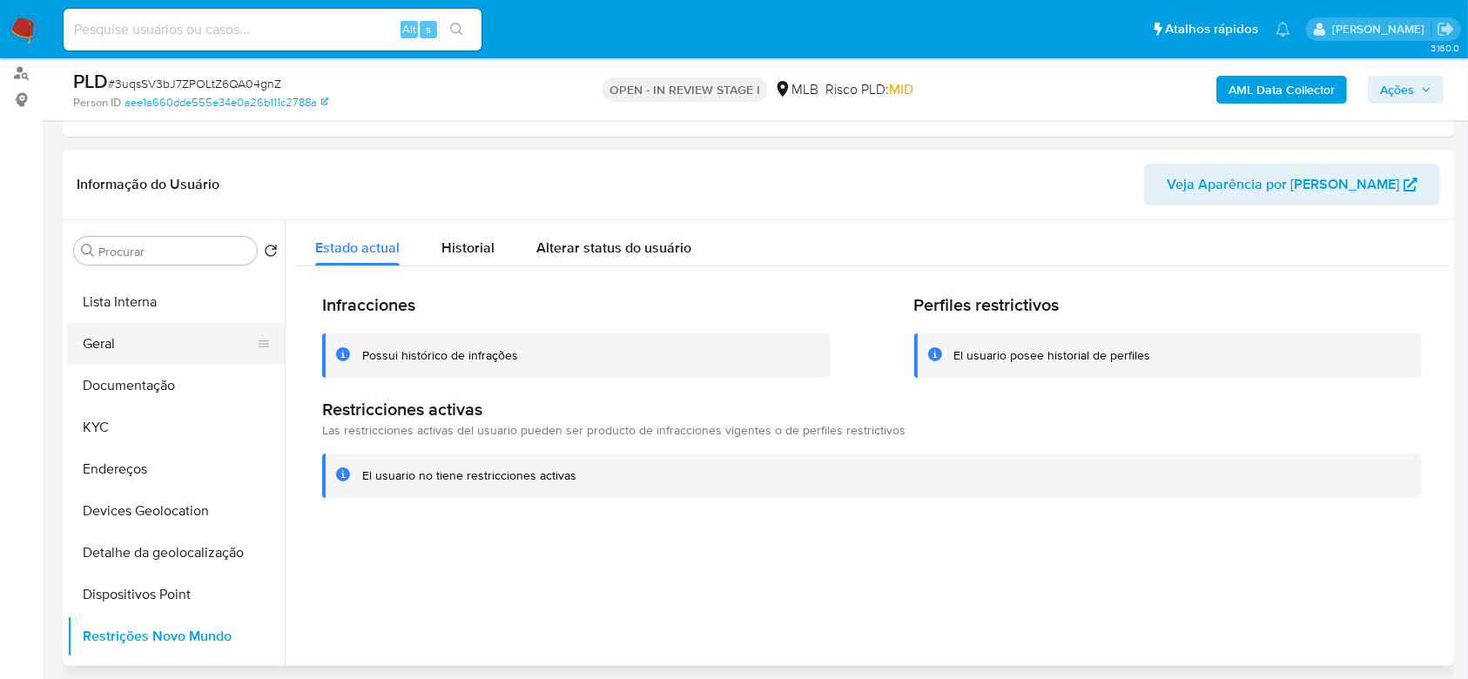
click at [168, 173] on button "Geral" at bounding box center [169, 344] width 204 height 42
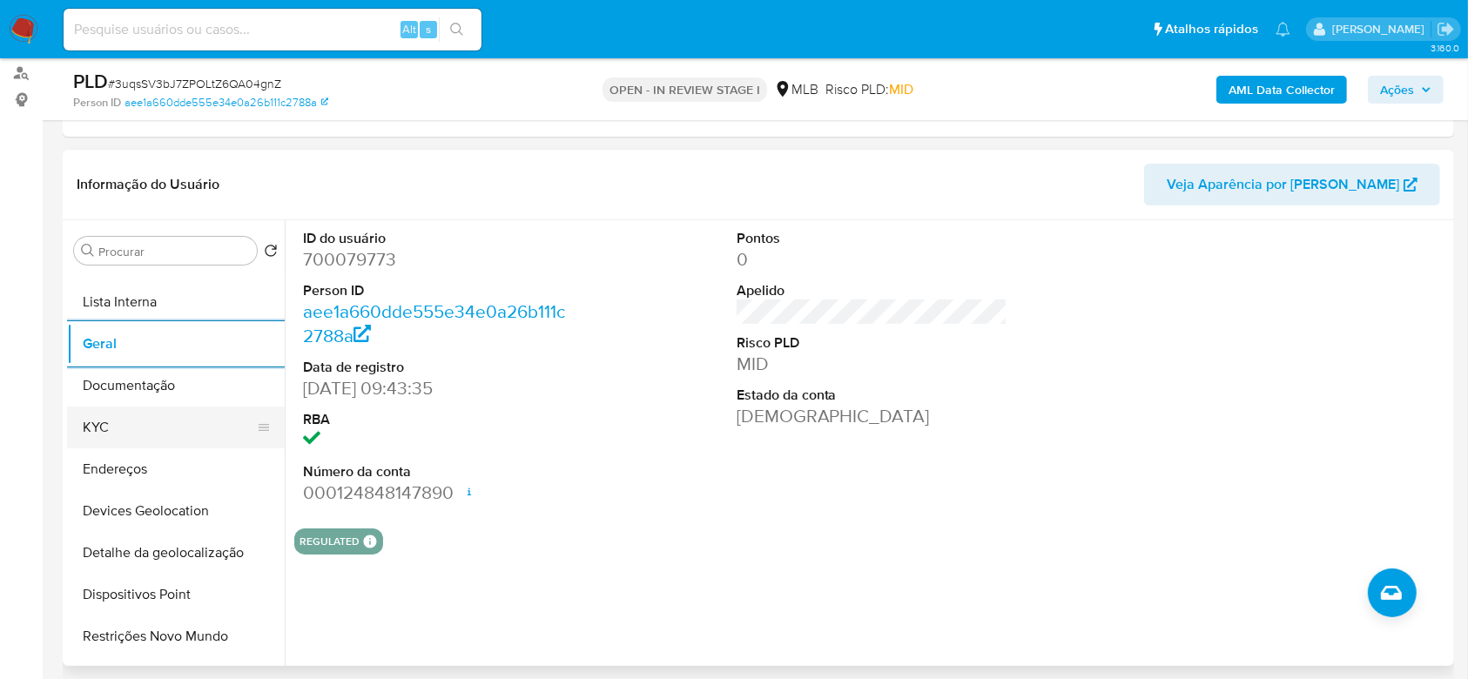
click at [190, 173] on button "KYC" at bounding box center [169, 428] width 204 height 42
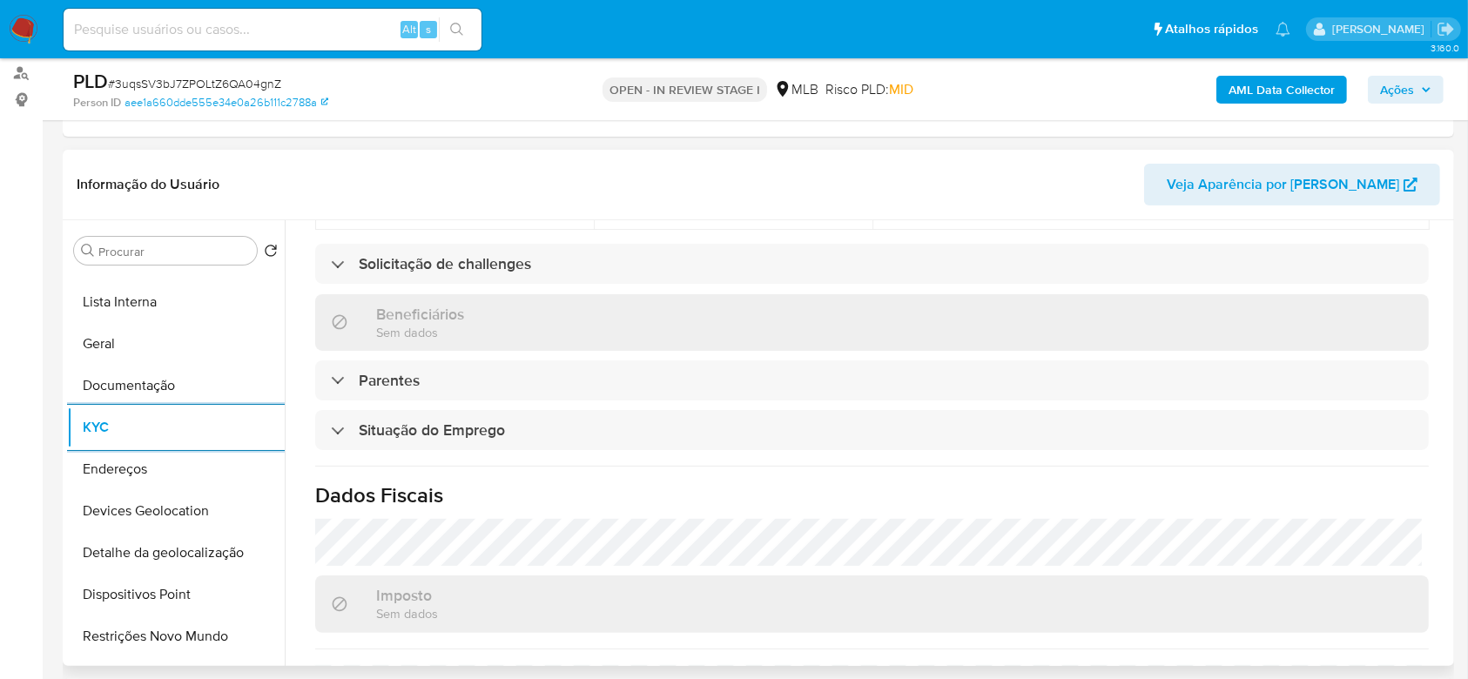
scroll to position [745, 0]
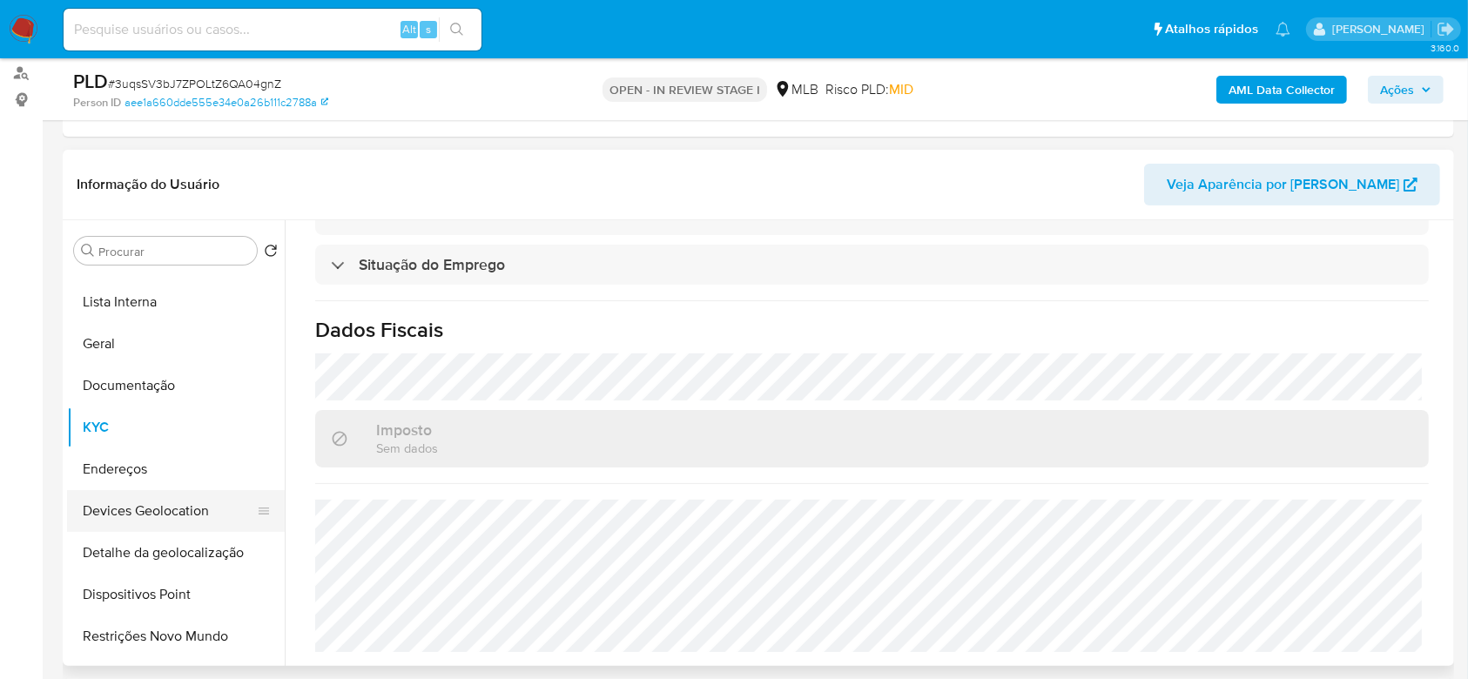
click at [178, 173] on button "Devices Geolocation" at bounding box center [169, 511] width 204 height 42
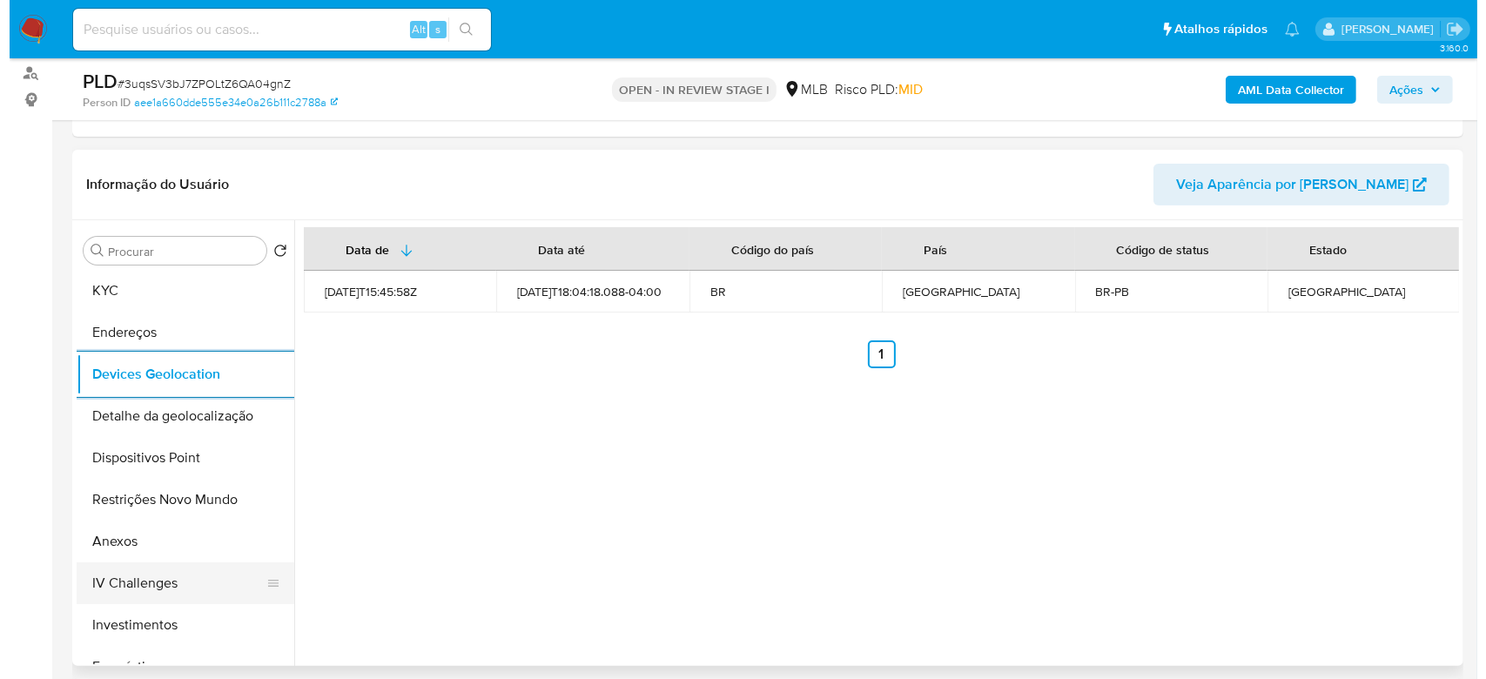
scroll to position [348, 0]
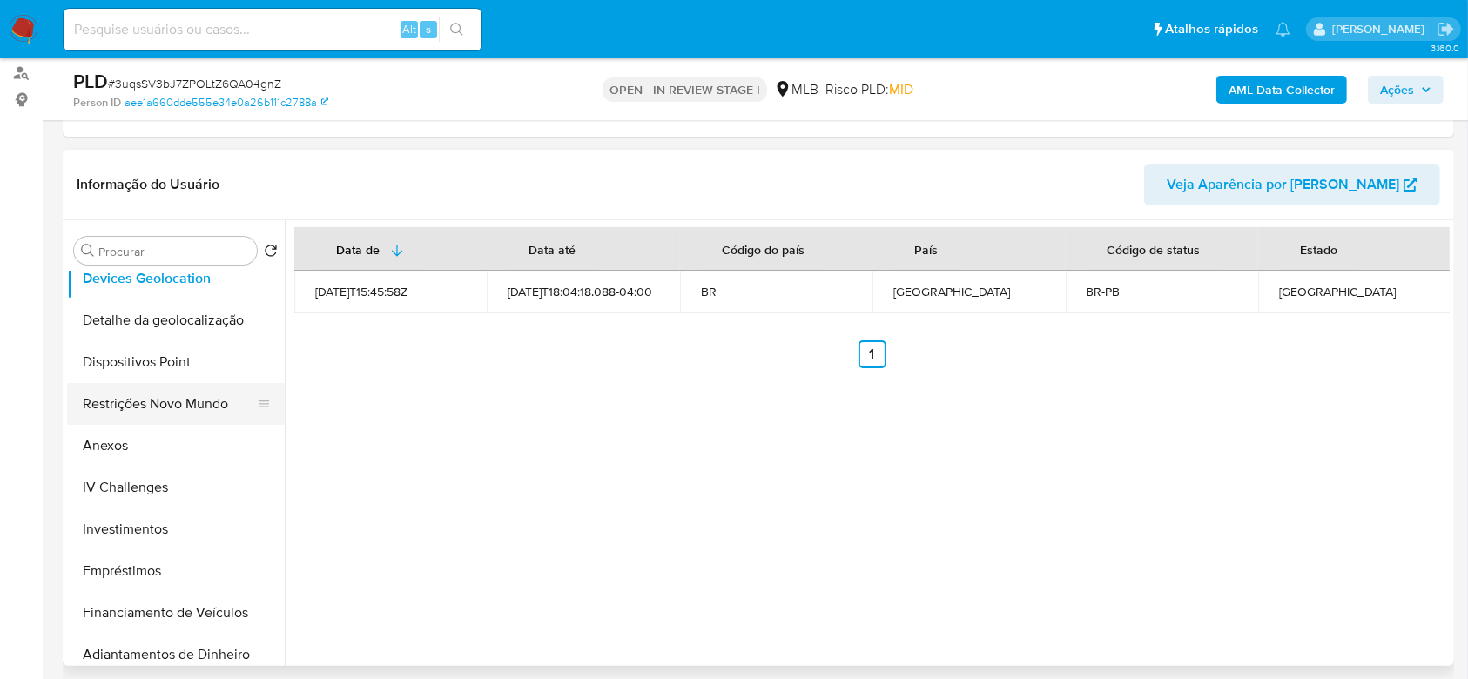
click at [193, 173] on button "Restrições Novo Mundo" at bounding box center [169, 404] width 204 height 42
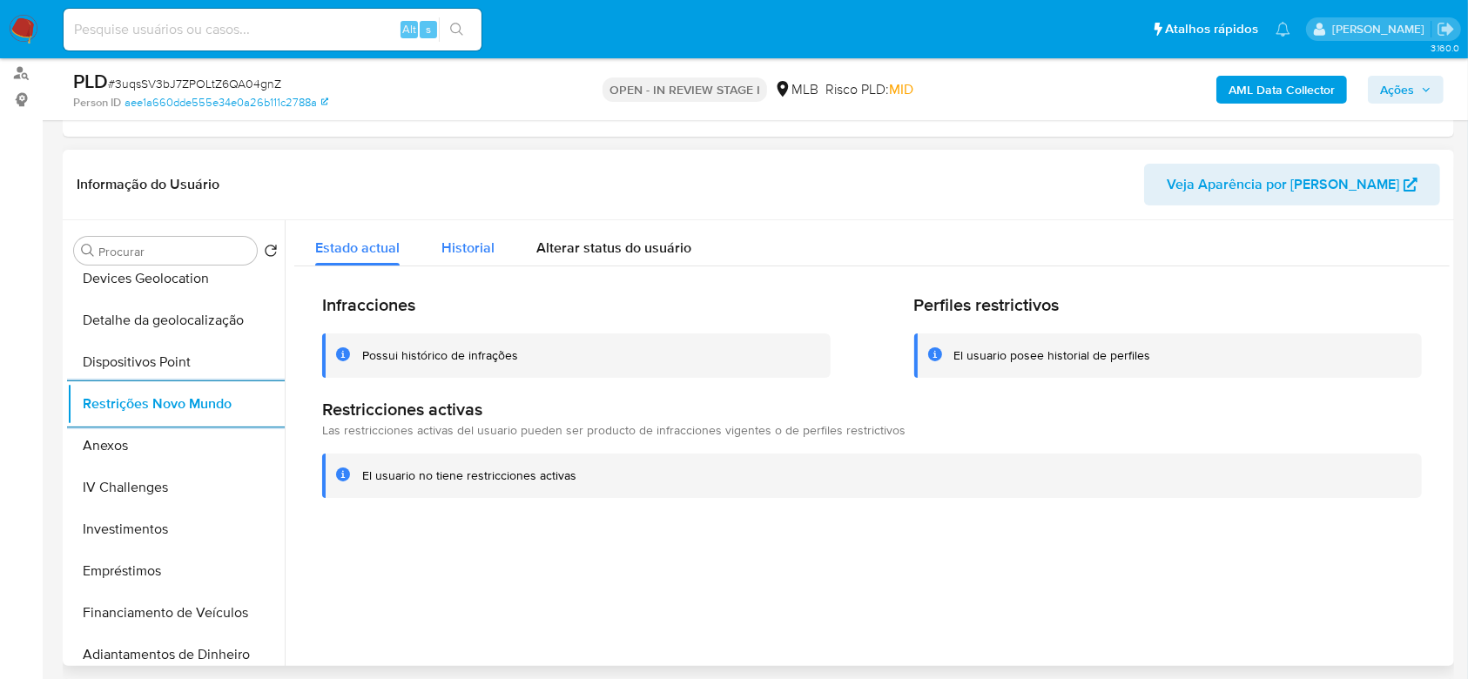
drag, startPoint x: 469, startPoint y: 255, endPoint x: 480, endPoint y: 252, distance: 11.8
click at [472, 173] on span "Historial" at bounding box center [467, 248] width 53 height 20
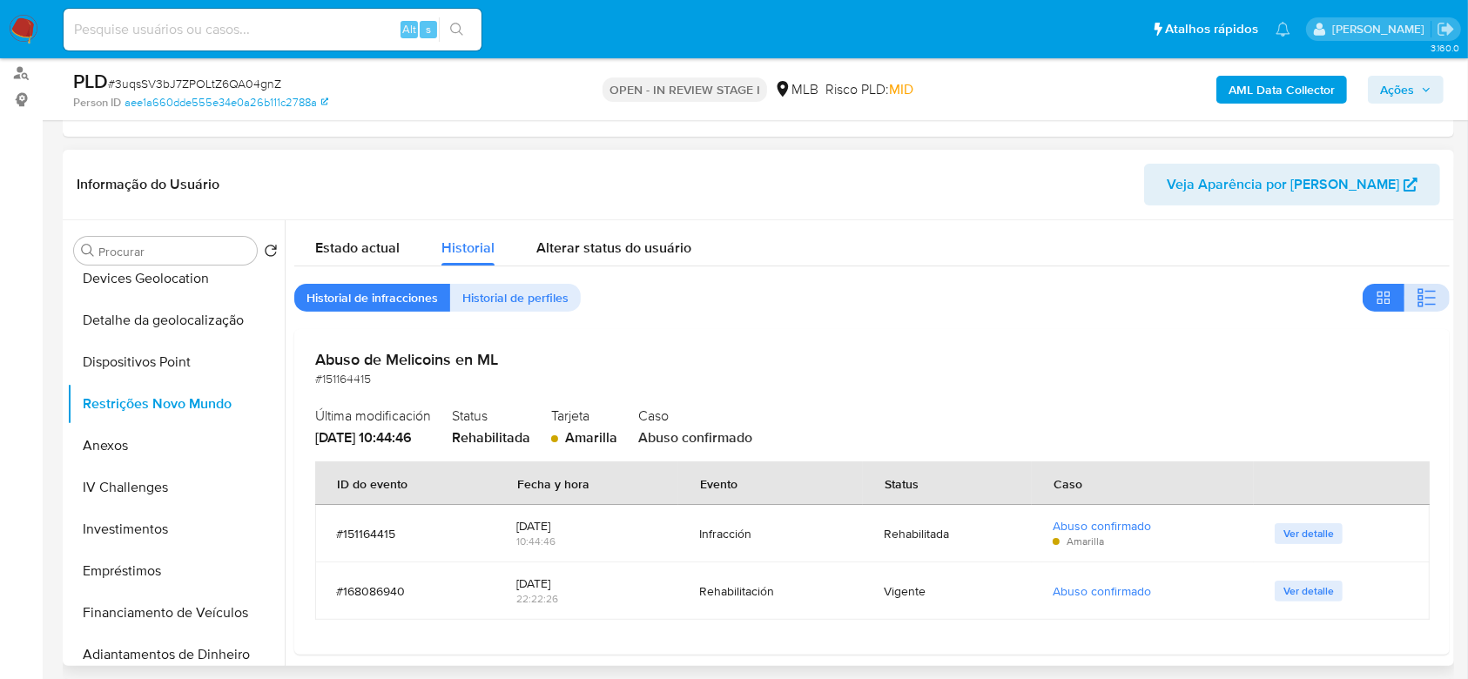
click at [1417, 173] on icon "button" at bounding box center [1419, 297] width 5 height 5
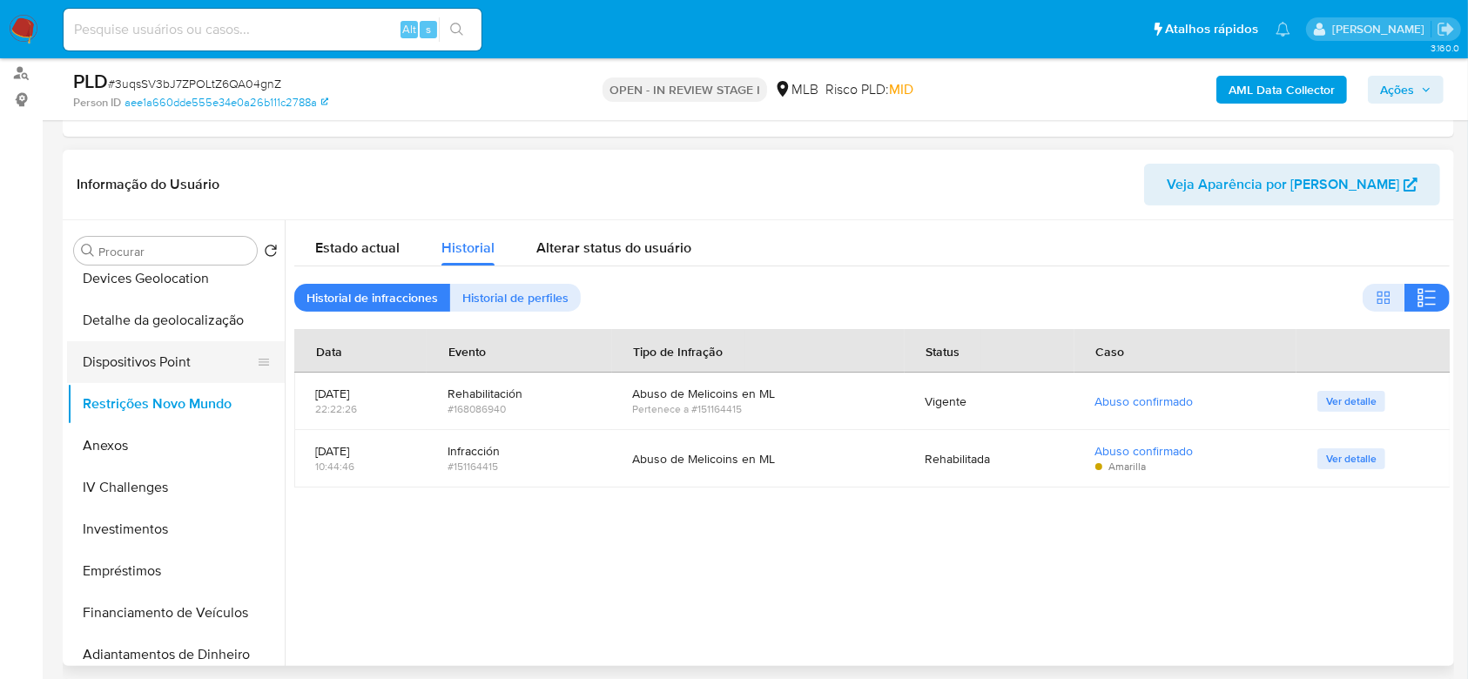
click at [216, 173] on button "Dispositivos Point" at bounding box center [169, 362] width 204 height 42
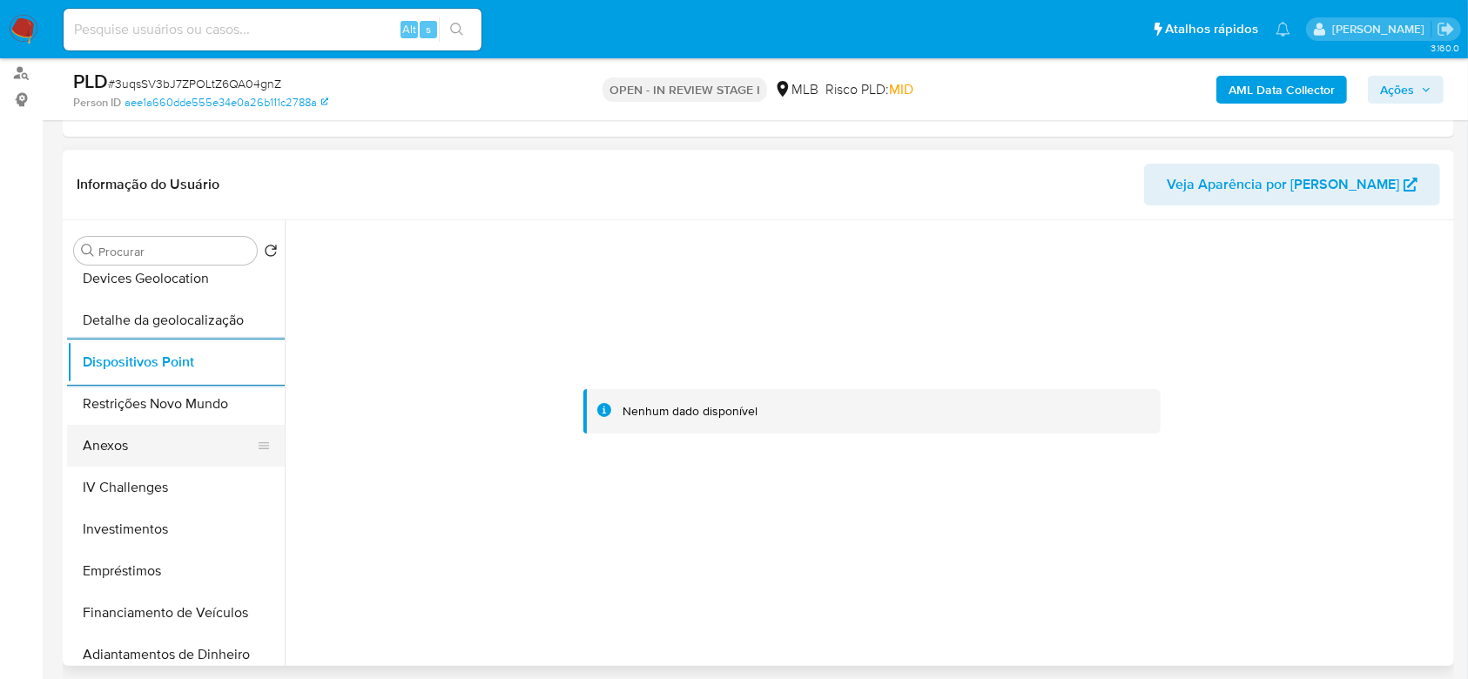
click at [119, 173] on button "Anexos" at bounding box center [169, 446] width 204 height 42
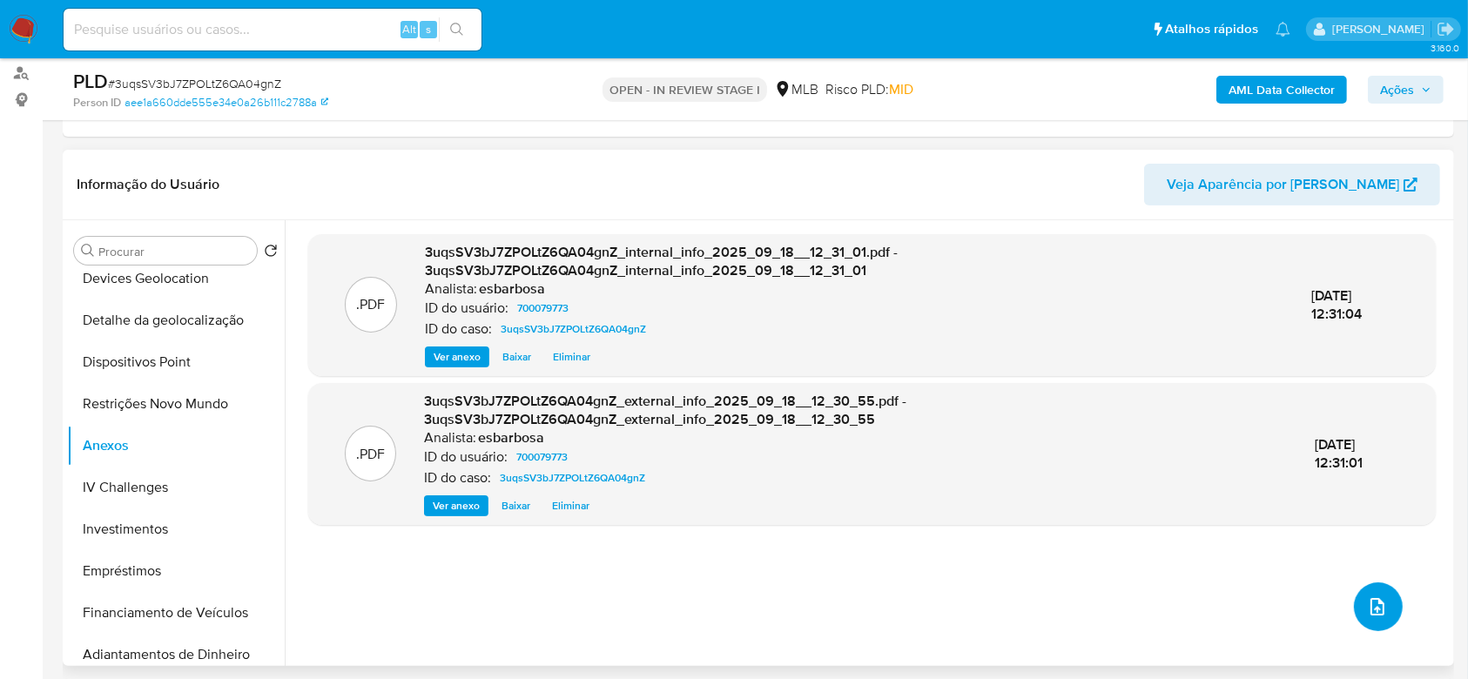
click at [1372, 173] on icon "upload-file" at bounding box center [1377, 606] width 21 height 21
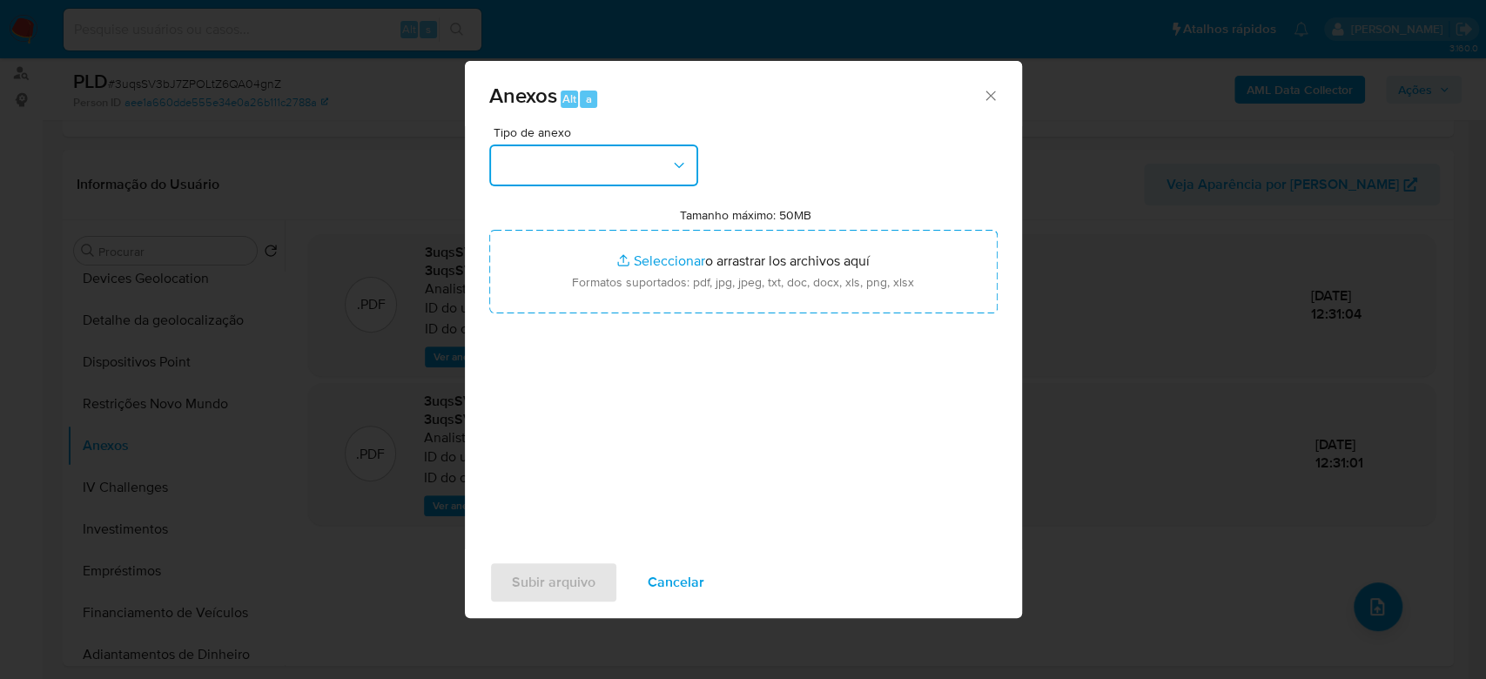
click at [608, 151] on button "button" at bounding box center [593, 165] width 209 height 42
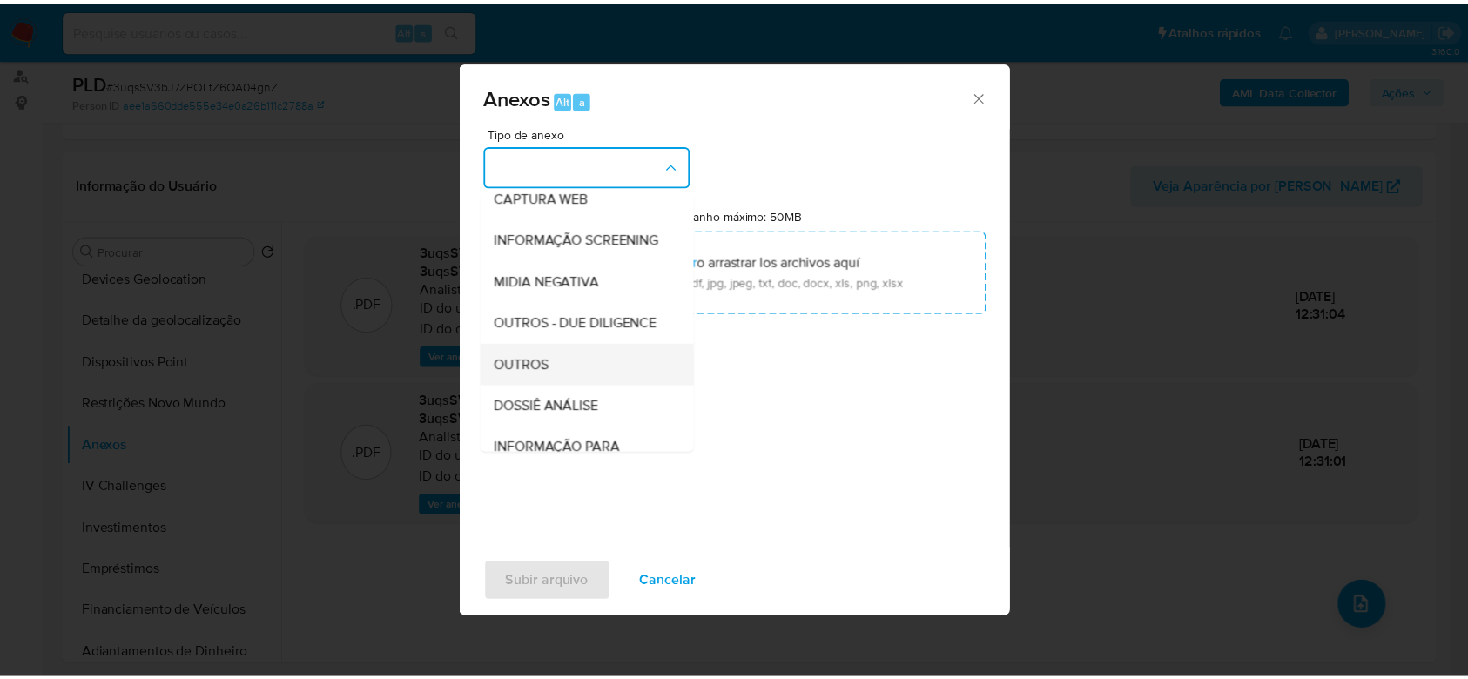
scroll to position [267, 0]
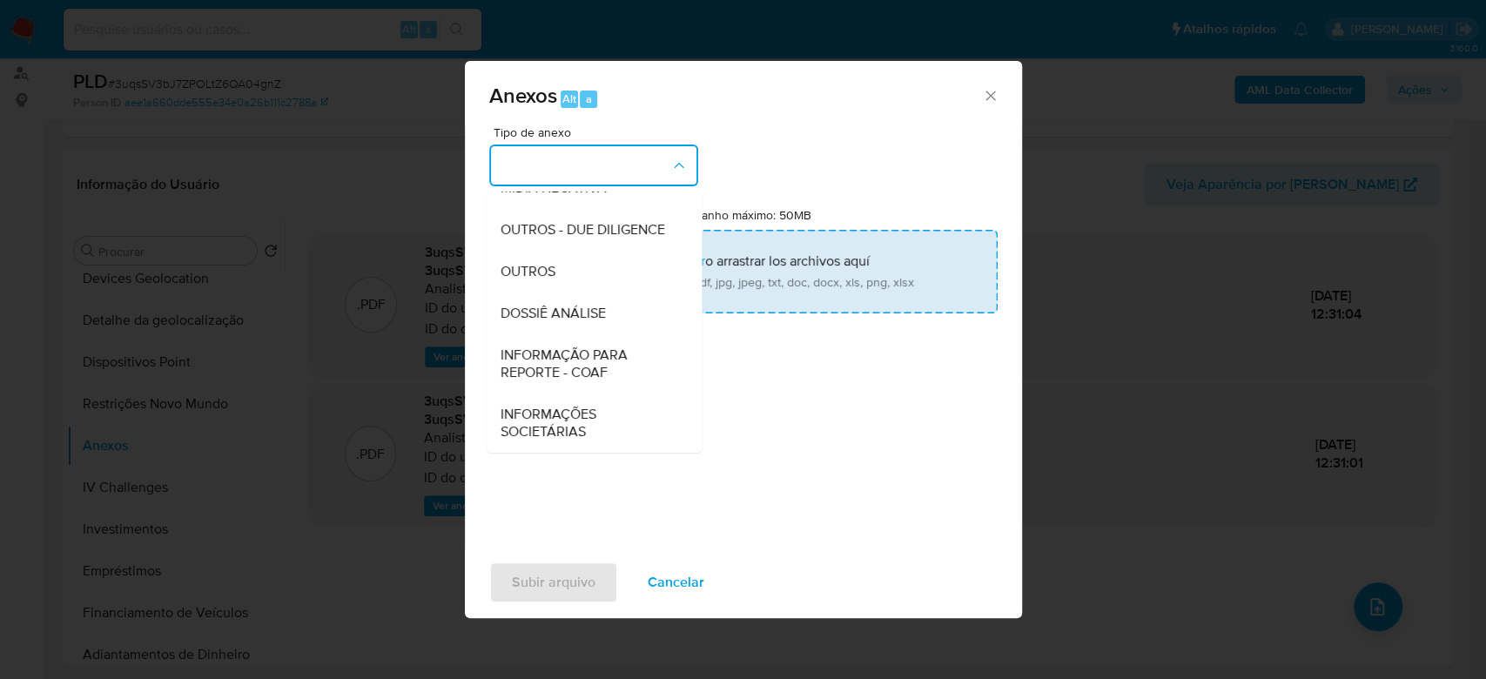
click at [511, 173] on span "OUTROS" at bounding box center [527, 271] width 55 height 17
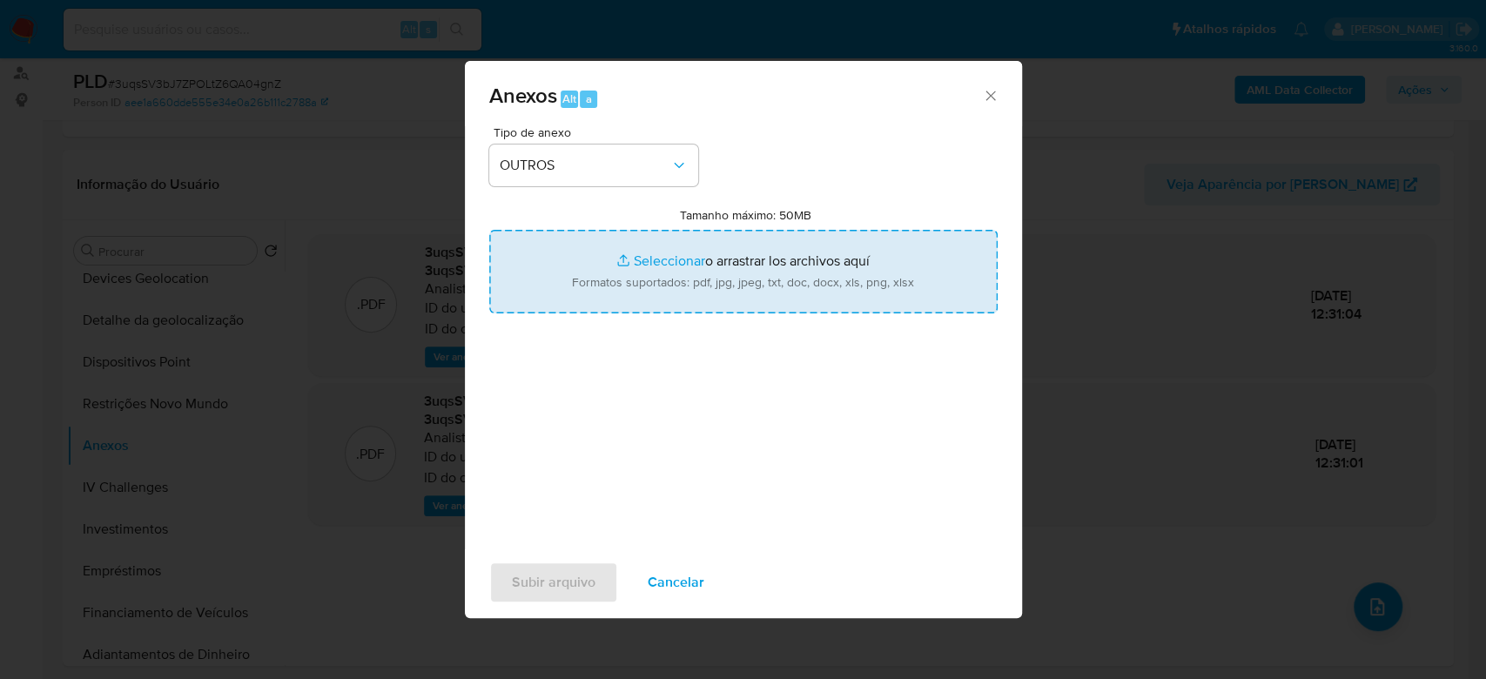
click at [673, 173] on input "Tamanho máximo: 50MB Seleccionar archivos" at bounding box center [743, 272] width 508 height 84
click at [662, 173] on input "Tamanho máximo: 50MB Seleccionar archivos" at bounding box center [743, 272] width 508 height 84
type input "C:\fakepath\SAR - XXXX - CPF 10073227480 - CLARA LUANA ALVES LUNA.pdf"
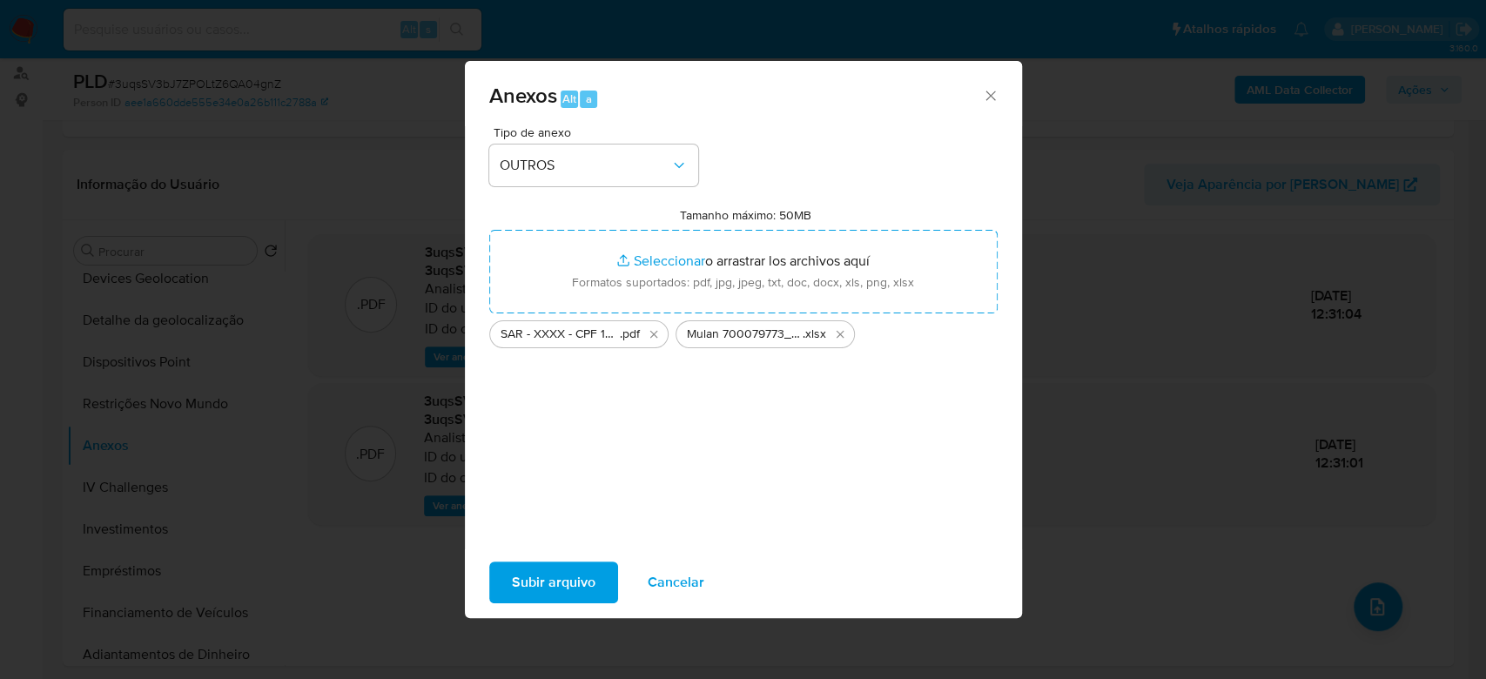
click at [564, 173] on span "Subir arquivo" at bounding box center [554, 582] width 84 height 38
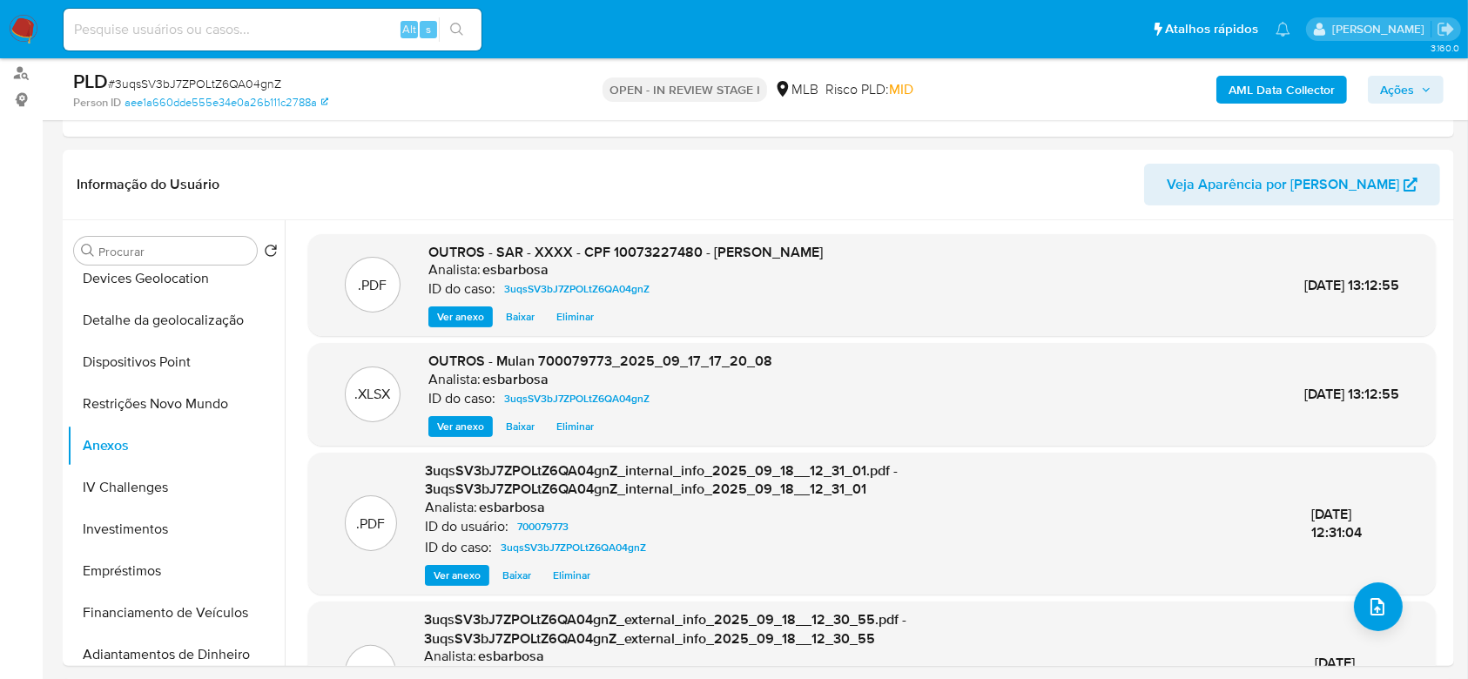
click at [1389, 94] on span "Ações" at bounding box center [1397, 90] width 34 height 28
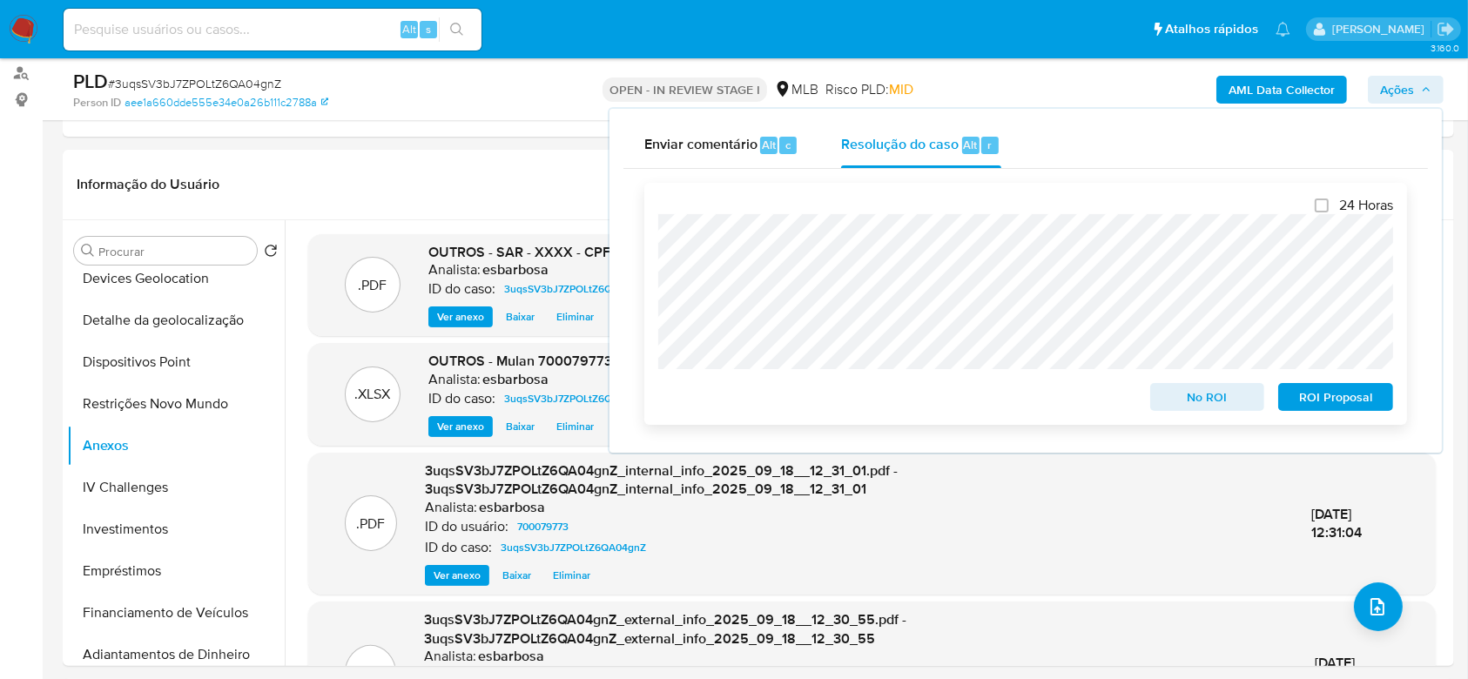
click at [1329, 173] on span "ROI Proposal" at bounding box center [1335, 397] width 91 height 24
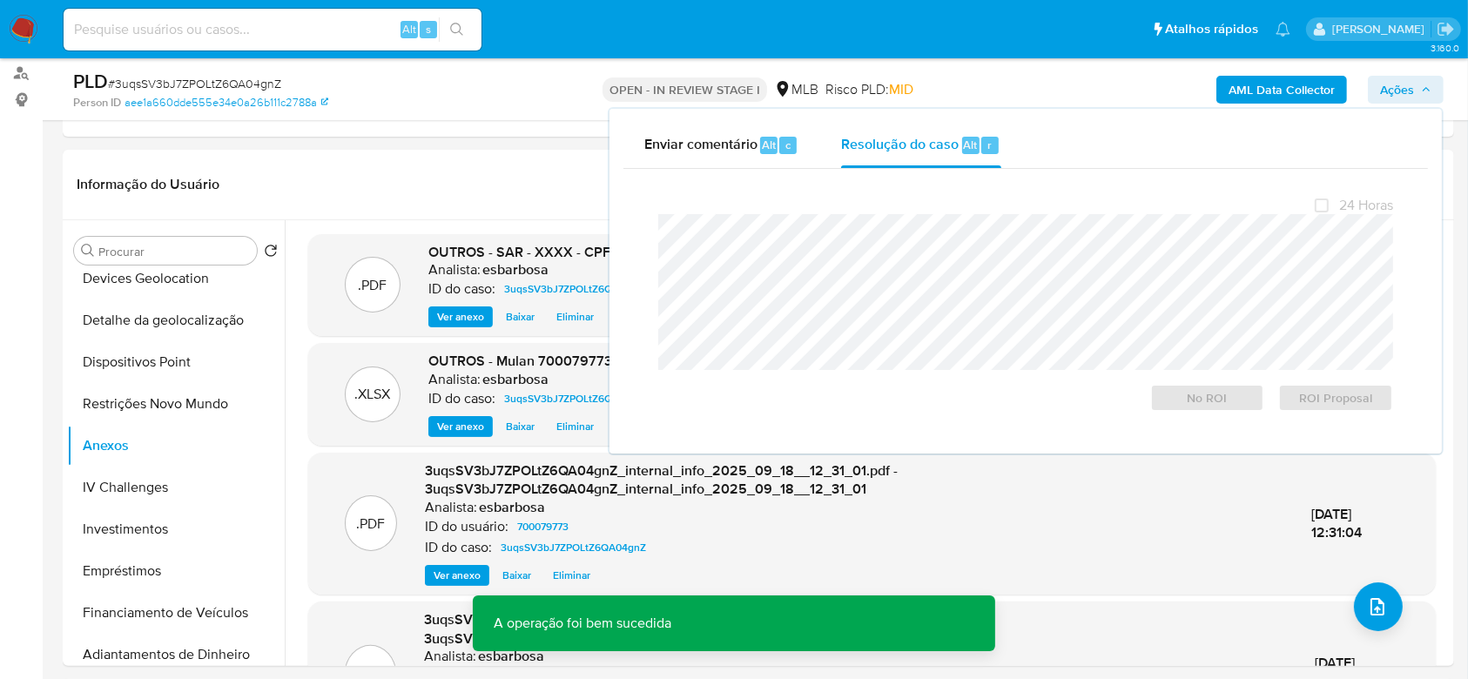
click at [218, 88] on span "# 3uqsSV3bJ7ZPOLtZ6QA04gnZ" at bounding box center [194, 83] width 173 height 17
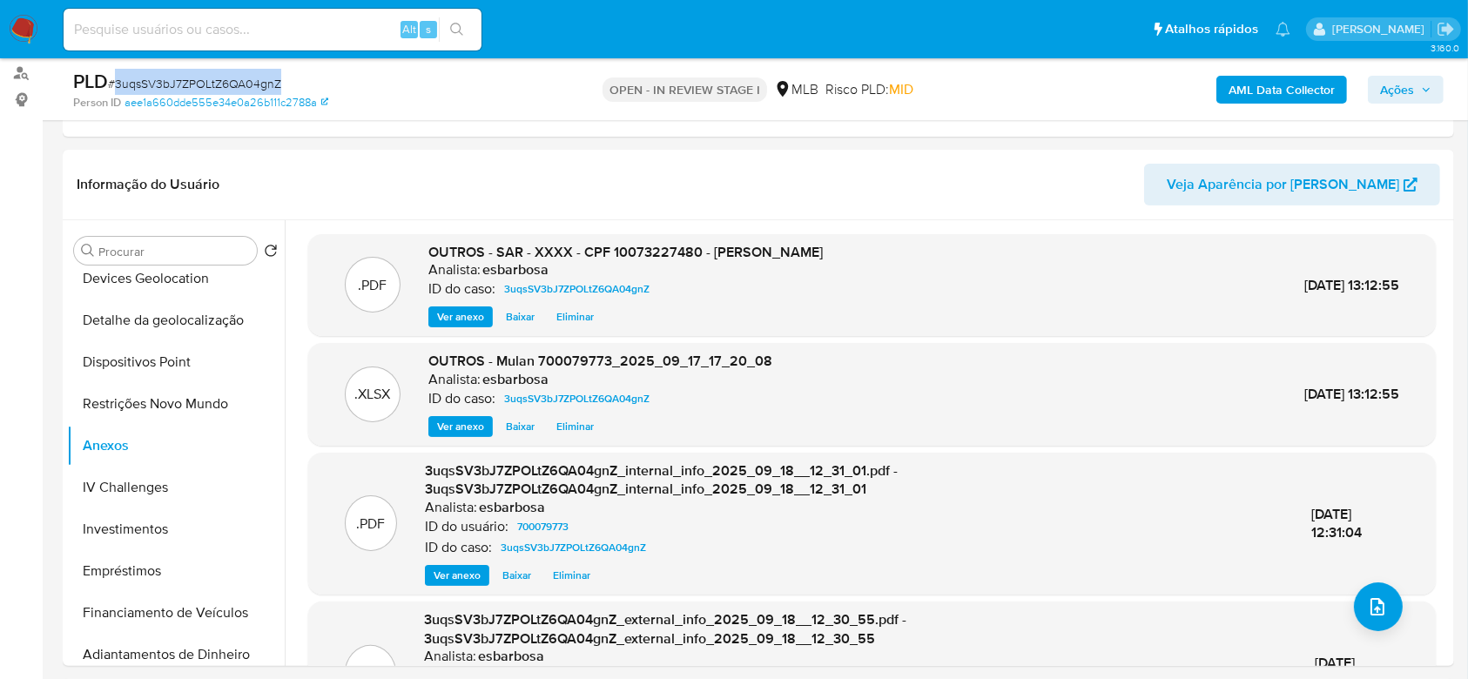
click at [218, 88] on span "# 3uqsSV3bJ7ZPOLtZ6QA04gnZ" at bounding box center [194, 83] width 173 height 17
copy span "3uqsSV3bJ7ZPOLtZ6QA04gnZ"
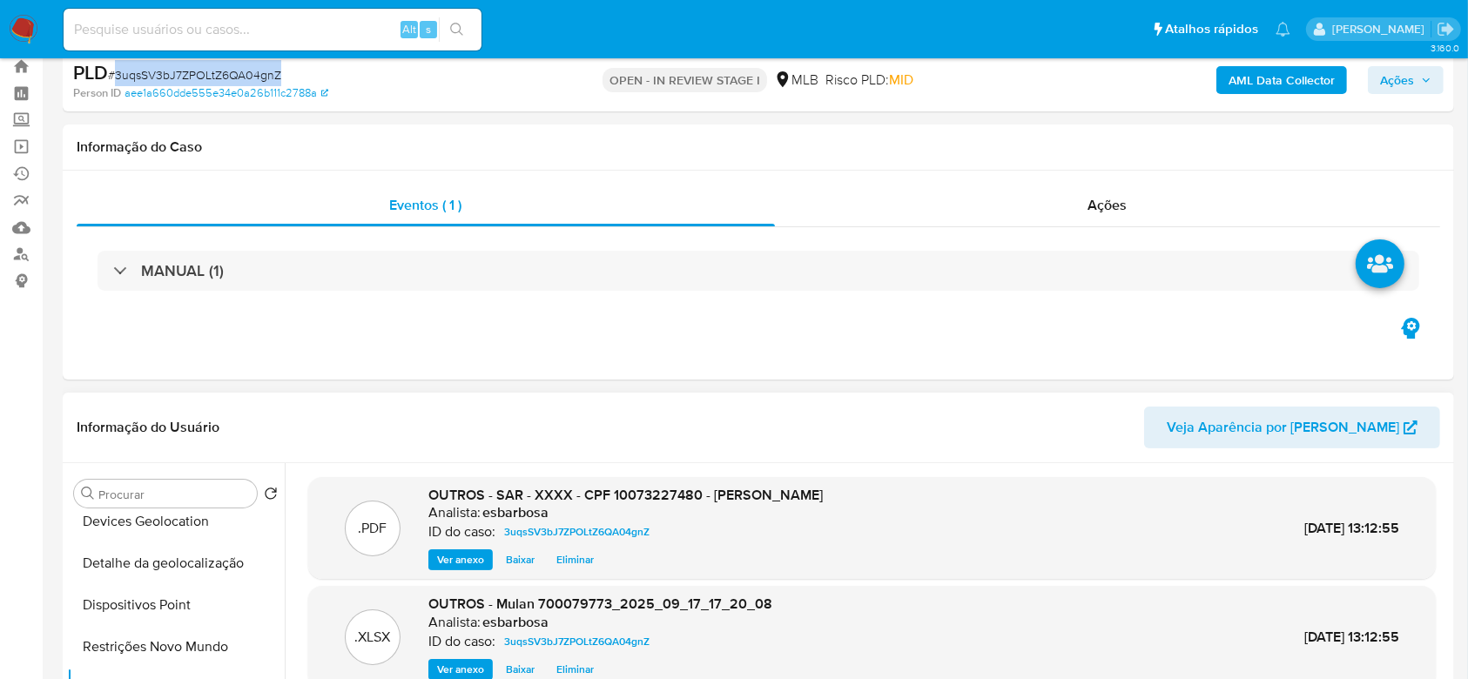
scroll to position [0, 0]
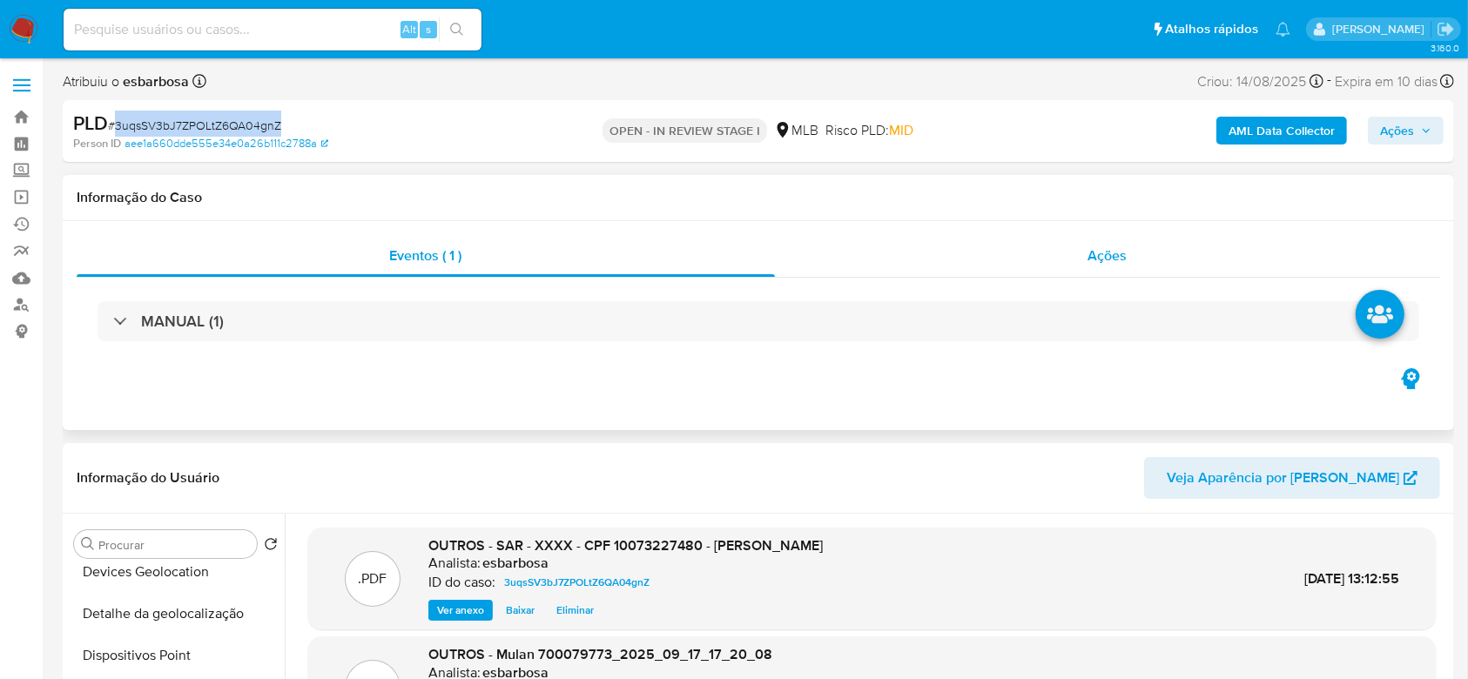
click at [884, 173] on div "Ações" at bounding box center [1107, 256] width 665 height 42
